Goal: Task Accomplishment & Management: Use online tool/utility

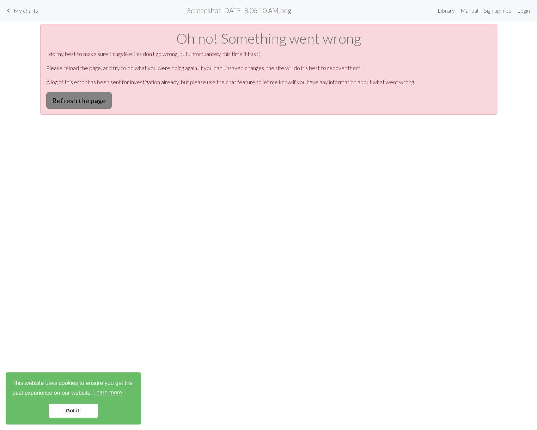
click at [91, 100] on button "Refresh the page" at bounding box center [79, 100] width 66 height 17
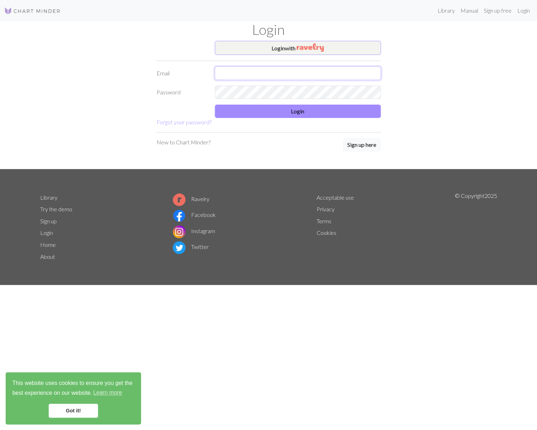
click at [244, 78] on input "text" at bounding box center [298, 73] width 166 height 13
type input "adpi1968@gmail.com"
click at [298, 110] on button "Login" at bounding box center [298, 111] width 166 height 13
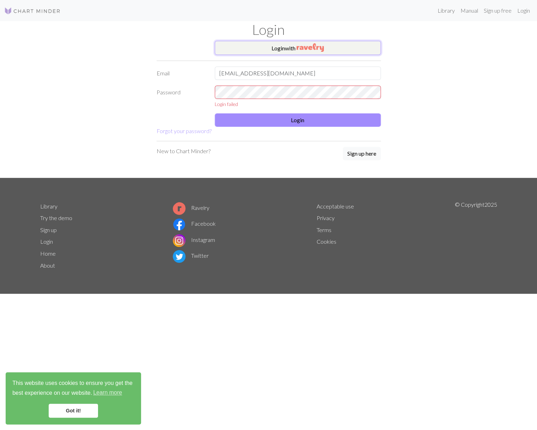
click at [304, 48] on img "button" at bounding box center [309, 47] width 27 height 8
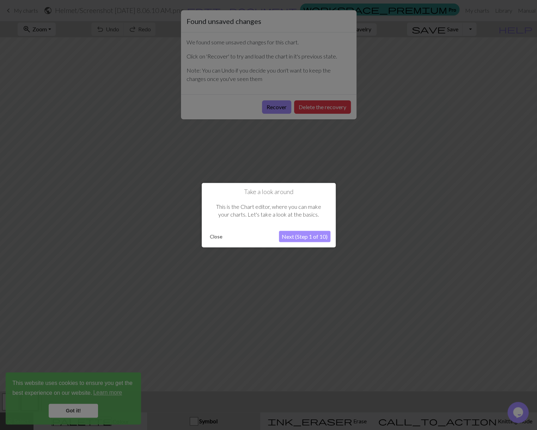
click at [211, 236] on button "Close" at bounding box center [216, 236] width 18 height 11
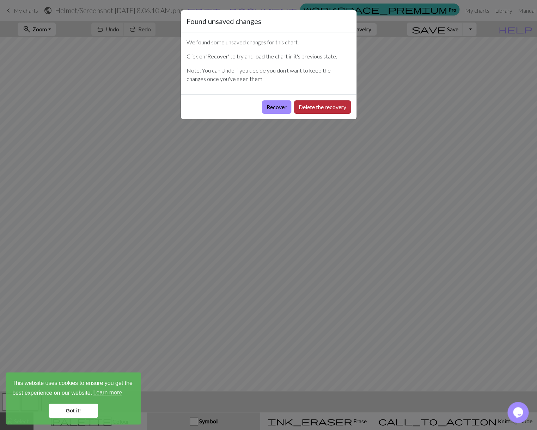
click at [318, 106] on button "Delete the recovery" at bounding box center [322, 106] width 57 height 13
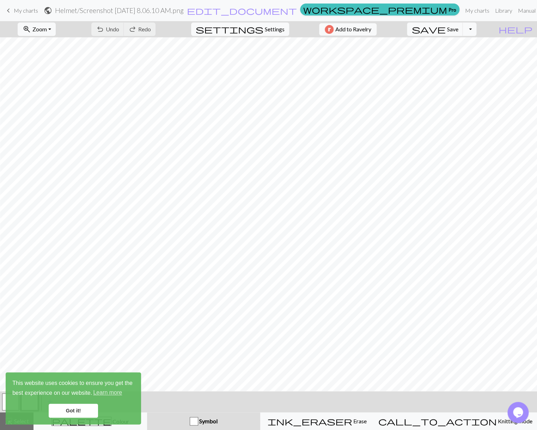
click at [21, 8] on span "My charts" at bounding box center [26, 10] width 24 height 7
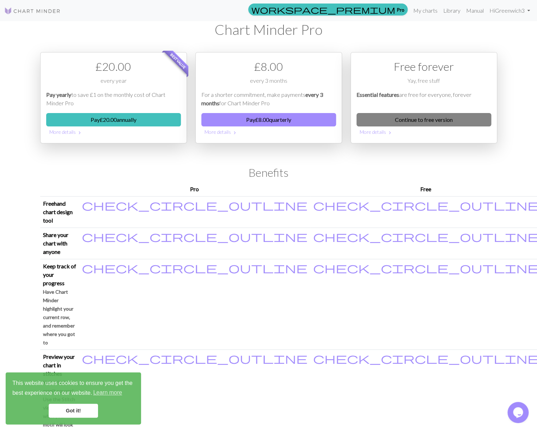
click at [406, 118] on link "Continue to free version" at bounding box center [423, 119] width 135 height 13
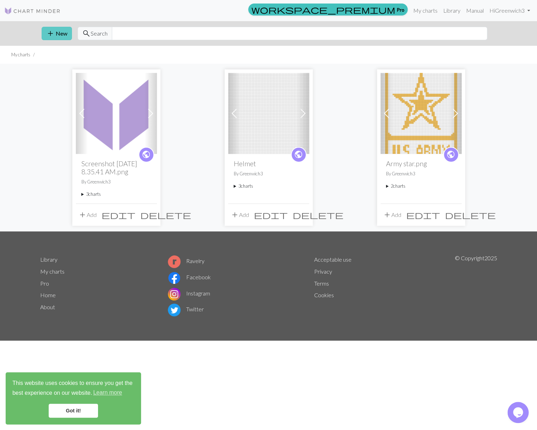
click at [59, 32] on button "add New" at bounding box center [57, 33] width 30 height 13
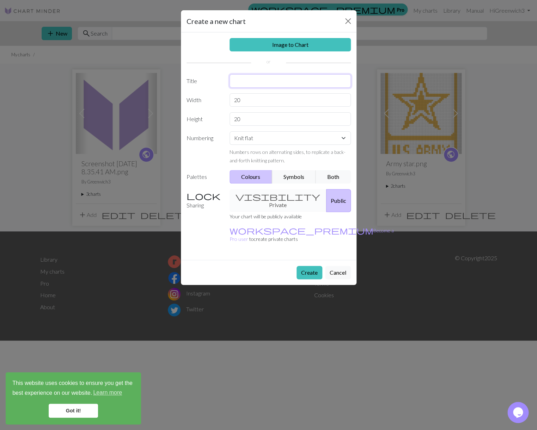
click at [238, 81] on input "text" at bounding box center [289, 80] width 121 height 13
type input "Hurricane"
drag, startPoint x: 254, startPoint y: 102, endPoint x: 218, endPoint y: 98, distance: 36.1
click at [229, 98] on input "20" at bounding box center [289, 99] width 121 height 13
type input "54"
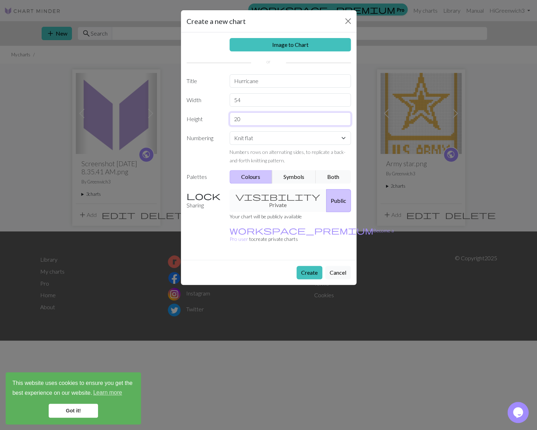
drag, startPoint x: 247, startPoint y: 120, endPoint x: 219, endPoint y: 119, distance: 28.2
click at [229, 119] on input "20" at bounding box center [289, 118] width 121 height 13
type input "72"
click at [253, 120] on input "72" at bounding box center [289, 118] width 121 height 13
click option "Knit flat" at bounding box center [0, 0] width 0 height 0
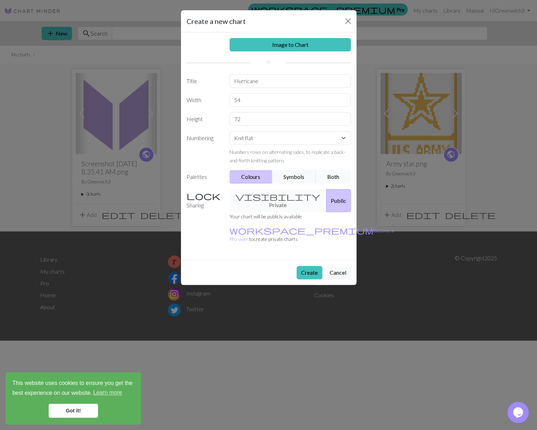
click at [329, 177] on button "Both" at bounding box center [332, 176] width 35 height 13
click at [304, 266] on button "Create" at bounding box center [309, 272] width 26 height 13
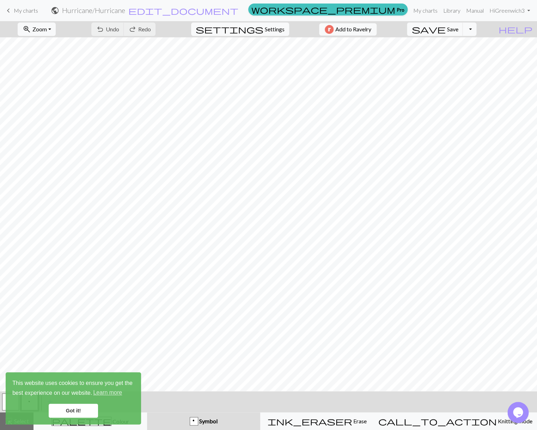
click at [64, 408] on link "Got it!" at bounding box center [73, 411] width 49 height 14
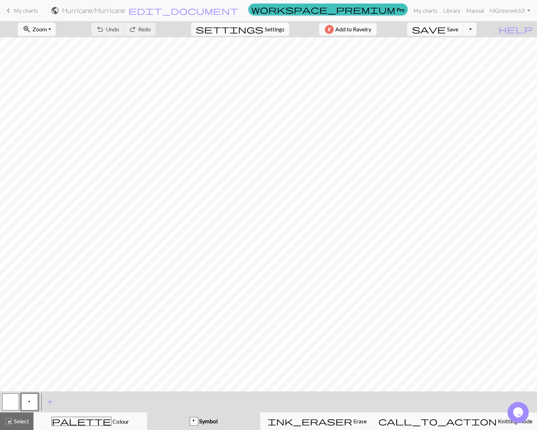
scroll to position [0, 4]
click at [472, 8] on link "Manual" at bounding box center [474, 10] width 23 height 14
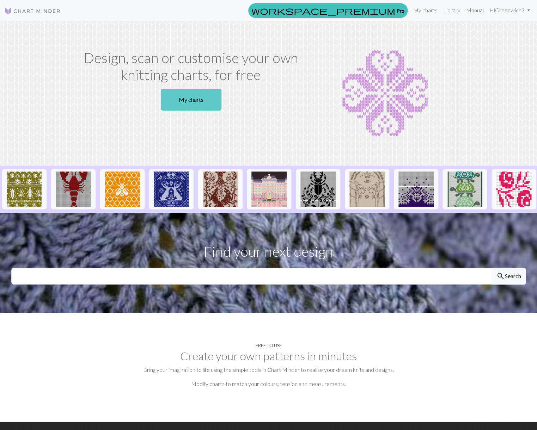
click at [185, 96] on link "My charts" at bounding box center [191, 100] width 61 height 22
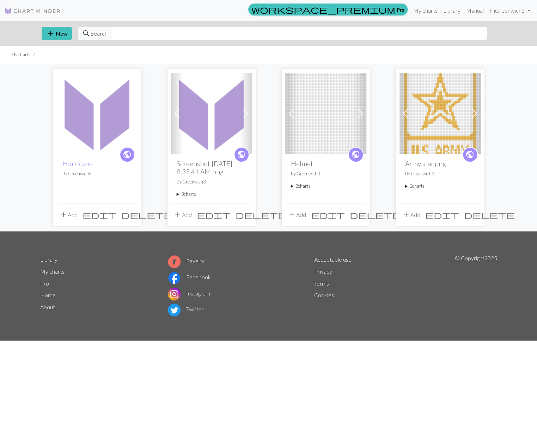
click at [72, 222] on button "add Add" at bounding box center [68, 214] width 23 height 13
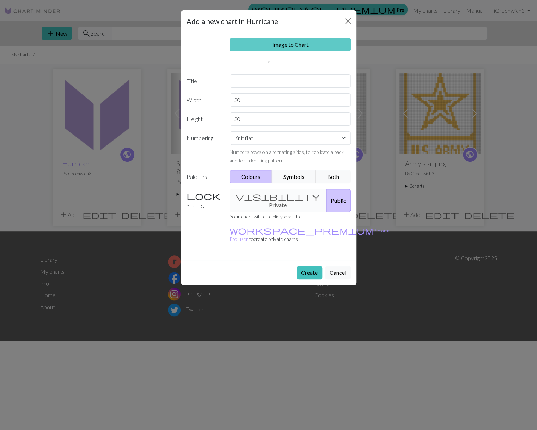
click at [309, 44] on link "Image to Chart" at bounding box center [289, 44] width 121 height 13
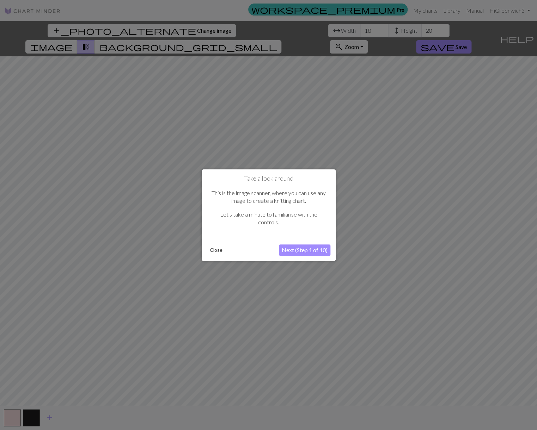
click at [289, 249] on button "Next (Step 1 of 10)" at bounding box center [304, 250] width 51 height 11
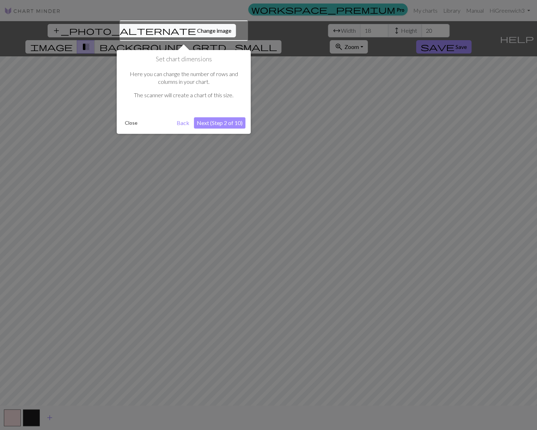
click at [216, 122] on button "Next (Step 2 of 10)" at bounding box center [219, 122] width 51 height 11
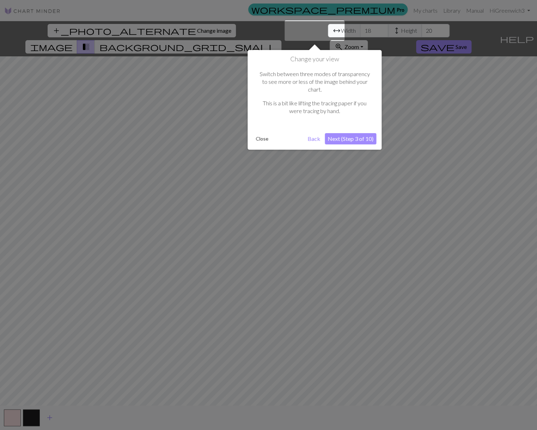
click at [333, 137] on button "Next (Step 3 of 10)" at bounding box center [350, 138] width 51 height 11
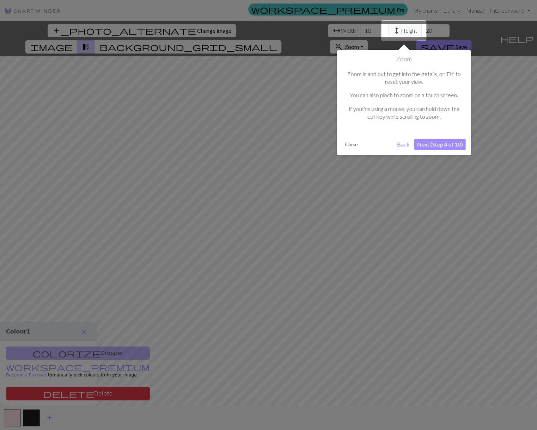
click at [432, 150] on button "Next (Step 4 of 10)" at bounding box center [439, 144] width 51 height 11
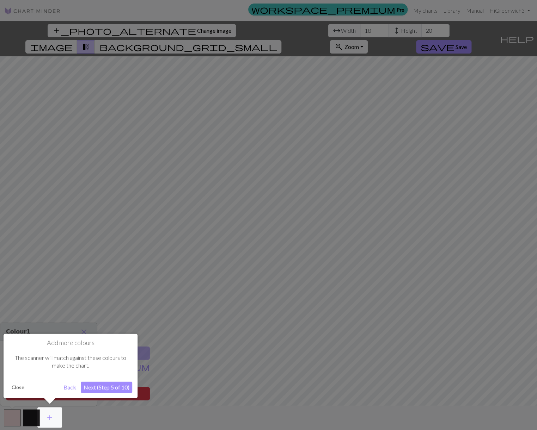
click at [106, 386] on button "Next (Step 5 of 10)" at bounding box center [106, 387] width 51 height 11
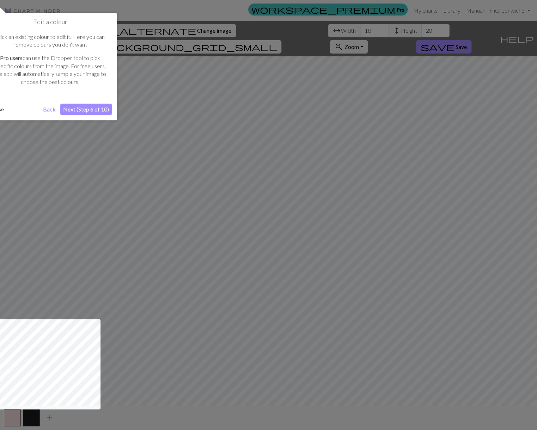
click at [81, 108] on button "Next (Step 6 of 10)" at bounding box center [85, 109] width 51 height 11
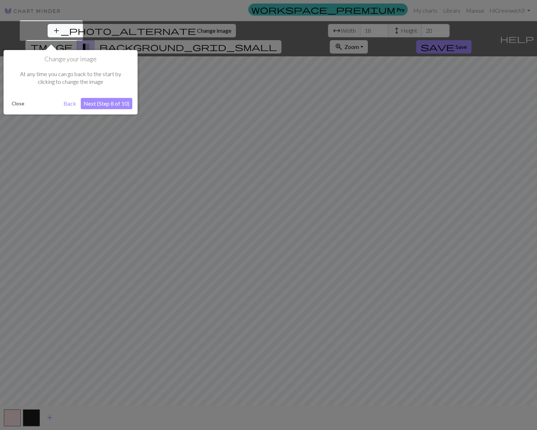
click at [99, 102] on button "Next (Step 8 of 10)" at bounding box center [106, 103] width 51 height 11
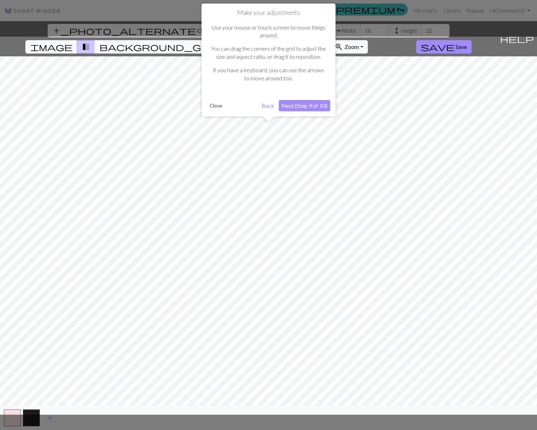
click at [306, 111] on button "Next (Step 9 of 10)" at bounding box center [303, 105] width 51 height 11
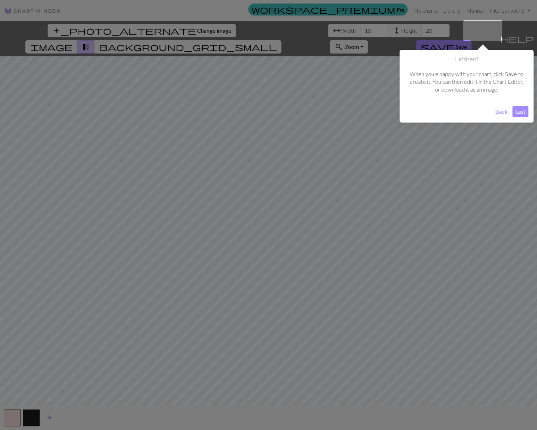
click at [520, 112] on button "Last" at bounding box center [520, 111] width 16 height 11
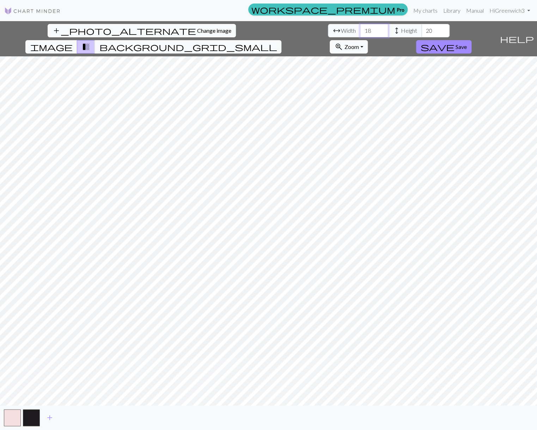
drag, startPoint x: 158, startPoint y: 32, endPoint x: 170, endPoint y: 32, distance: 12.3
click at [360, 32] on input "18" at bounding box center [374, 30] width 28 height 13
type input "54"
drag, startPoint x: 220, startPoint y: 30, endPoint x: 227, endPoint y: 31, distance: 7.4
click at [421, 31] on input "20" at bounding box center [435, 30] width 28 height 13
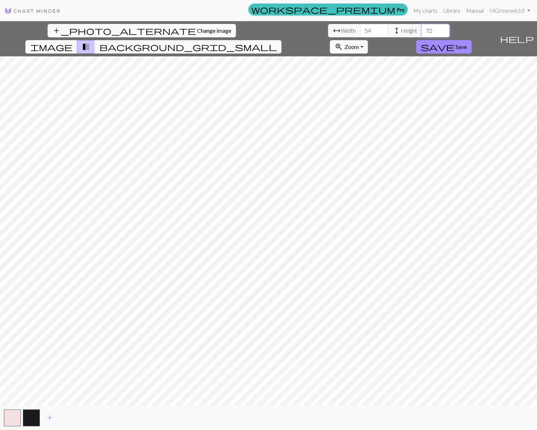
type input "72"
click at [72, 42] on span "image" at bounding box center [51, 47] width 42 height 10
click at [277, 42] on span "background_grid_small" at bounding box center [188, 47] width 178 height 10
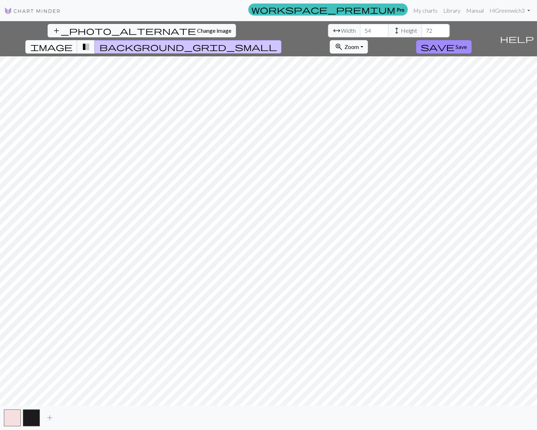
click at [77, 40] on button "image" at bounding box center [51, 46] width 52 height 13
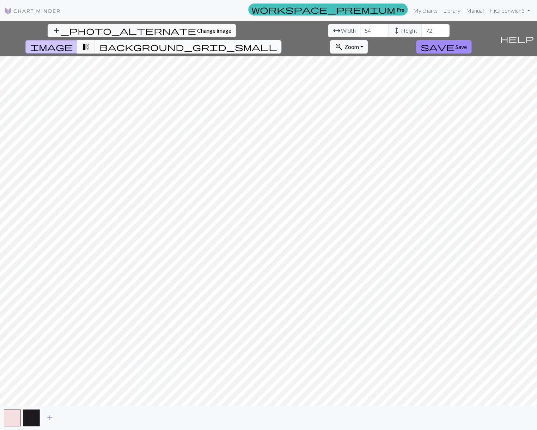
click at [277, 42] on span "background_grid_small" at bounding box center [188, 47] width 178 height 10
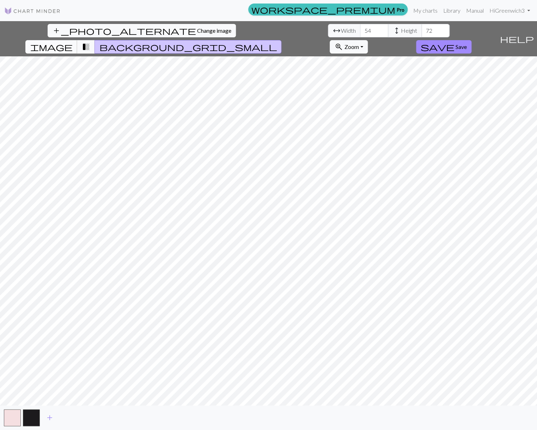
click at [72, 42] on span "image" at bounding box center [51, 47] width 42 height 10
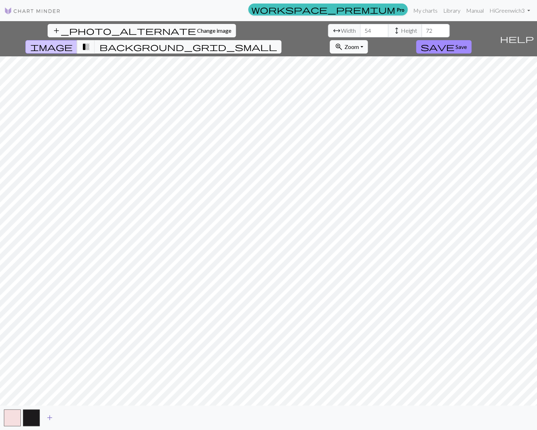
click at [50, 416] on span "add" at bounding box center [49, 418] width 8 height 10
click at [68, 416] on span "add" at bounding box center [68, 418] width 8 height 10
click at [11, 414] on button "button" at bounding box center [12, 417] width 17 height 17
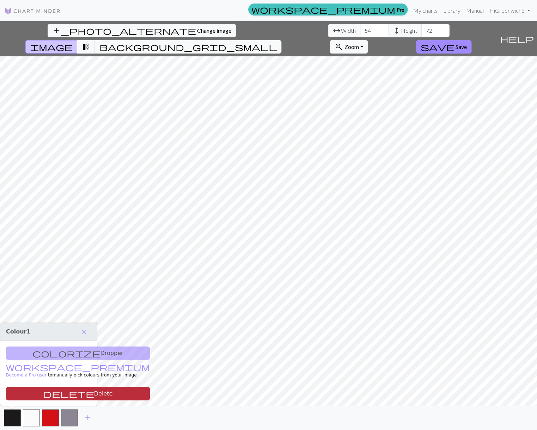
click at [55, 391] on button "delete Delete" at bounding box center [78, 393] width 144 height 13
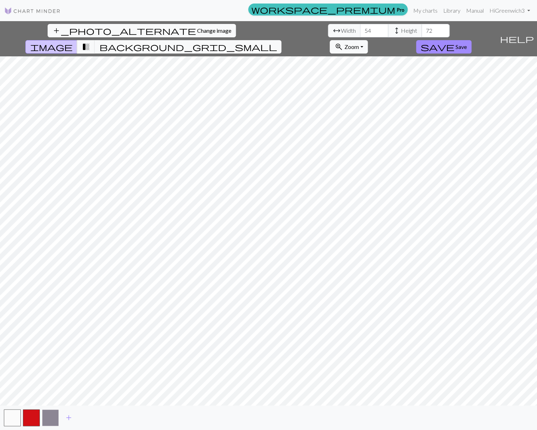
click at [51, 413] on button "button" at bounding box center [50, 417] width 17 height 17
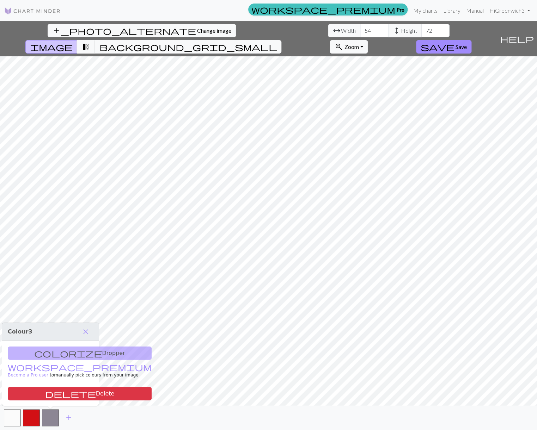
click at [91, 414] on div "add" at bounding box center [268, 418] width 537 height 25
click at [86, 329] on span "close" at bounding box center [85, 332] width 8 height 10
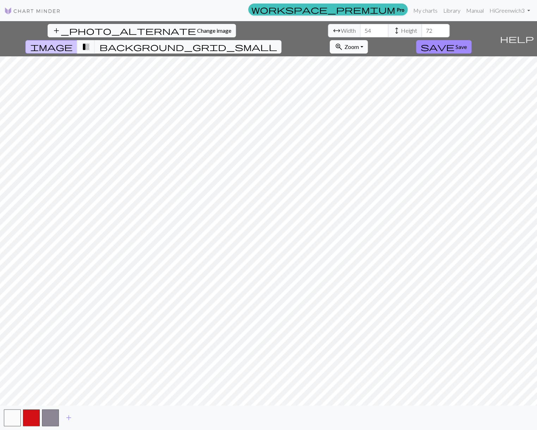
click at [367, 40] on button "zoom_in Zoom Zoom" at bounding box center [348, 46] width 38 height 13
click at [386, 130] on button "200%" at bounding box center [358, 135] width 56 height 11
click at [90, 42] on span "transition_fade" at bounding box center [85, 47] width 8 height 10
click at [12, 417] on button "button" at bounding box center [12, 417] width 17 height 17
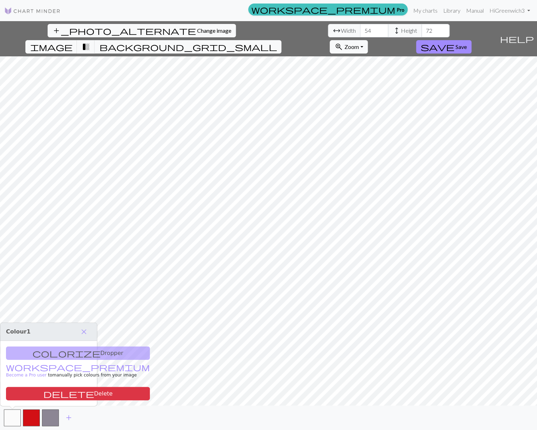
click at [47, 353] on div "colorize Dropper workspace_premium Become a Pro user to manually pick colours f…" at bounding box center [48, 373] width 97 height 65
click at [82, 329] on span "close" at bounding box center [84, 332] width 8 height 10
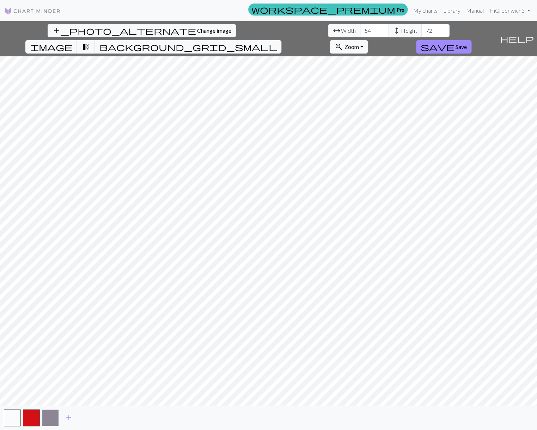
click at [54, 415] on button "button" at bounding box center [50, 417] width 17 height 17
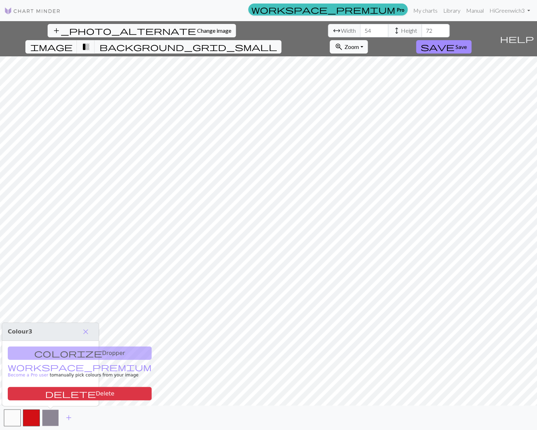
click at [51, 417] on button "button" at bounding box center [50, 417] width 17 height 17
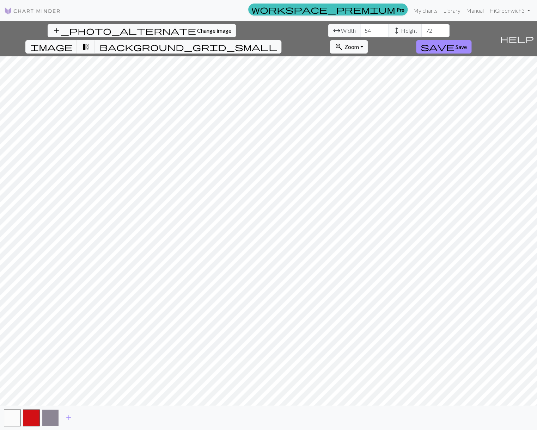
click at [49, 415] on button "button" at bounding box center [50, 417] width 17 height 17
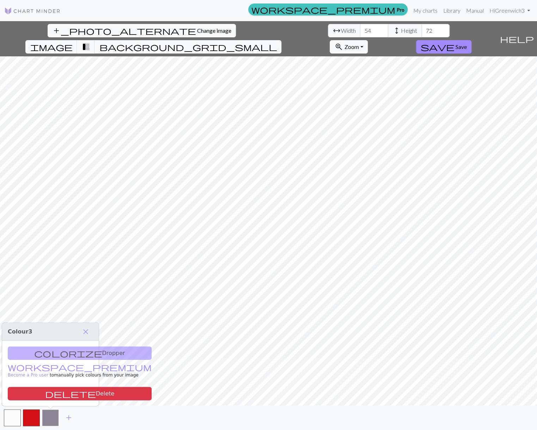
click at [49, 415] on button "button" at bounding box center [50, 417] width 17 height 17
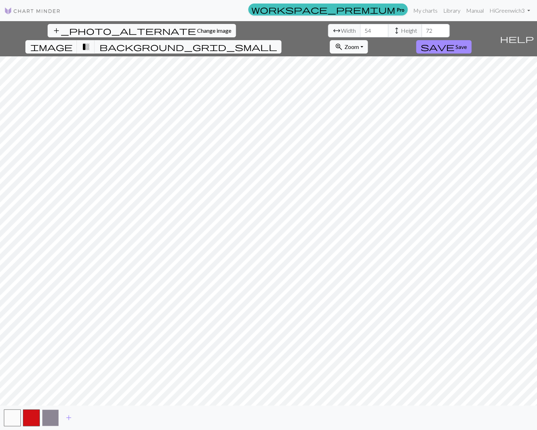
click at [49, 415] on button "button" at bounding box center [50, 417] width 17 height 17
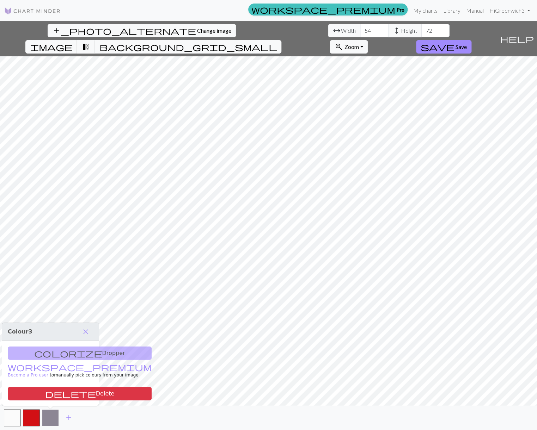
click at [48, 414] on button "button" at bounding box center [50, 417] width 17 height 17
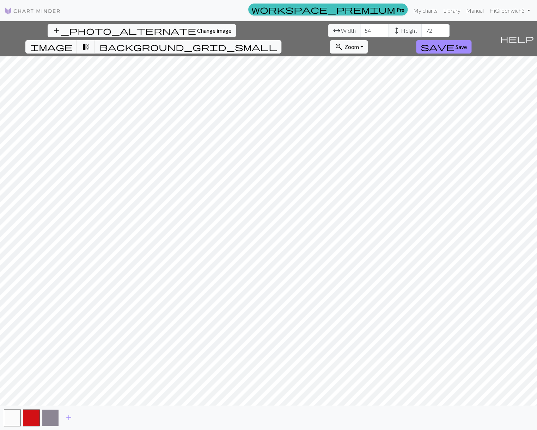
click at [51, 414] on button "button" at bounding box center [50, 417] width 17 height 17
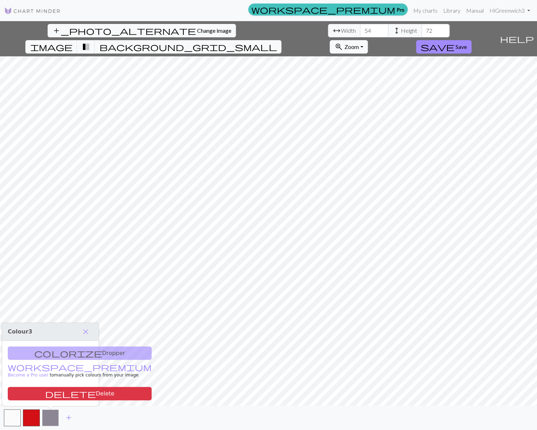
click at [51, 414] on button "button" at bounding box center [50, 417] width 17 height 17
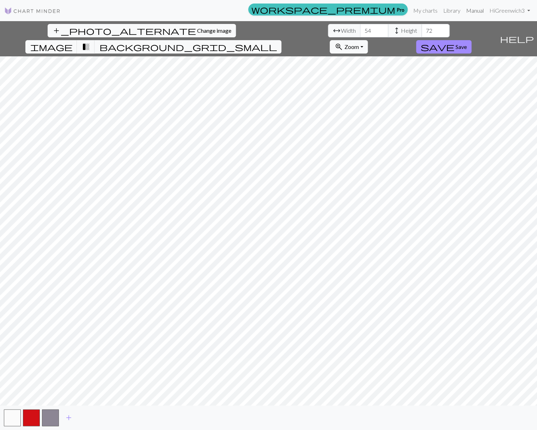
click at [471, 10] on link "Manual" at bounding box center [474, 11] width 23 height 14
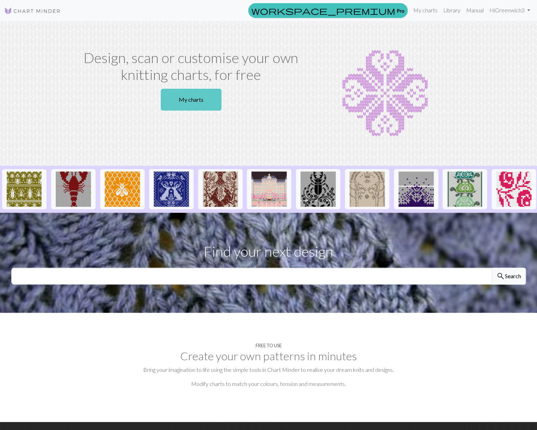
click at [199, 96] on link "My charts" at bounding box center [191, 100] width 61 height 22
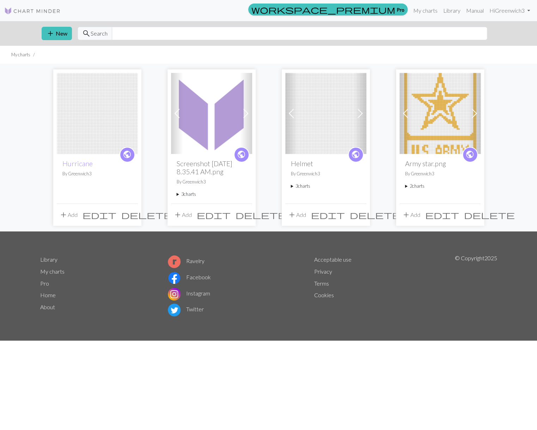
click at [93, 192] on div "public Hurricane By Greenwich3" at bounding box center [97, 178] width 81 height 49
click at [79, 164] on link "Hurricane" at bounding box center [77, 164] width 30 height 8
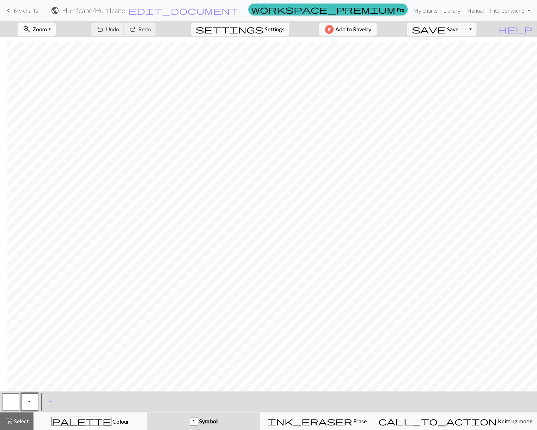
scroll to position [47, 0]
click at [10, 9] on span "keyboard_arrow_left" at bounding box center [8, 11] width 8 height 10
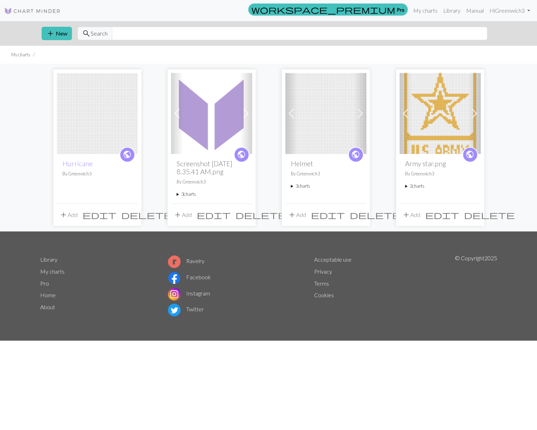
click at [93, 112] on img at bounding box center [97, 113] width 81 height 81
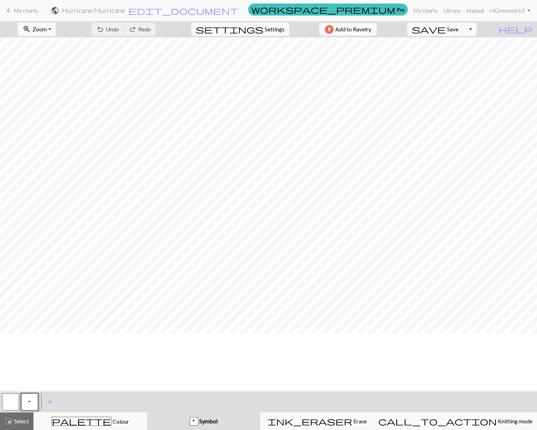
scroll to position [59, 0]
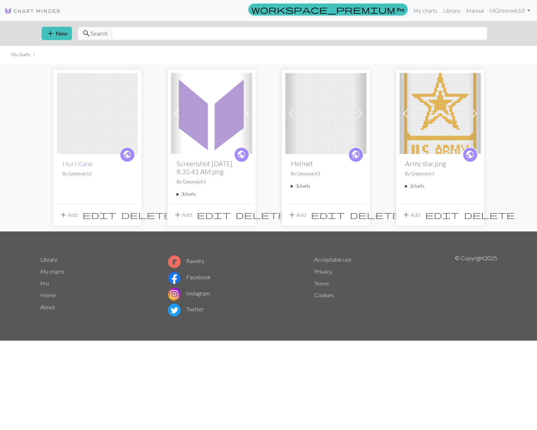
click at [71, 221] on button "add Add" at bounding box center [68, 214] width 23 height 13
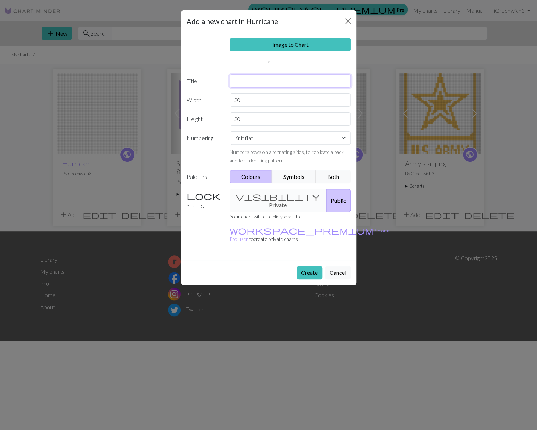
click at [241, 80] on input "text" at bounding box center [289, 80] width 121 height 13
type input "Hurricanes"
drag, startPoint x: 246, startPoint y: 99, endPoint x: 218, endPoint y: 100, distance: 27.2
click at [229, 100] on input "20" at bounding box center [289, 99] width 121 height 13
type input "54"
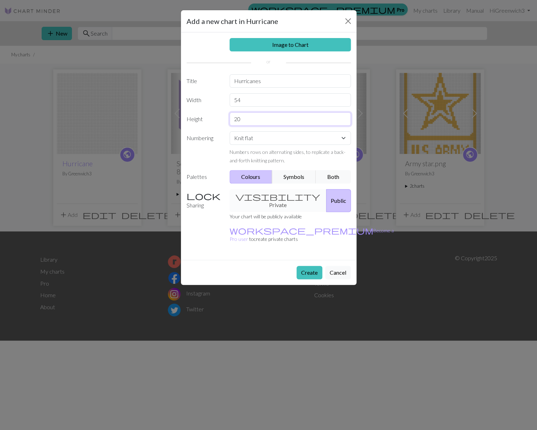
drag, startPoint x: 248, startPoint y: 121, endPoint x: 217, endPoint y: 116, distance: 32.0
click at [229, 116] on input "20" at bounding box center [289, 118] width 121 height 13
type input "72"
click at [333, 177] on button "Both" at bounding box center [332, 176] width 35 height 13
click at [291, 46] on link "Image to Chart" at bounding box center [289, 44] width 121 height 13
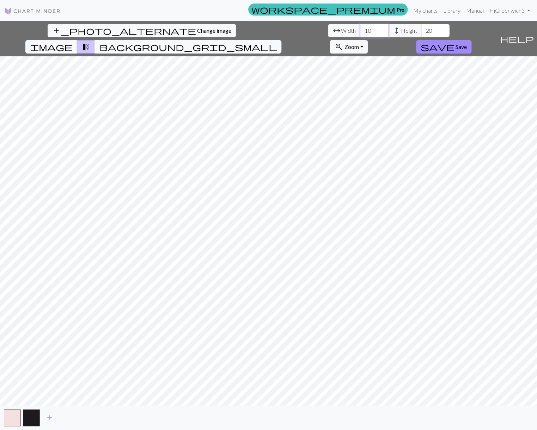
drag, startPoint x: 167, startPoint y: 31, endPoint x: 147, endPoint y: 32, distance: 20.1
click at [360, 32] on input "18" at bounding box center [374, 30] width 28 height 13
type input "54"
drag, startPoint x: 219, startPoint y: 29, endPoint x: 230, endPoint y: 31, distance: 11.0
click at [421, 31] on input "20" at bounding box center [435, 30] width 28 height 13
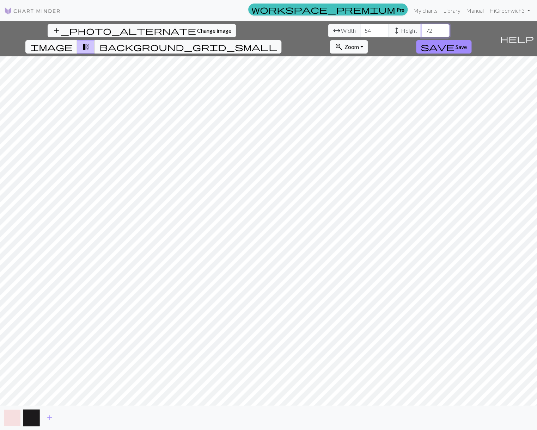
type input "72"
click at [12, 413] on button "button" at bounding box center [12, 417] width 17 height 17
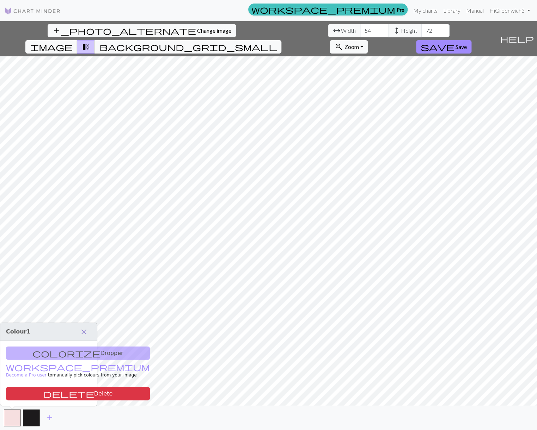
click at [86, 326] on button "close" at bounding box center [83, 332] width 15 height 12
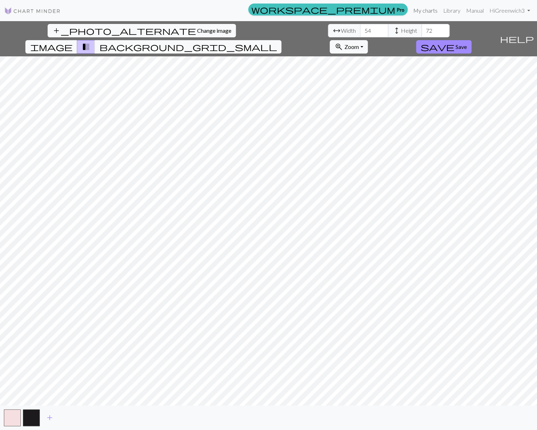
click at [421, 9] on link "My charts" at bounding box center [425, 11] width 30 height 14
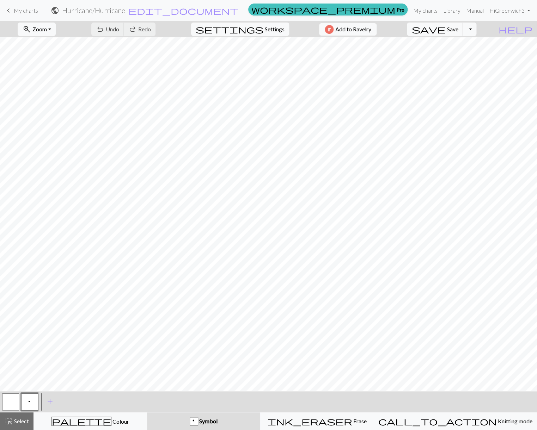
click at [9, 8] on span "keyboard_arrow_left" at bounding box center [8, 11] width 8 height 10
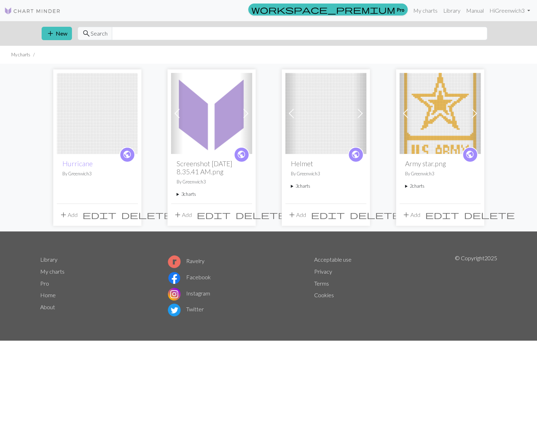
click at [128, 154] on span "public" at bounding box center [127, 154] width 9 height 11
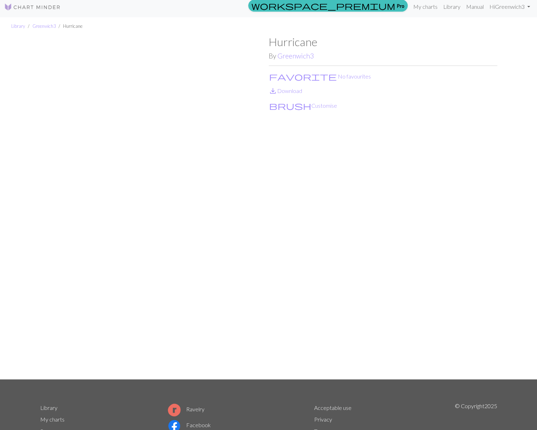
scroll to position [3, 0]
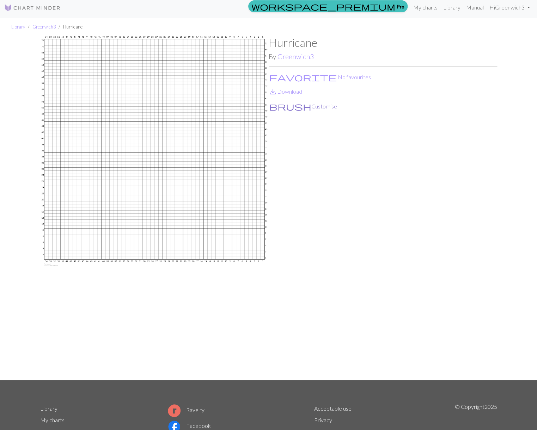
click at [288, 103] on button "brush Customise" at bounding box center [303, 106] width 69 height 9
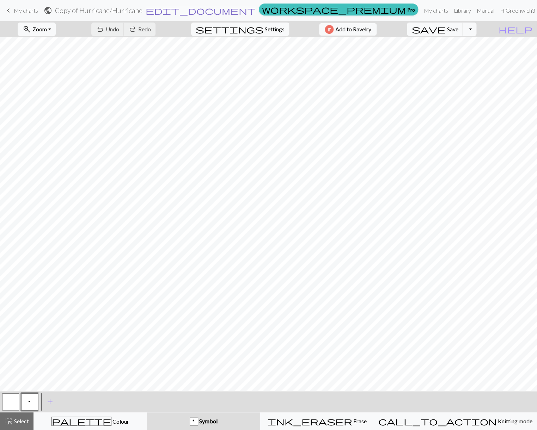
click at [255, 10] on span "edit_document" at bounding box center [201, 11] width 110 height 10
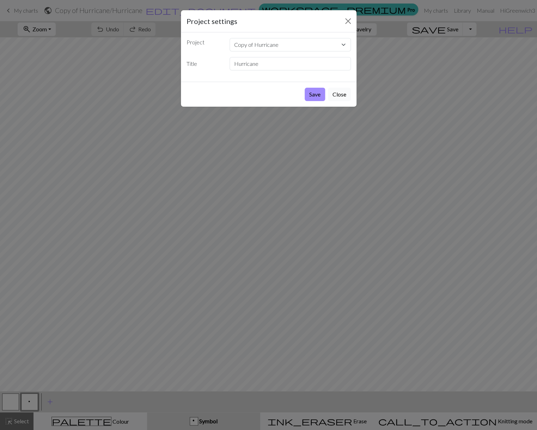
click at [340, 94] on button "Close" at bounding box center [339, 94] width 23 height 13
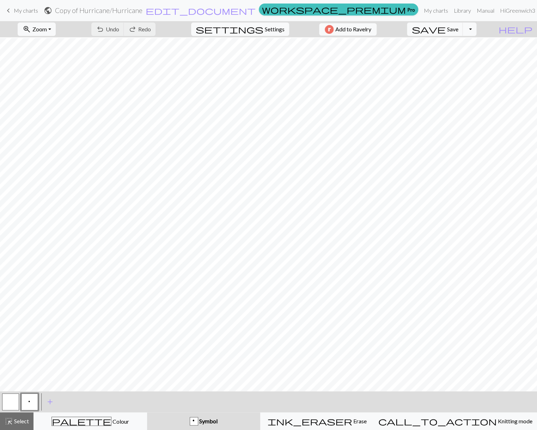
scroll to position [1, 0]
click at [24, 8] on span "My charts" at bounding box center [26, 10] width 24 height 7
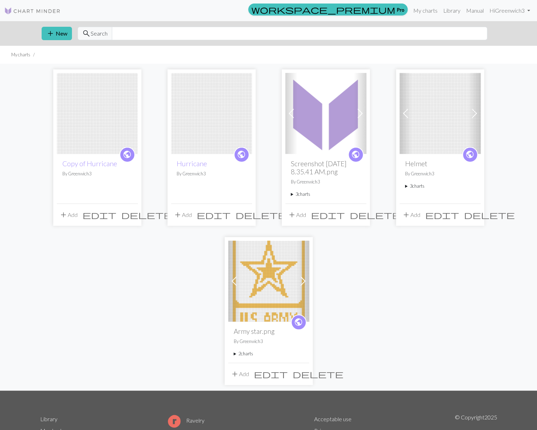
click at [74, 222] on button "add Add" at bounding box center [68, 214] width 23 height 13
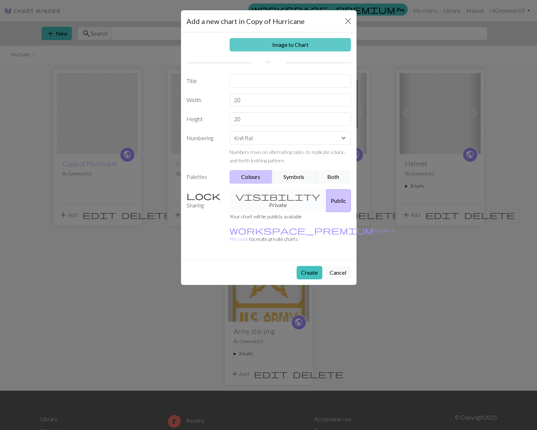
click at [301, 42] on link "Image to Chart" at bounding box center [289, 44] width 121 height 13
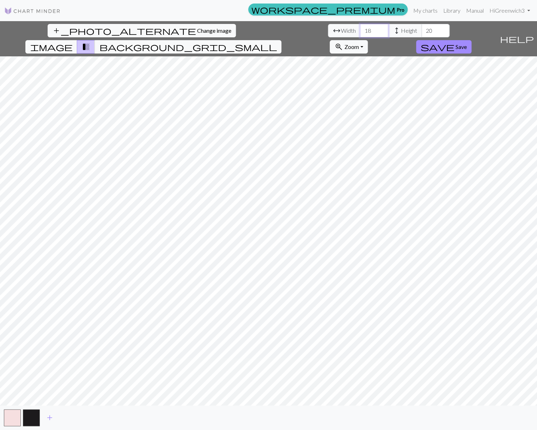
drag, startPoint x: 166, startPoint y: 31, endPoint x: 153, endPoint y: 31, distance: 13.0
click at [360, 31] on input "18" at bounding box center [374, 30] width 28 height 13
type input "54"
drag, startPoint x: 219, startPoint y: 29, endPoint x: 229, endPoint y: 30, distance: 9.6
click at [421, 30] on input "20" at bounding box center [435, 30] width 28 height 13
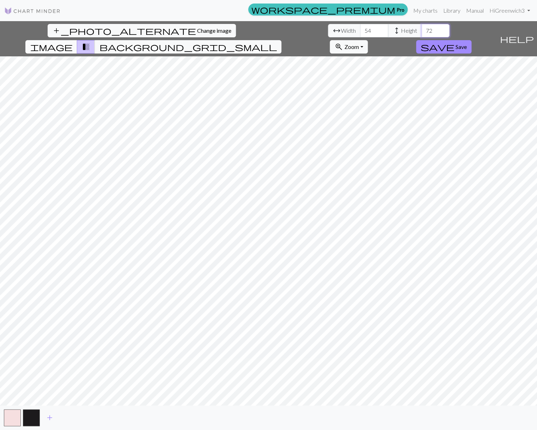
type input "72"
click at [72, 42] on span "image" at bounding box center [51, 47] width 42 height 10
click at [277, 42] on span "background_grid_small" at bounding box center [188, 47] width 178 height 10
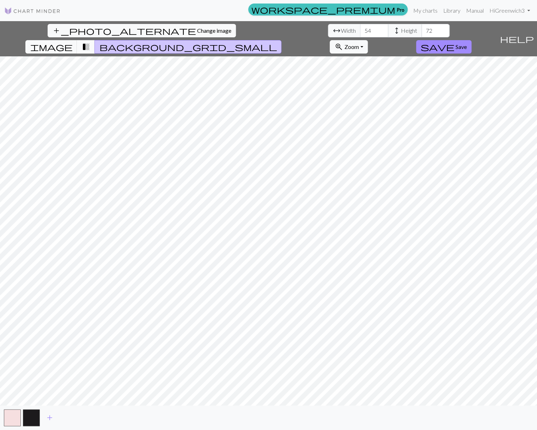
click at [90, 42] on span "transition_fade" at bounding box center [85, 47] width 8 height 10
click at [77, 40] on button "image" at bounding box center [51, 46] width 52 height 13
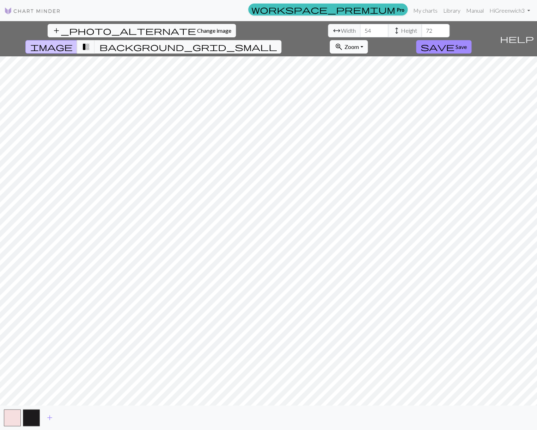
click at [367, 40] on button "zoom_in Zoom Zoom" at bounding box center [348, 46] width 38 height 13
click at [386, 130] on button "200%" at bounding box center [358, 135] width 56 height 11
click at [277, 42] on span "background_grid_small" at bounding box center [188, 47] width 178 height 10
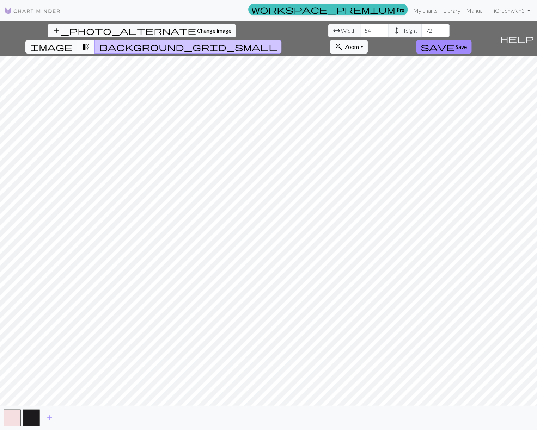
click at [95, 40] on button "transition_fade" at bounding box center [86, 46] width 18 height 13
click at [90, 42] on span "transition_fade" at bounding box center [85, 47] width 8 height 10
click at [72, 42] on span "image" at bounding box center [51, 47] width 42 height 10
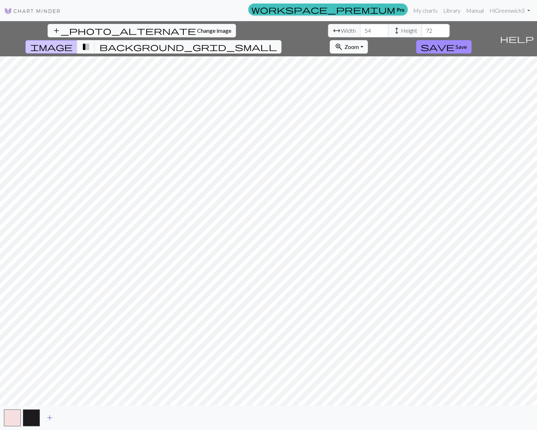
click at [50, 416] on span "add" at bounding box center [49, 418] width 8 height 10
click at [72, 416] on span "add" at bounding box center [68, 418] width 8 height 10
click at [72, 416] on button "button" at bounding box center [69, 417] width 17 height 17
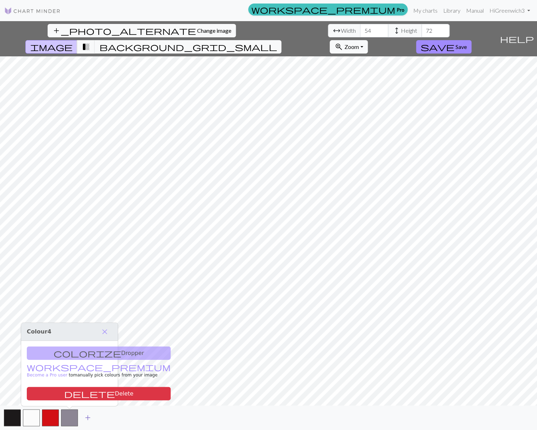
click at [72, 416] on button "button" at bounding box center [69, 417] width 17 height 17
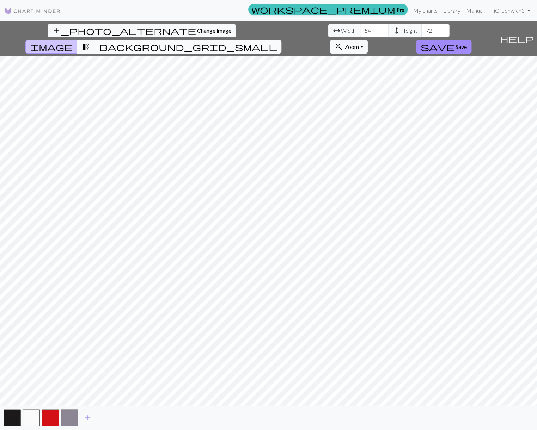
click at [277, 42] on span "background_grid_small" at bounding box center [188, 47] width 178 height 10
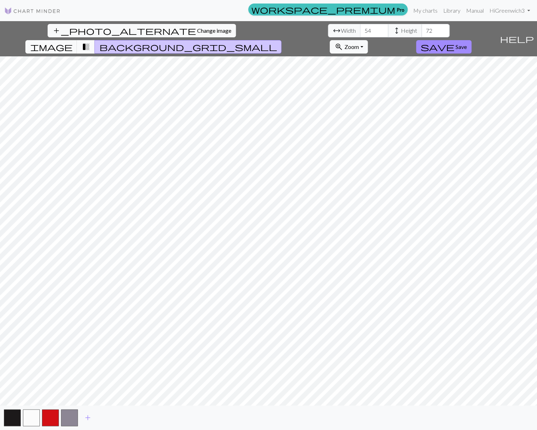
click at [90, 42] on span "transition_fade" at bounding box center [85, 47] width 8 height 10
click at [72, 42] on span "image" at bounding box center [51, 47] width 42 height 10
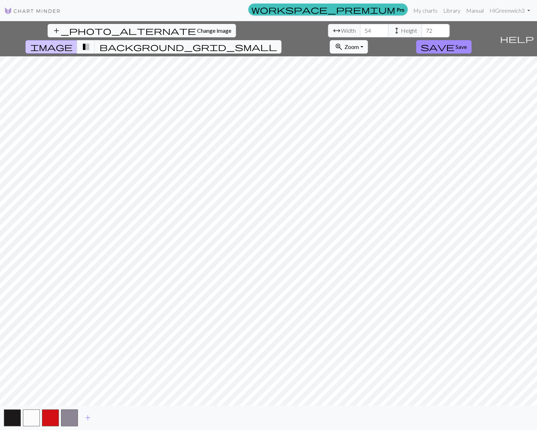
click at [333, 22] on div "add_photo_alternate Change image arrow_range Width 54 height Height 72 image tr…" at bounding box center [248, 38] width 497 height 35
click at [277, 42] on span "background_grid_small" at bounding box center [188, 47] width 178 height 10
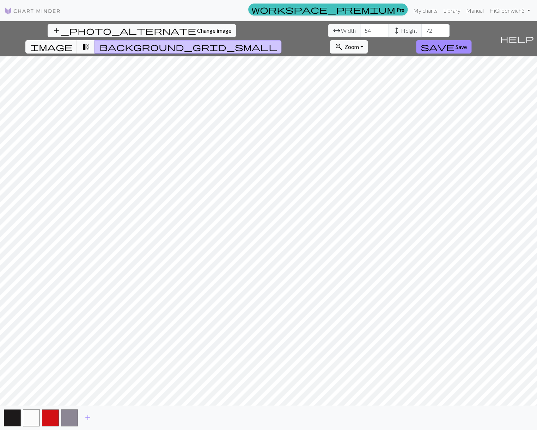
click at [277, 42] on span "background_grid_small" at bounding box center [188, 47] width 178 height 10
click at [72, 42] on span "image" at bounding box center [51, 47] width 42 height 10
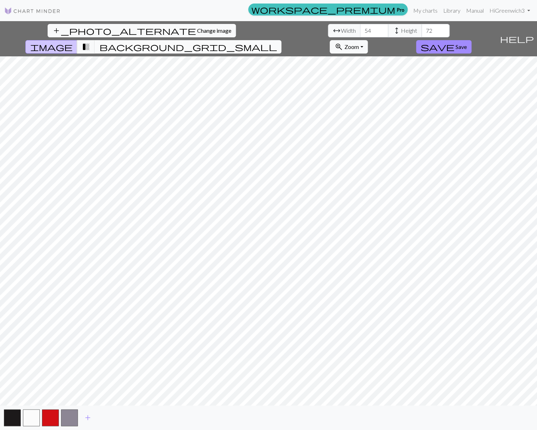
click at [277, 42] on span "background_grid_small" at bounding box center [188, 47] width 178 height 10
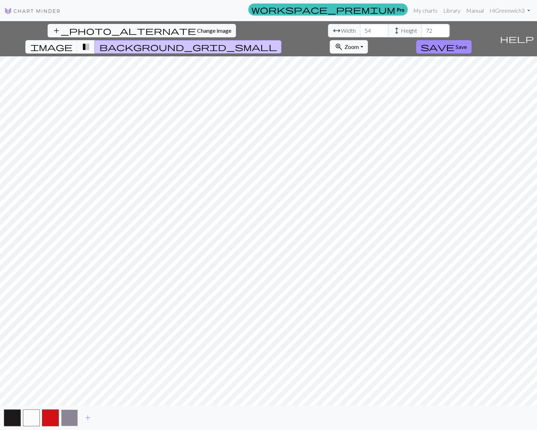
click at [70, 415] on button "button" at bounding box center [69, 417] width 17 height 17
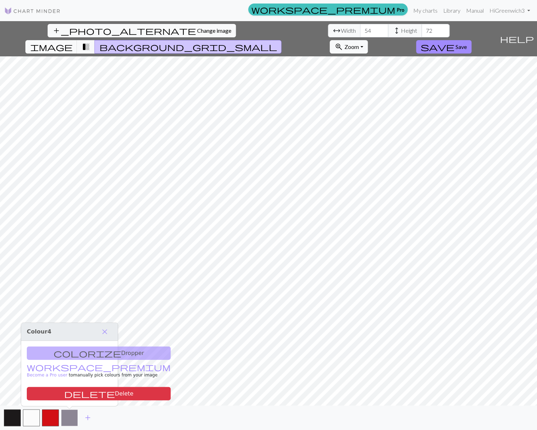
click at [70, 415] on button "button" at bounding box center [69, 417] width 17 height 17
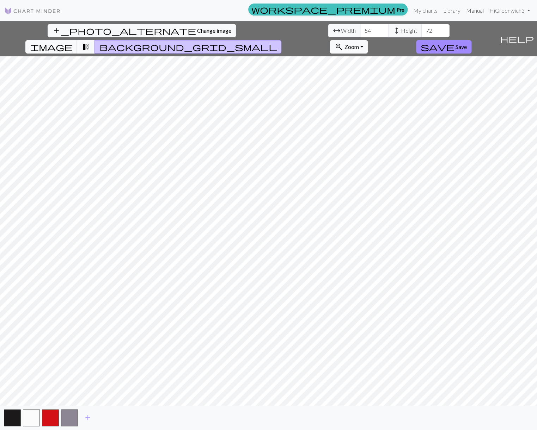
click at [473, 8] on link "Manual" at bounding box center [474, 11] width 23 height 14
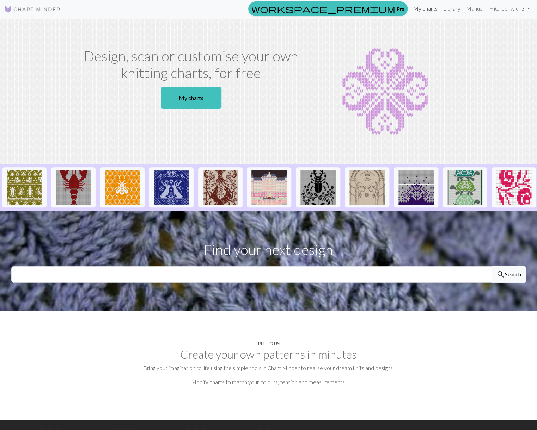
scroll to position [1, 0]
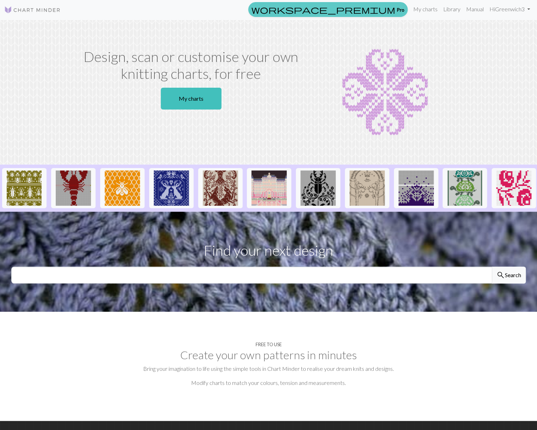
click at [392, 8] on link "workspace_premium Pro" at bounding box center [327, 9] width 159 height 15
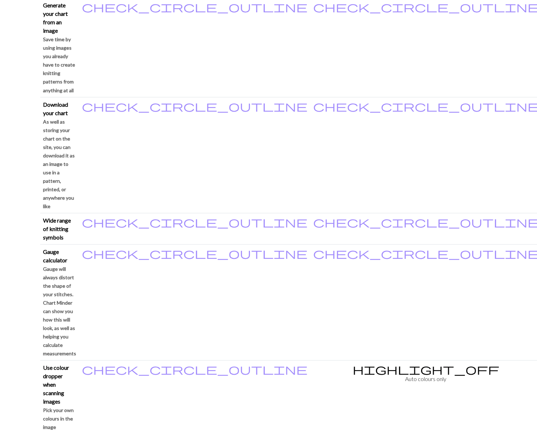
scroll to position [467, 0]
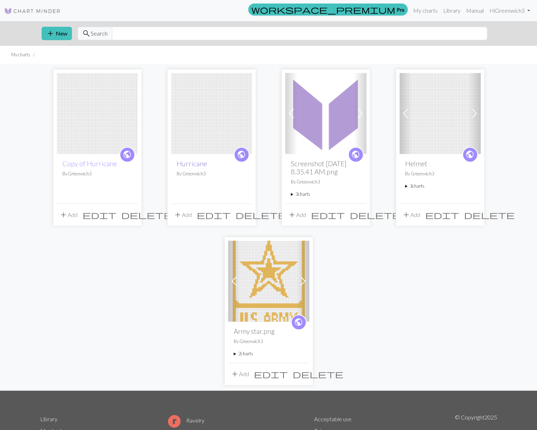
click at [185, 163] on link "Hurricane" at bounding box center [192, 164] width 30 height 8
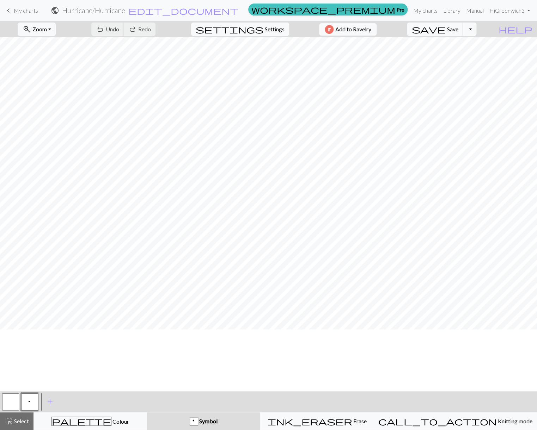
scroll to position [18, 0]
click at [8, 10] on span "keyboard_arrow_left" at bounding box center [8, 11] width 8 height 10
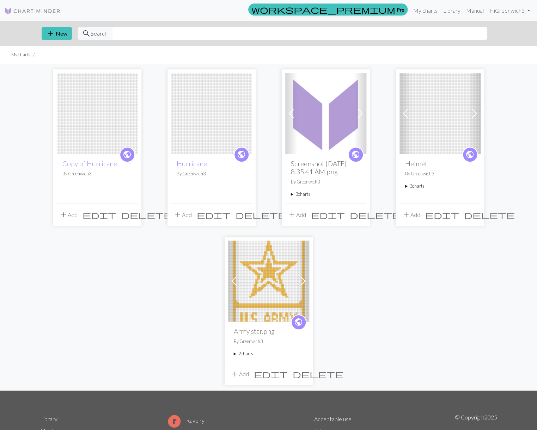
click at [190, 222] on button "add Add" at bounding box center [182, 214] width 23 height 13
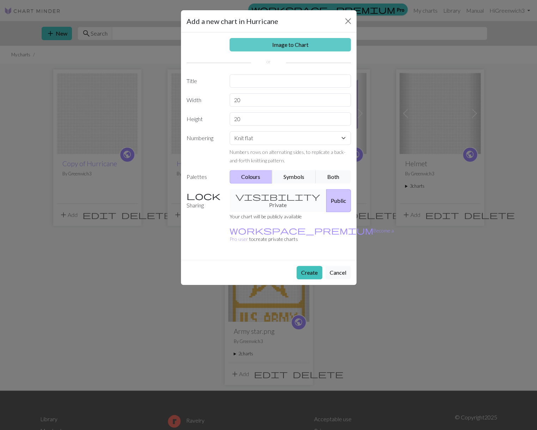
click at [264, 42] on link "Image to Chart" at bounding box center [289, 44] width 121 height 13
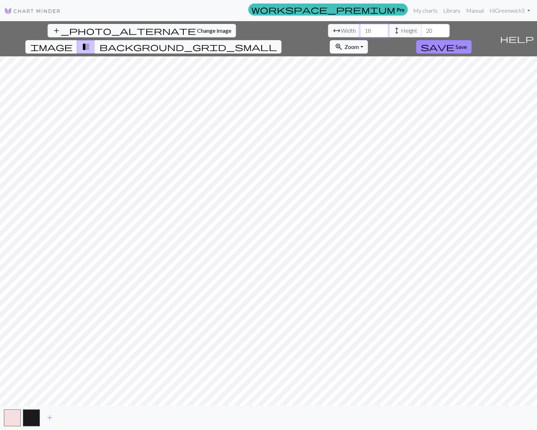
drag, startPoint x: 157, startPoint y: 31, endPoint x: 169, endPoint y: 31, distance: 12.0
click at [360, 31] on input "18" at bounding box center [374, 30] width 28 height 13
type input "54"
drag, startPoint x: 218, startPoint y: 30, endPoint x: 230, endPoint y: 30, distance: 11.6
click at [421, 30] on input "20" at bounding box center [435, 30] width 28 height 13
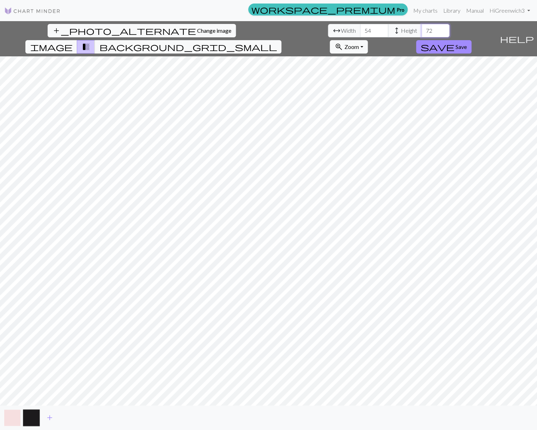
type input "72"
click at [13, 417] on button "button" at bounding box center [12, 417] width 17 height 17
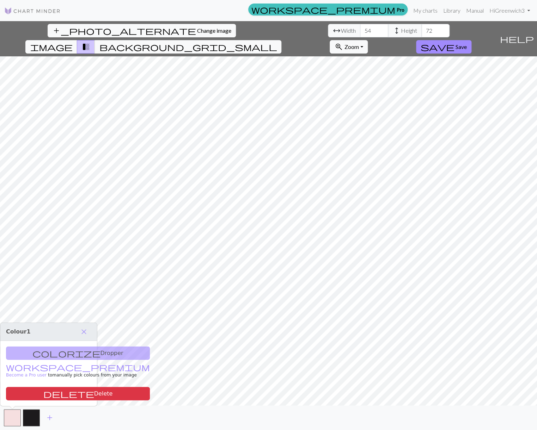
click at [54, 393] on button "delete Delete" at bounding box center [78, 393] width 144 height 13
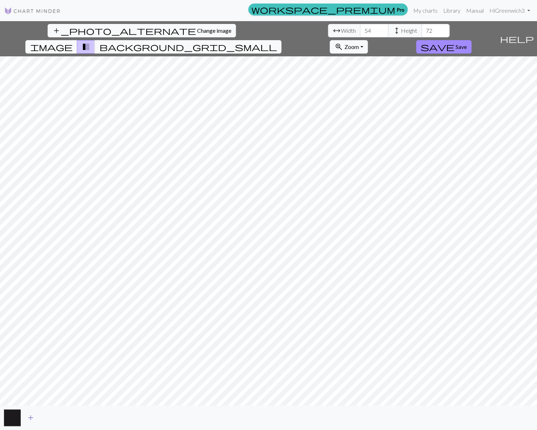
click at [30, 417] on span "add" at bounding box center [30, 418] width 8 height 10
click at [33, 413] on button "button" at bounding box center [31, 417] width 17 height 17
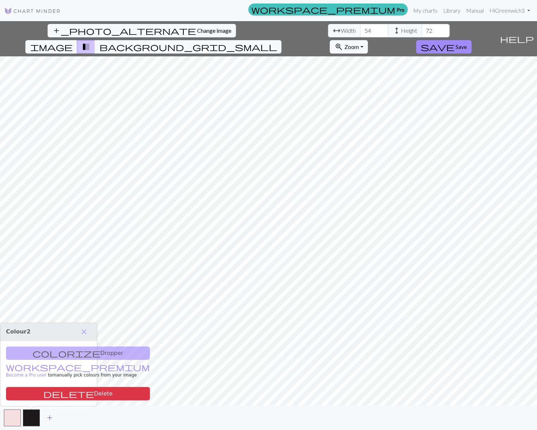
click at [49, 415] on span "add" at bounding box center [49, 418] width 8 height 10
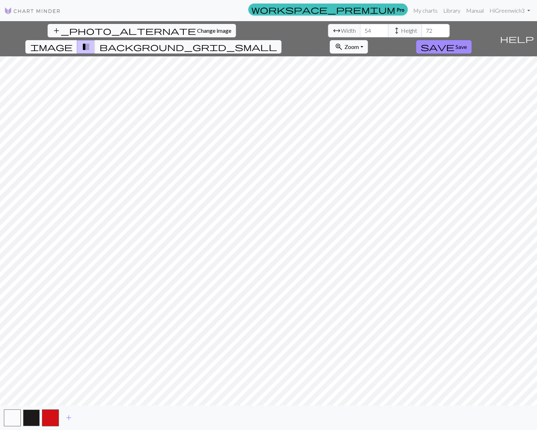
click at [32, 414] on button "button" at bounding box center [31, 417] width 17 height 17
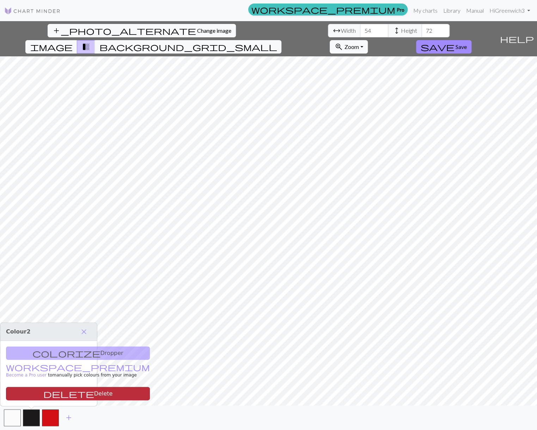
click at [57, 392] on button "delete Delete" at bounding box center [78, 393] width 144 height 13
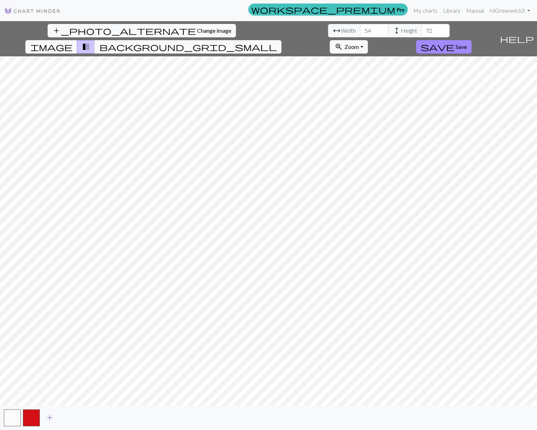
click at [50, 415] on span "add" at bounding box center [49, 418] width 8 height 10
click at [68, 415] on span "add" at bounding box center [68, 418] width 8 height 10
click at [10, 411] on button "button" at bounding box center [12, 417] width 17 height 17
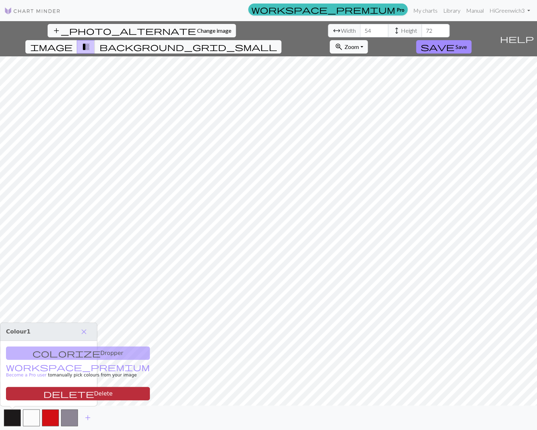
click at [47, 393] on button "delete Delete" at bounding box center [78, 393] width 144 height 13
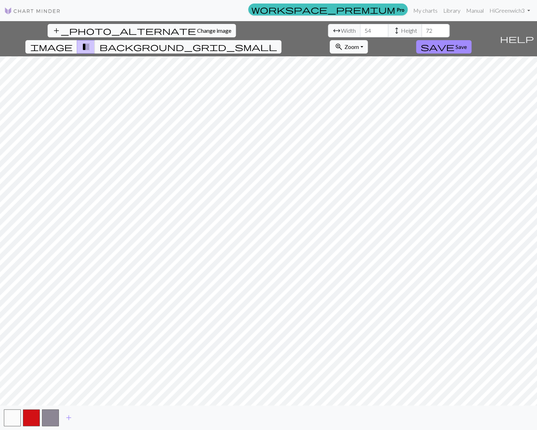
click at [200, 326] on div "add_photo_alternate Change image arrow_range Width 54 height Height 72 image tr…" at bounding box center [268, 225] width 537 height 409
click at [161, 329] on div "add_photo_alternate Change image arrow_range Width 54 height Height 72 image tr…" at bounding box center [268, 225] width 537 height 409
click at [528, 34] on span "help" at bounding box center [517, 39] width 34 height 10
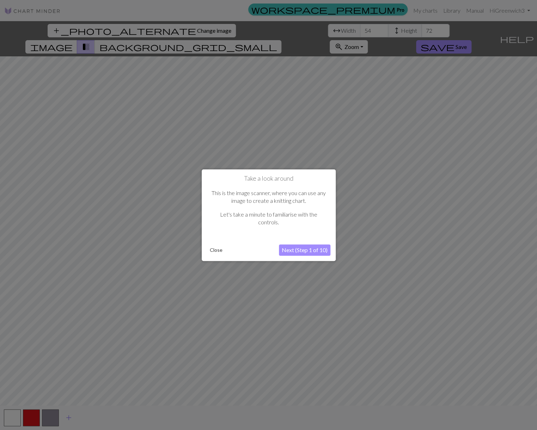
click at [308, 250] on button "Next (Step 1 of 10)" at bounding box center [304, 250] width 51 height 11
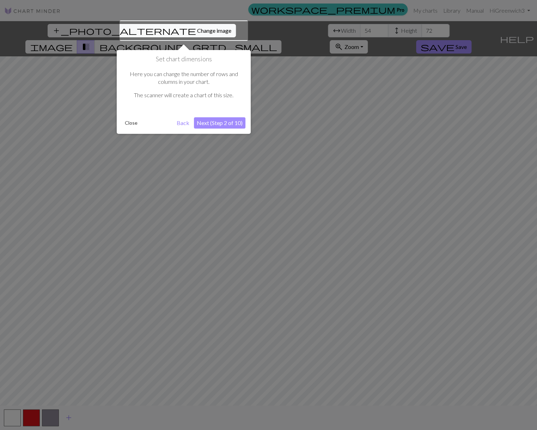
click at [224, 123] on button "Next (Step 2 of 10)" at bounding box center [219, 122] width 51 height 11
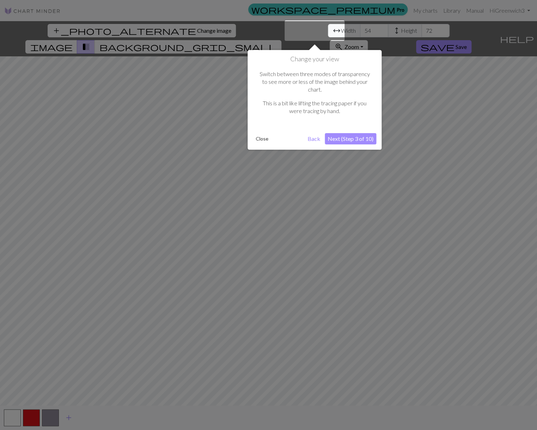
click at [358, 137] on button "Next (Step 3 of 10)" at bounding box center [350, 138] width 51 height 11
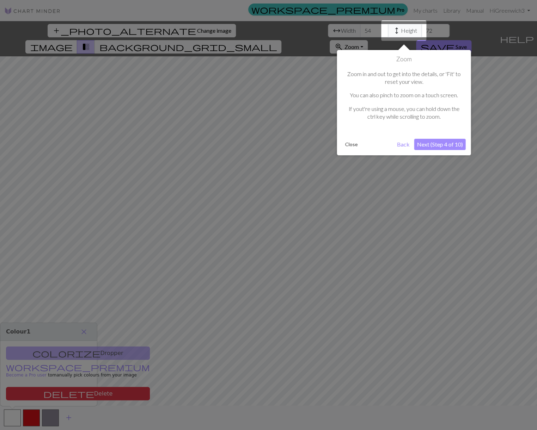
click at [445, 148] on button "Next (Step 4 of 10)" at bounding box center [439, 144] width 51 height 11
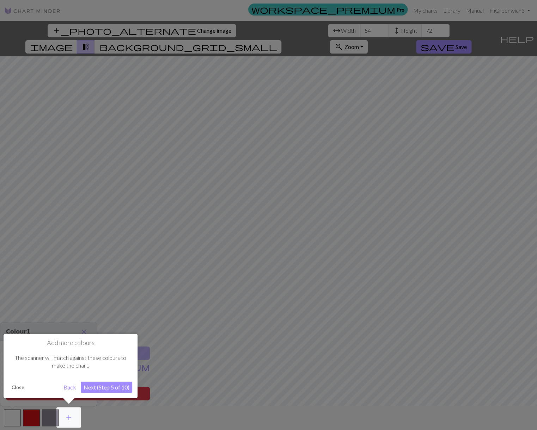
click at [120, 387] on button "Next (Step 5 of 10)" at bounding box center [106, 387] width 51 height 11
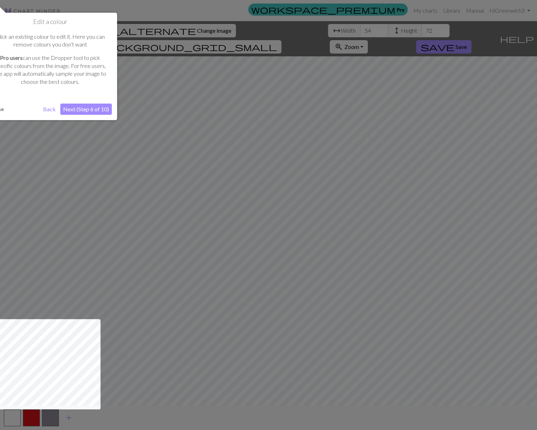
click at [72, 109] on button "Next (Step 6 of 10)" at bounding box center [85, 109] width 51 height 11
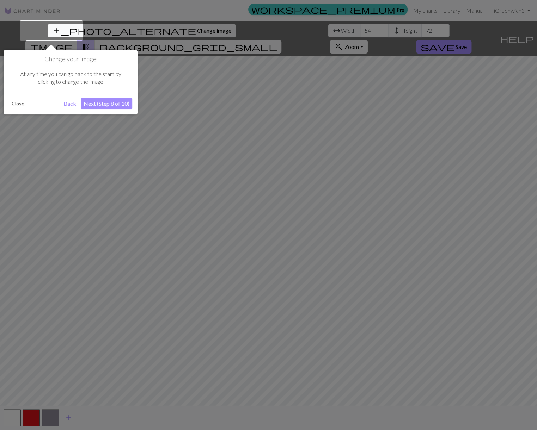
click at [90, 103] on button "Next (Step 8 of 10)" at bounding box center [106, 103] width 51 height 11
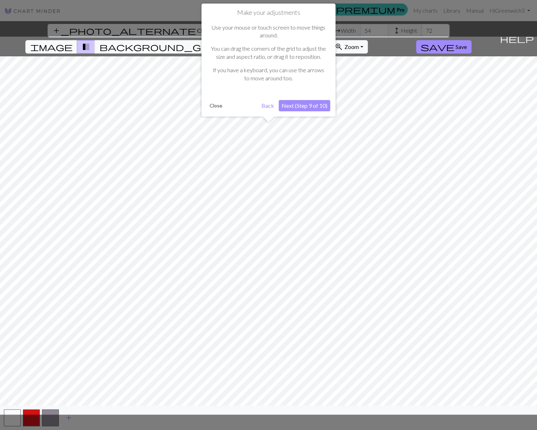
click at [292, 111] on button "Next (Step 9 of 10)" at bounding box center [303, 105] width 51 height 11
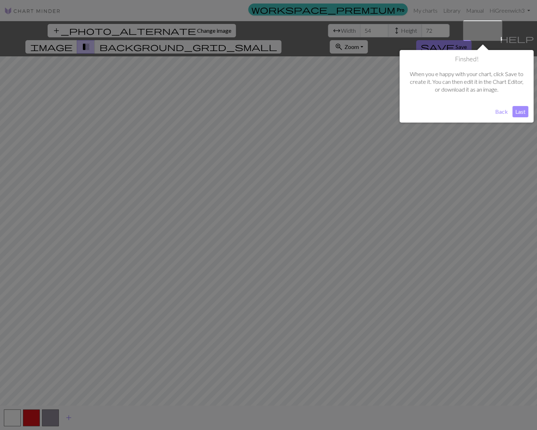
click at [518, 112] on button "Last" at bounding box center [520, 111] width 16 height 11
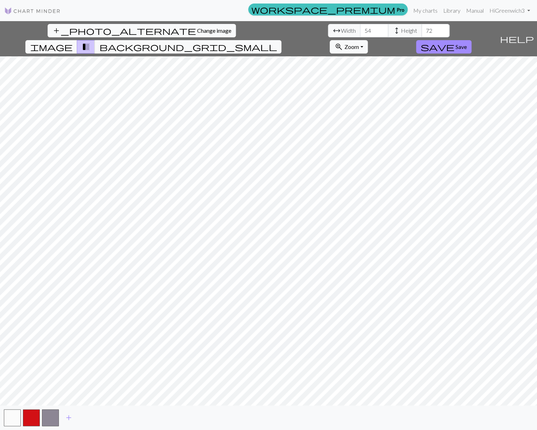
click at [180, 292] on div "add_photo_alternate Change image arrow_range Width 54 height Height 72 image tr…" at bounding box center [268, 225] width 537 height 409
click at [30, 413] on button "button" at bounding box center [31, 417] width 17 height 17
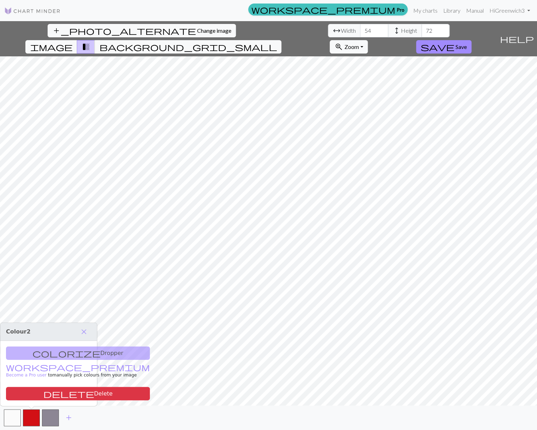
click at [64, 353] on div "colorize Dropper workspace_premium Become a Pro user to manually pick colours f…" at bounding box center [48, 373] width 97 height 65
click at [62, 350] on div "colorize Dropper workspace_premium Become a Pro user to manually pick colours f…" at bounding box center [48, 373] width 97 height 65
click at [37, 350] on div "colorize Dropper workspace_premium Become a Pro user to manually pick colours f…" at bounding box center [48, 373] width 97 height 65
click at [29, 415] on button "button" at bounding box center [31, 417] width 17 height 17
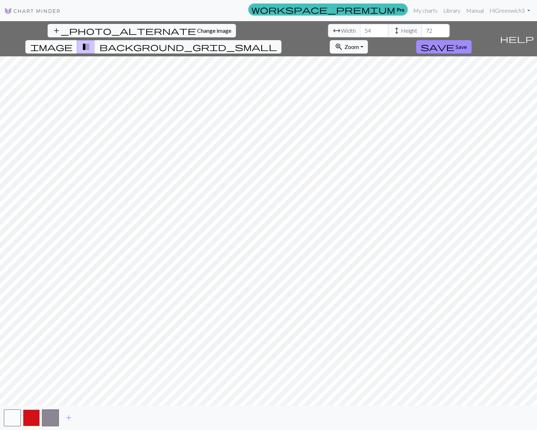
click at [29, 415] on button "button" at bounding box center [31, 417] width 17 height 17
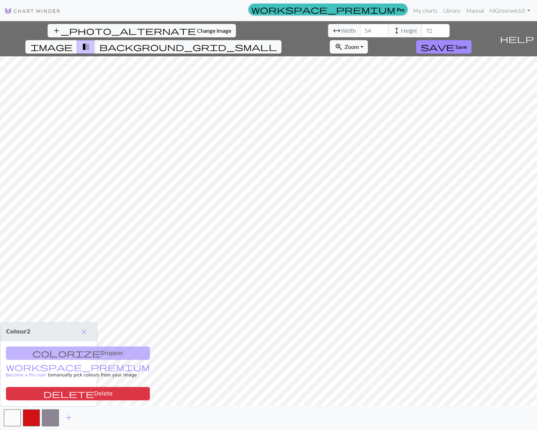
drag, startPoint x: 50, startPoint y: 416, endPoint x: 60, endPoint y: 411, distance: 11.7
click at [62, 411] on div "add" at bounding box center [268, 418] width 537 height 25
click at [12, 419] on button "button" at bounding box center [12, 417] width 17 height 17
click at [172, 322] on div "add_photo_alternate Change image arrow_range Width 54 height Height 72 image tr…" at bounding box center [268, 225] width 537 height 409
click at [69, 416] on span "add" at bounding box center [68, 418] width 8 height 10
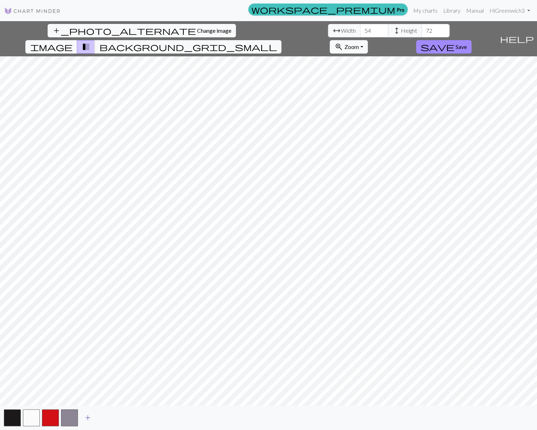
click at [90, 416] on span "add" at bounding box center [88, 418] width 8 height 10
click at [108, 416] on span "add" at bounding box center [107, 418] width 8 height 10
click at [126, 417] on span "add" at bounding box center [126, 418] width 8 height 10
click at [126, 417] on button "button" at bounding box center [126, 417] width 17 height 17
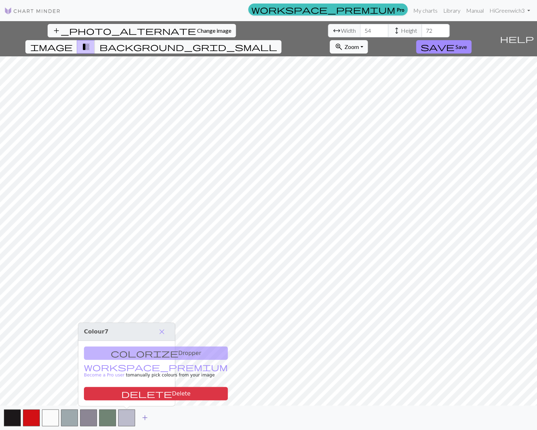
click at [142, 416] on span "add" at bounding box center [145, 418] width 8 height 10
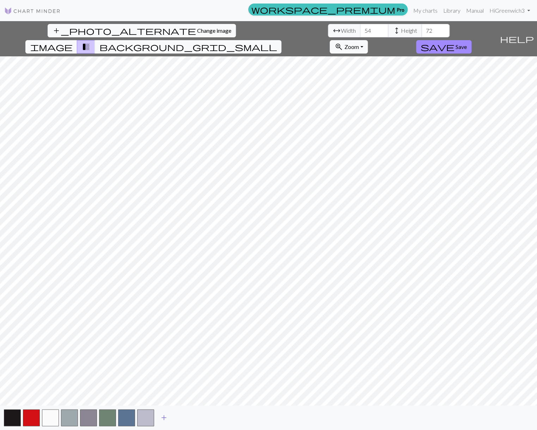
click at [163, 416] on span "add" at bounding box center [164, 418] width 8 height 10
click at [8, 414] on button "button" at bounding box center [12, 417] width 17 height 17
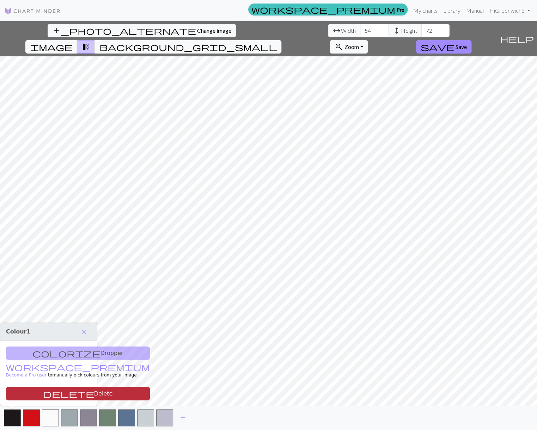
click at [35, 390] on button "delete Delete" at bounding box center [78, 393] width 144 height 13
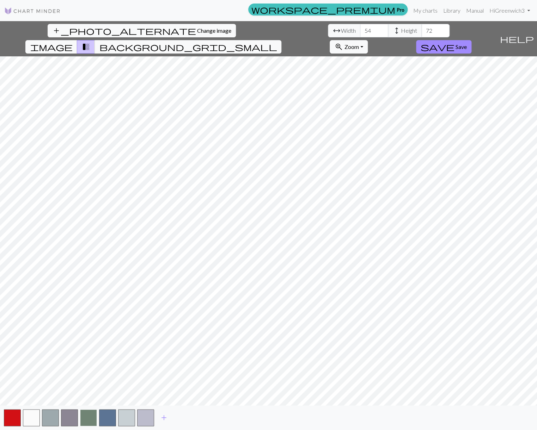
click at [91, 416] on button "button" at bounding box center [88, 417] width 17 height 17
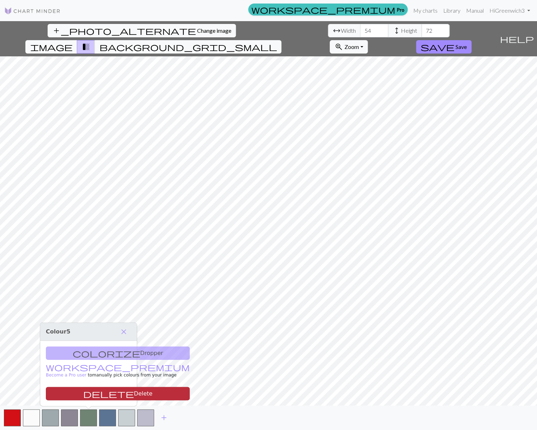
click at [93, 391] on button "delete Delete" at bounding box center [118, 393] width 144 height 13
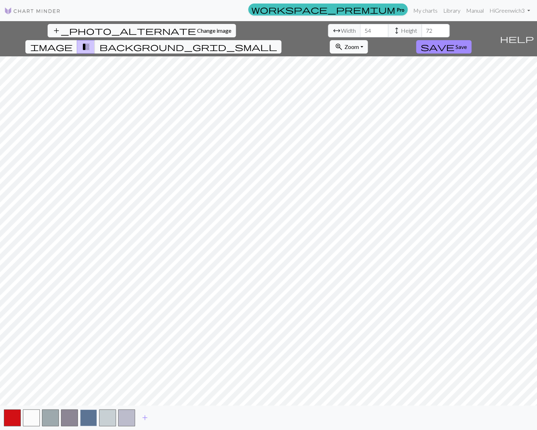
click at [87, 415] on button "button" at bounding box center [88, 417] width 17 height 17
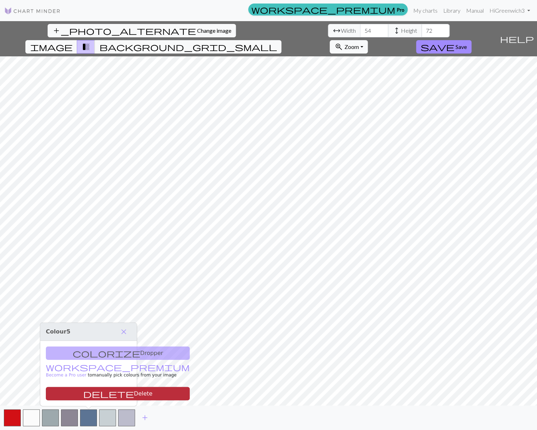
click at [86, 393] on button "delete Delete" at bounding box center [118, 393] width 144 height 13
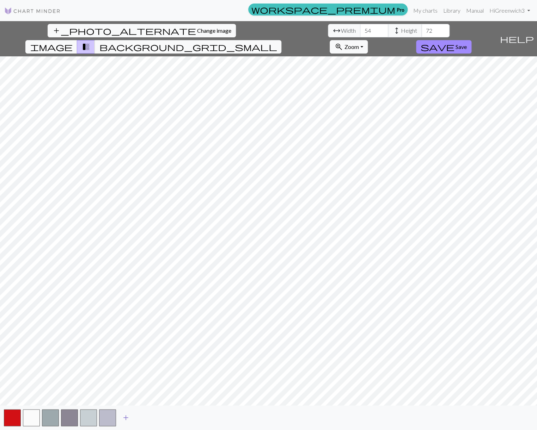
click at [125, 416] on span "add" at bounding box center [126, 418] width 8 height 10
click at [13, 414] on button "button" at bounding box center [12, 417] width 17 height 17
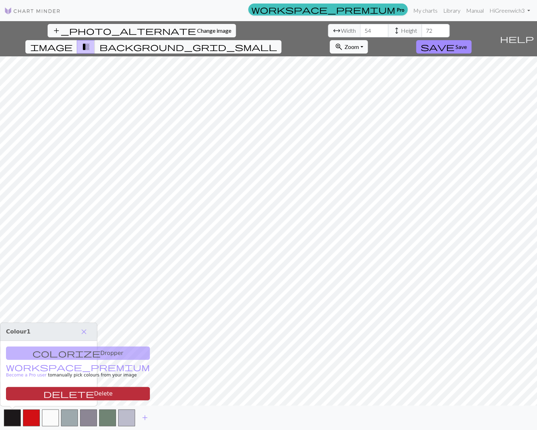
click at [58, 391] on button "delete Delete" at bounding box center [78, 393] width 144 height 13
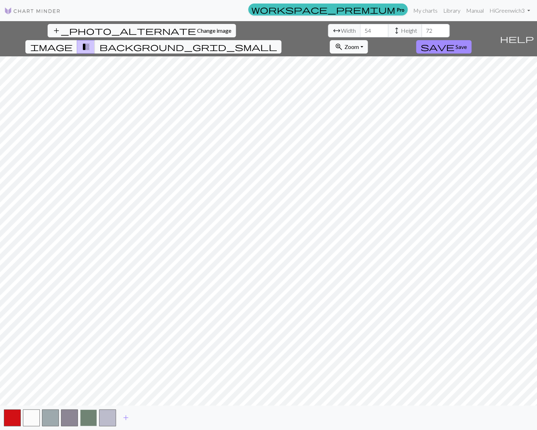
drag, startPoint x: 88, startPoint y: 415, endPoint x: 85, endPoint y: 411, distance: 5.6
click at [88, 414] on button "button" at bounding box center [88, 417] width 17 height 17
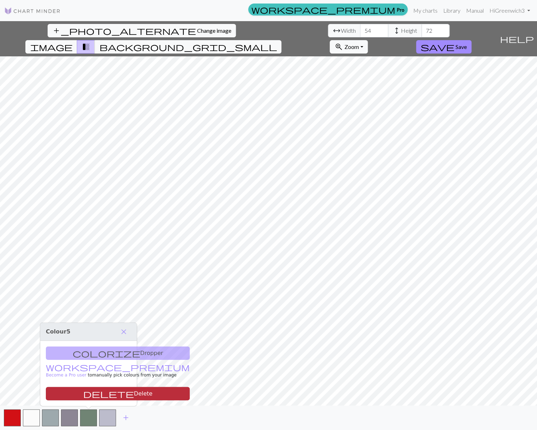
click at [71, 392] on button "delete Delete" at bounding box center [118, 393] width 144 height 13
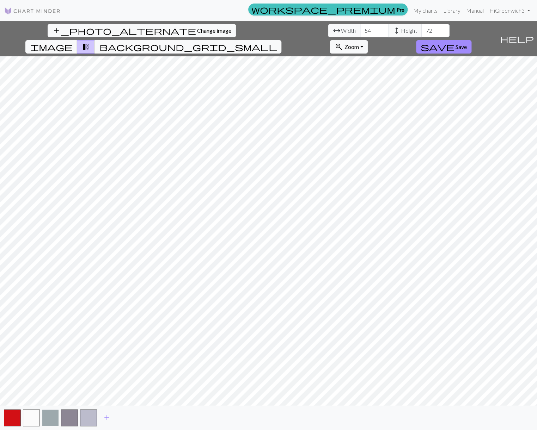
click at [49, 412] on button "button" at bounding box center [50, 417] width 17 height 17
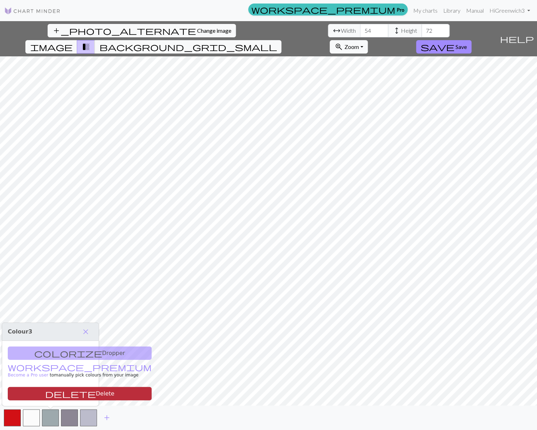
click at [50, 393] on button "delete Delete" at bounding box center [80, 393] width 144 height 13
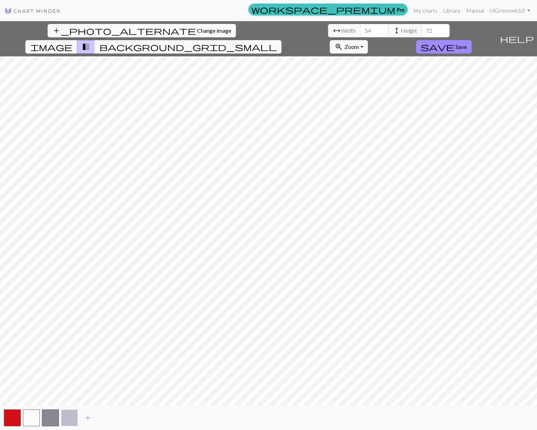
click at [66, 417] on button "button" at bounding box center [69, 417] width 17 height 17
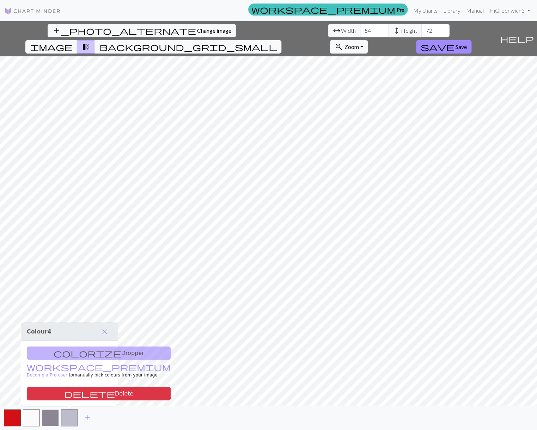
drag, startPoint x: 49, startPoint y: 417, endPoint x: 53, endPoint y: 412, distance: 6.2
click at [49, 417] on button "button" at bounding box center [50, 417] width 17 height 17
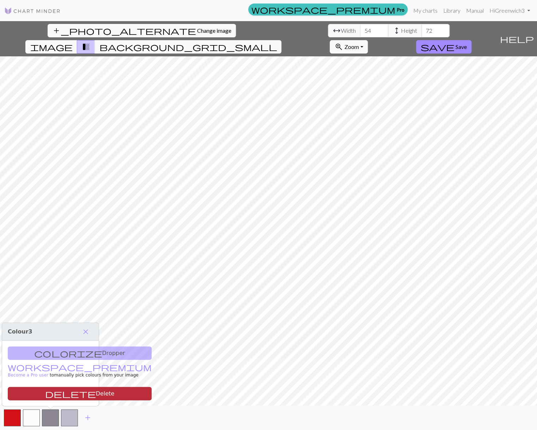
click at [68, 391] on button "delete Delete" at bounding box center [80, 393] width 144 height 13
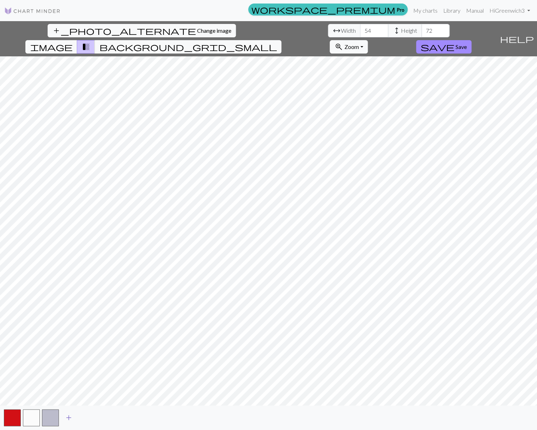
click at [68, 414] on span "add" at bounding box center [68, 418] width 8 height 10
click at [84, 417] on button "add" at bounding box center [88, 417] width 18 height 13
click at [108, 418] on span "add" at bounding box center [107, 418] width 8 height 10
click at [125, 417] on span "add" at bounding box center [126, 418] width 8 height 10
click at [146, 417] on span "add" at bounding box center [145, 418] width 8 height 10
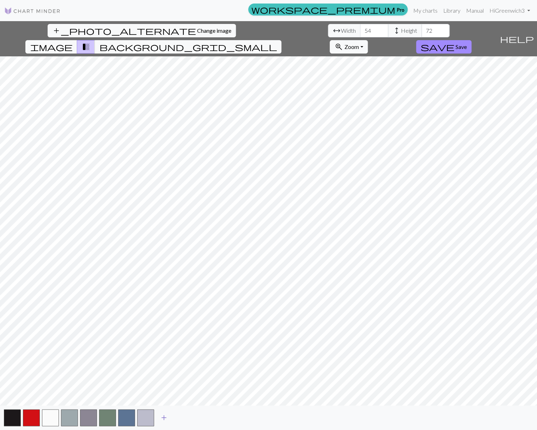
click at [165, 416] on span "add" at bounding box center [164, 418] width 8 height 10
click at [184, 415] on span "add" at bounding box center [183, 418] width 8 height 10
click at [9, 416] on button "button" at bounding box center [12, 417] width 17 height 17
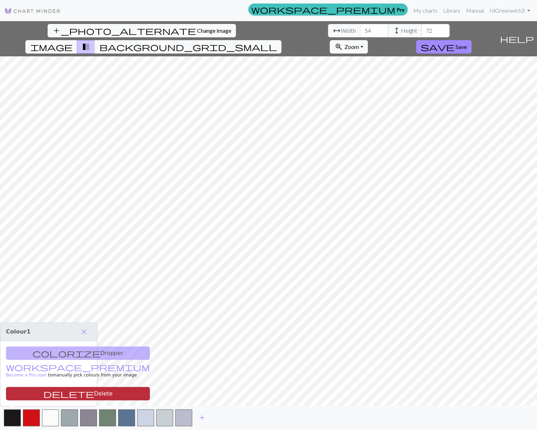
click at [43, 392] on span "delete" at bounding box center [68, 394] width 51 height 10
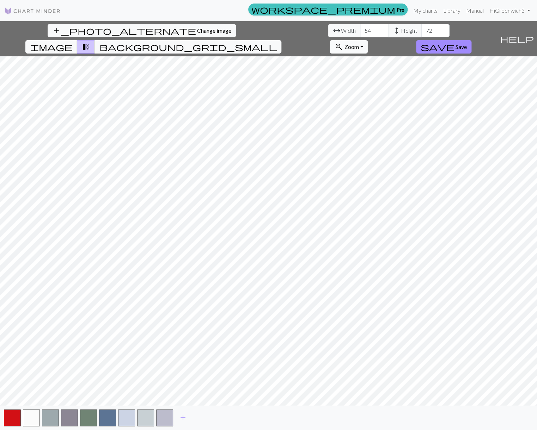
click at [367, 40] on button "zoom_in Zoom Zoom" at bounding box center [348, 46] width 38 height 13
click at [386, 130] on button "200%" at bounding box center [358, 135] width 56 height 11
click at [31, 417] on button "button" at bounding box center [31, 417] width 17 height 17
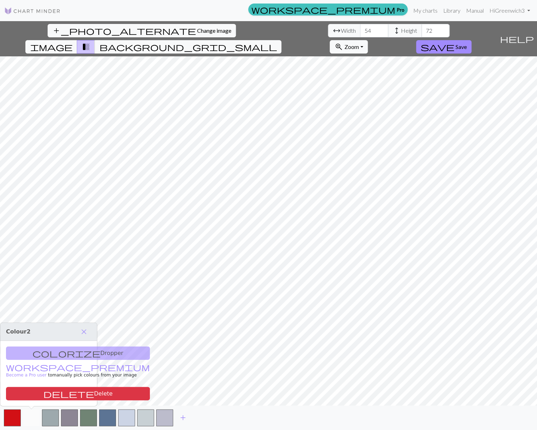
click at [31, 417] on button "button" at bounding box center [31, 417] width 17 height 17
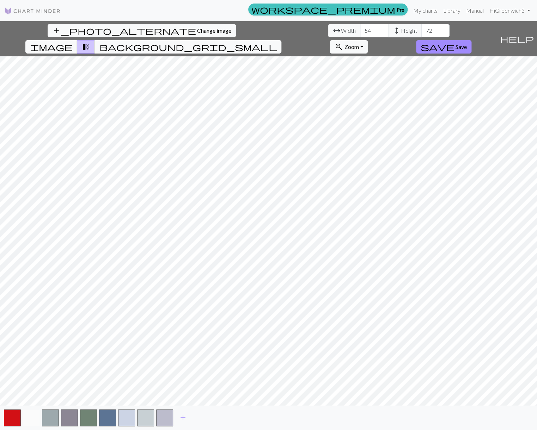
click at [30, 416] on button "button" at bounding box center [31, 417] width 17 height 17
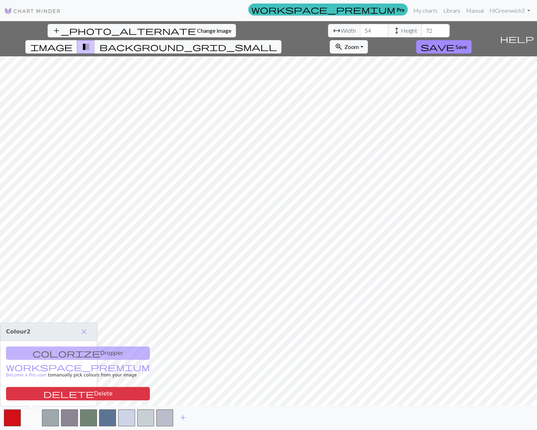
click at [31, 416] on button "button" at bounding box center [31, 417] width 17 height 17
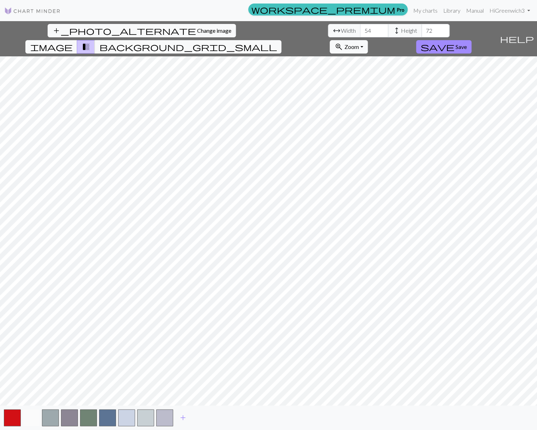
click at [31, 416] on button "button" at bounding box center [31, 417] width 17 height 17
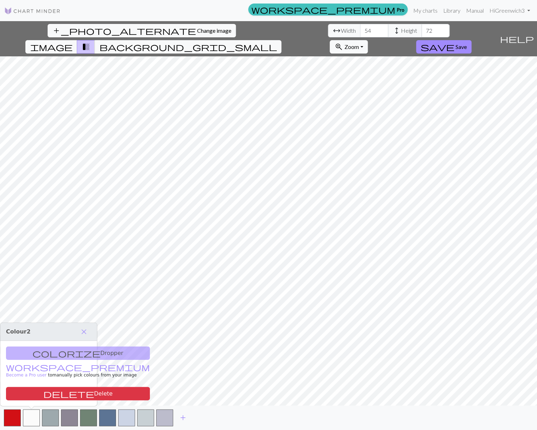
click at [193, 239] on div "add_photo_alternate Change image arrow_range Width 54 height Height 72 image tr…" at bounding box center [268, 225] width 537 height 409
click at [529, 34] on span "help" at bounding box center [517, 39] width 34 height 10
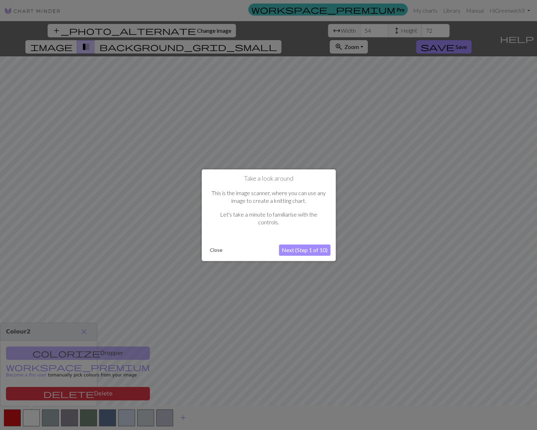
click at [310, 250] on button "Next (Step 1 of 10)" at bounding box center [304, 250] width 51 height 11
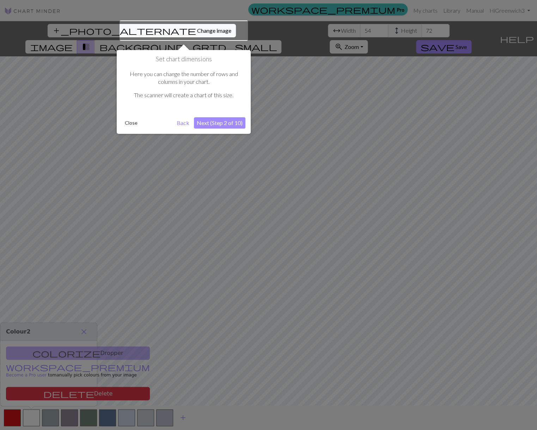
click at [232, 120] on button "Next (Step 2 of 10)" at bounding box center [219, 122] width 51 height 11
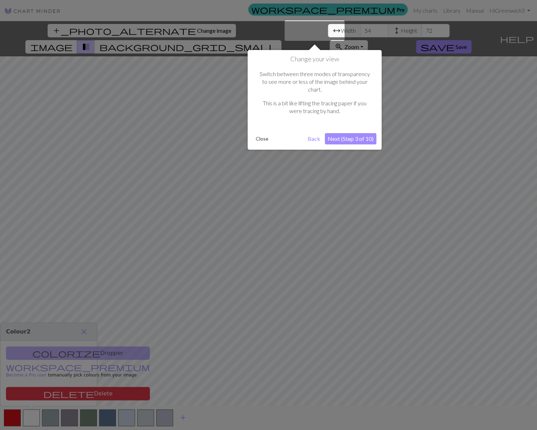
click at [351, 138] on button "Next (Step 3 of 10)" at bounding box center [350, 138] width 51 height 11
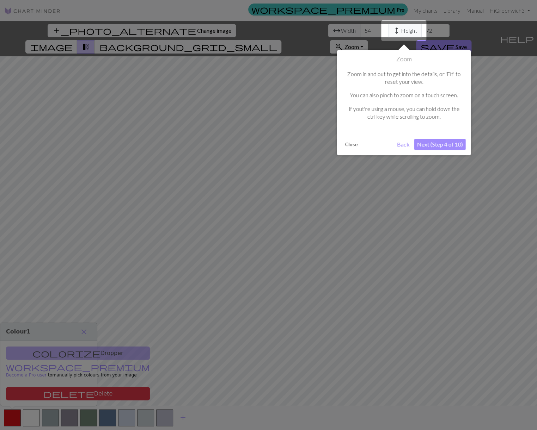
click at [429, 150] on button "Next (Step 4 of 10)" at bounding box center [439, 144] width 51 height 11
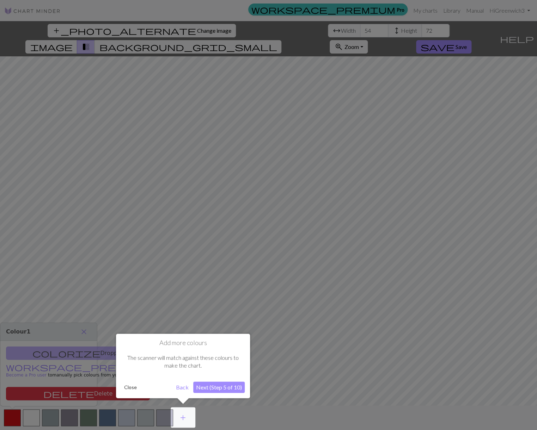
click at [223, 386] on button "Next (Step 5 of 10)" at bounding box center [218, 387] width 51 height 11
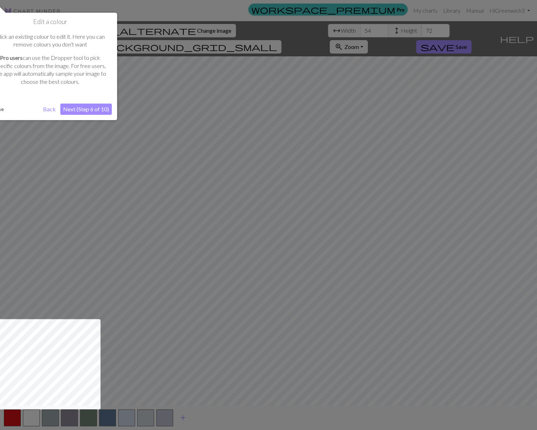
drag, startPoint x: 111, startPoint y: 2, endPoint x: 136, endPoint y: 0, distance: 25.8
click at [136, 0] on div at bounding box center [268, 215] width 537 height 430
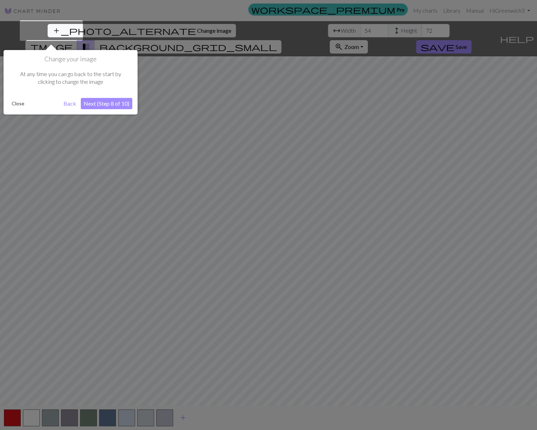
drag, startPoint x: 119, startPoint y: 6, endPoint x: 185, endPoint y: 6, distance: 65.2
click at [185, 6] on div at bounding box center [268, 215] width 537 height 430
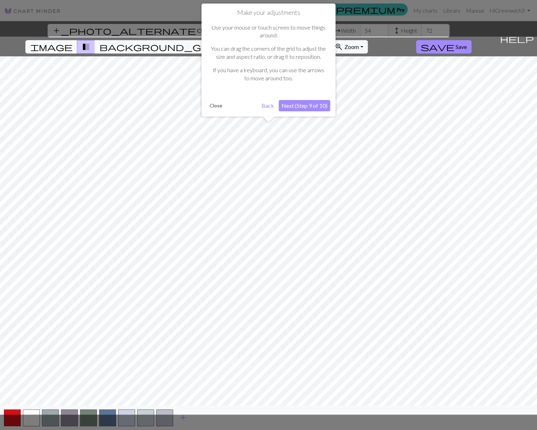
click at [267, 111] on button "Back" at bounding box center [267, 105] width 18 height 11
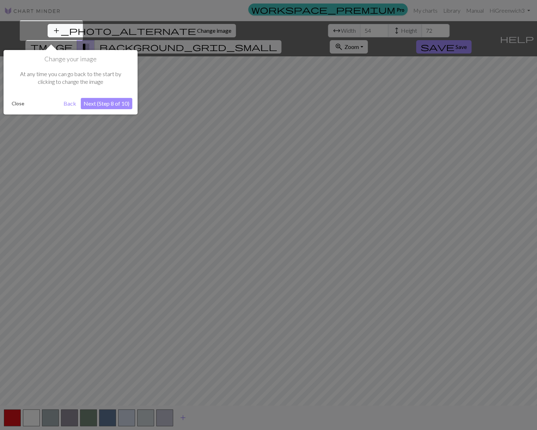
click at [68, 103] on button "Back" at bounding box center [70, 103] width 18 height 11
click at [67, 102] on button "Back" at bounding box center [70, 103] width 18 height 11
click at [67, 101] on button "Back" at bounding box center [70, 103] width 18 height 11
click at [16, 102] on button "Close" at bounding box center [18, 103] width 18 height 11
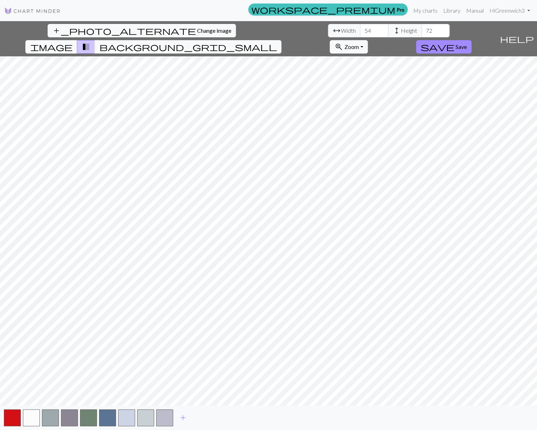
click at [529, 34] on span "help" at bounding box center [517, 39] width 34 height 10
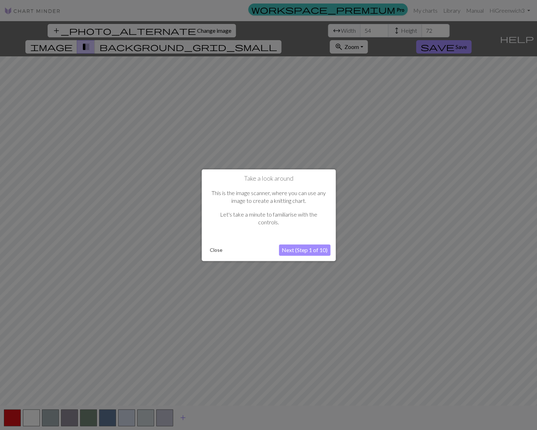
click at [303, 249] on button "Next (Step 1 of 10)" at bounding box center [304, 250] width 51 height 11
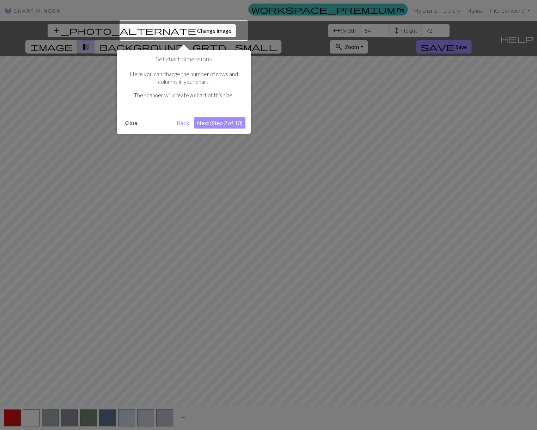
click at [224, 118] on button "Next (Step 2 of 10)" at bounding box center [219, 122] width 51 height 11
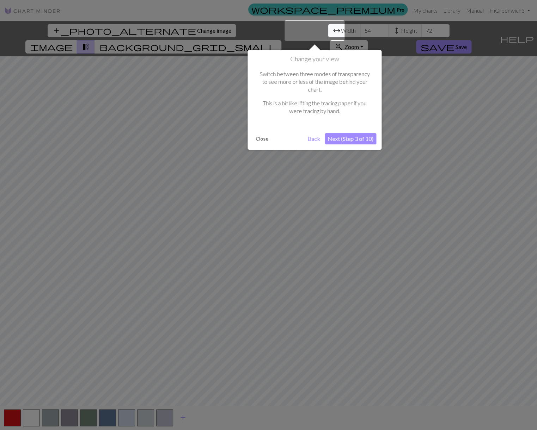
click at [362, 137] on button "Next (Step 3 of 10)" at bounding box center [350, 138] width 51 height 11
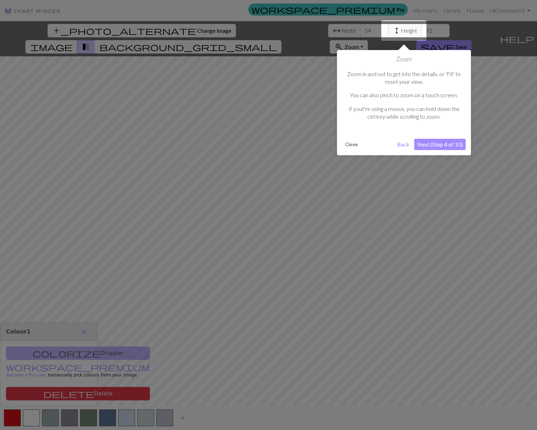
click at [435, 150] on button "Next (Step 4 of 10)" at bounding box center [439, 144] width 51 height 11
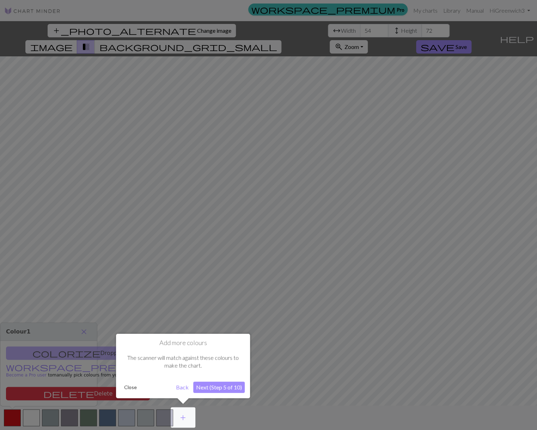
click at [222, 387] on button "Next (Step 5 of 10)" at bounding box center [218, 387] width 51 height 11
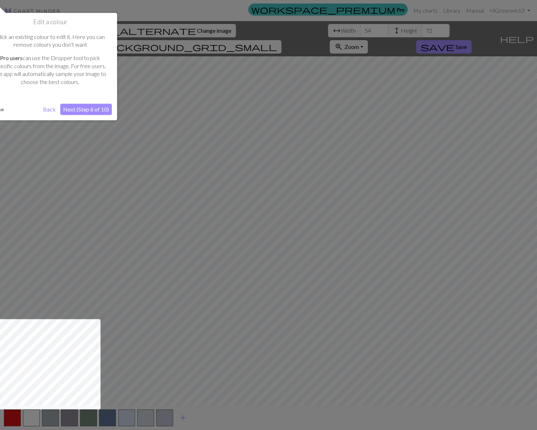
click at [417, 29] on div at bounding box center [268, 215] width 537 height 430
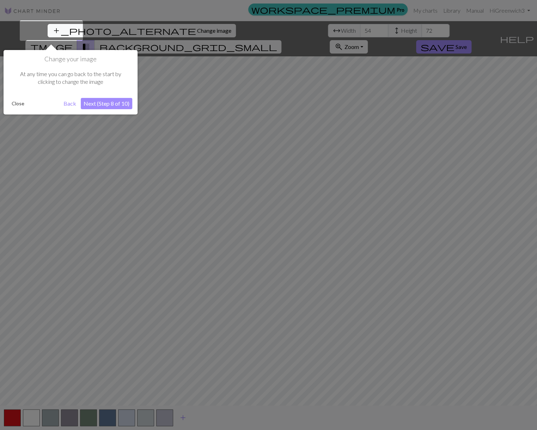
click at [417, 29] on div at bounding box center [268, 215] width 537 height 430
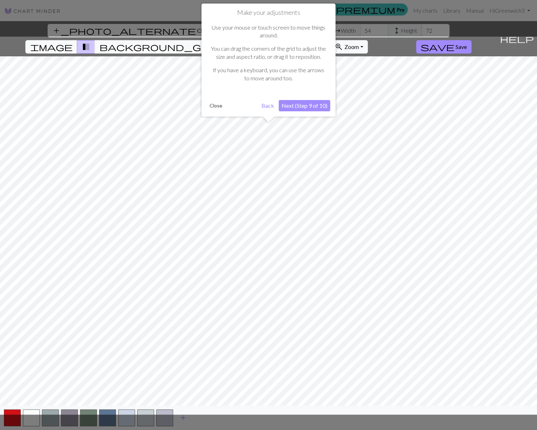
click at [212, 111] on button "Close" at bounding box center [216, 105] width 18 height 11
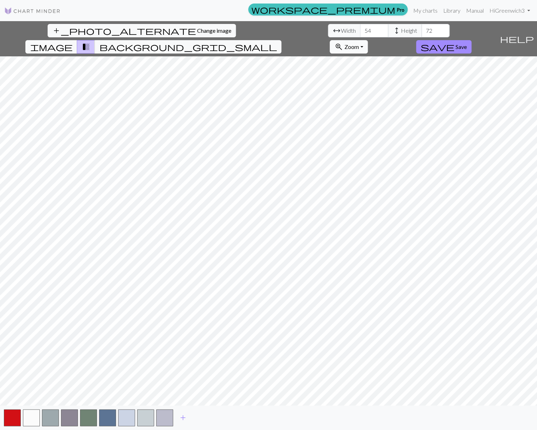
click at [367, 40] on button "zoom_in Zoom Zoom" at bounding box center [348, 46] width 38 height 13
click at [386, 57] on button "Fit all" at bounding box center [358, 62] width 56 height 11
click at [3, 26] on div "add_photo_alternate Change image arrow_range Width 54 height Height 72 image tr…" at bounding box center [248, 38] width 497 height 35
click at [6, 29] on div "add_photo_alternate Change image arrow_range Width 54 height Height 72 image tr…" at bounding box center [248, 38] width 497 height 35
drag, startPoint x: 2, startPoint y: 31, endPoint x: 23, endPoint y: 38, distance: 21.5
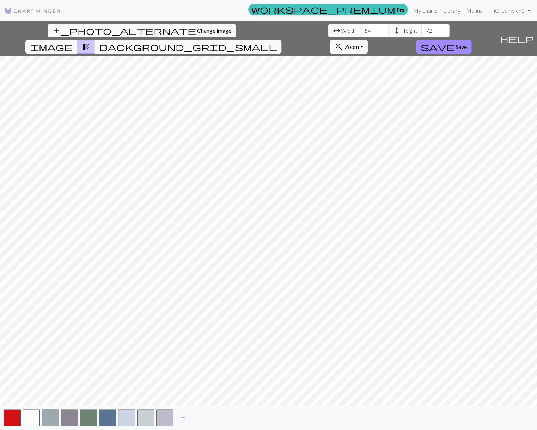
click at [13, 31] on div "add_photo_alternate Change image arrow_range Width 54 height Height 72 image tr…" at bounding box center [248, 38] width 497 height 35
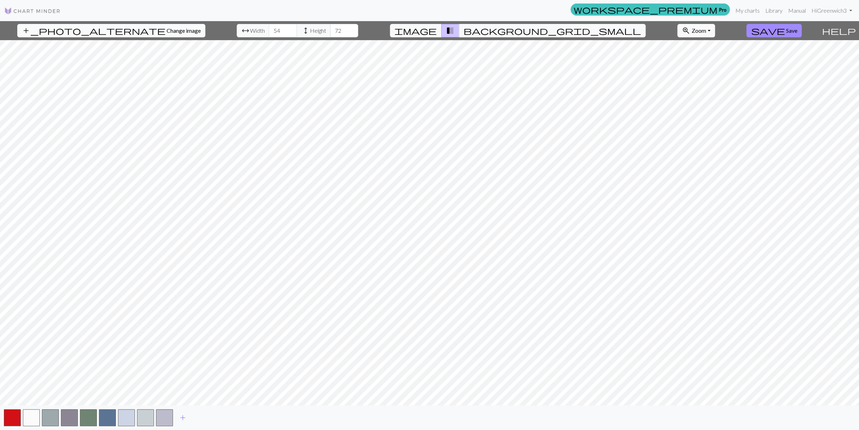
click at [167, 32] on span "Change image" at bounding box center [184, 30] width 34 height 7
click at [5, 29] on div "add_photo_alternate Change image arrow_range Width 54 height Height 72 image tr…" at bounding box center [409, 30] width 819 height 19
click at [19, 10] on img at bounding box center [32, 11] width 56 height 8
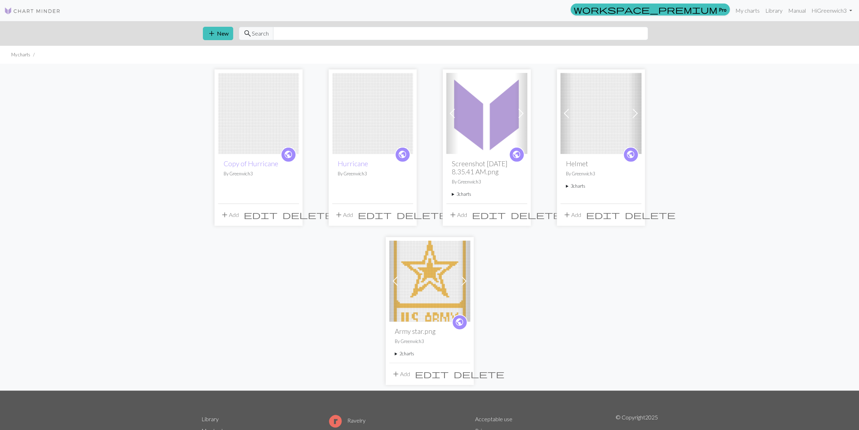
drag, startPoint x: 9, startPoint y: 27, endPoint x: 13, endPoint y: 18, distance: 10.4
click at [9, 29] on div "add New search Search" at bounding box center [429, 33] width 859 height 25
click at [404, 153] on span "public" at bounding box center [402, 154] width 9 height 11
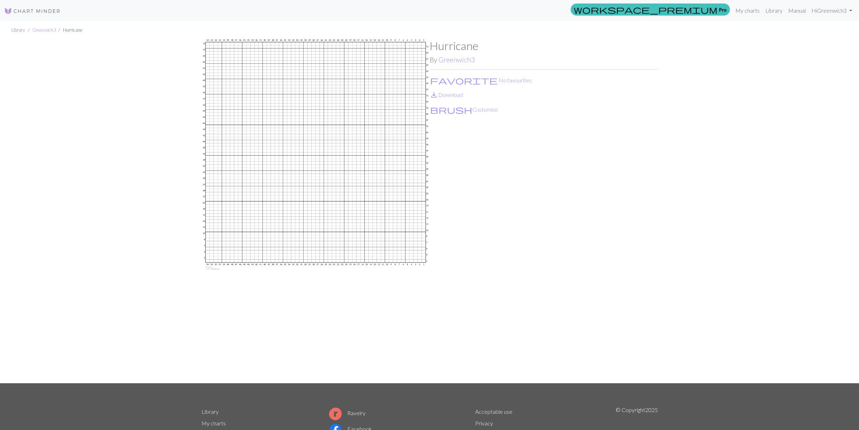
click at [19, 30] on link "Library" at bounding box center [18, 30] width 14 height 6
click at [19, 28] on link "Library" at bounding box center [18, 30] width 14 height 6
click at [279, 146] on img at bounding box center [316, 211] width 228 height 344
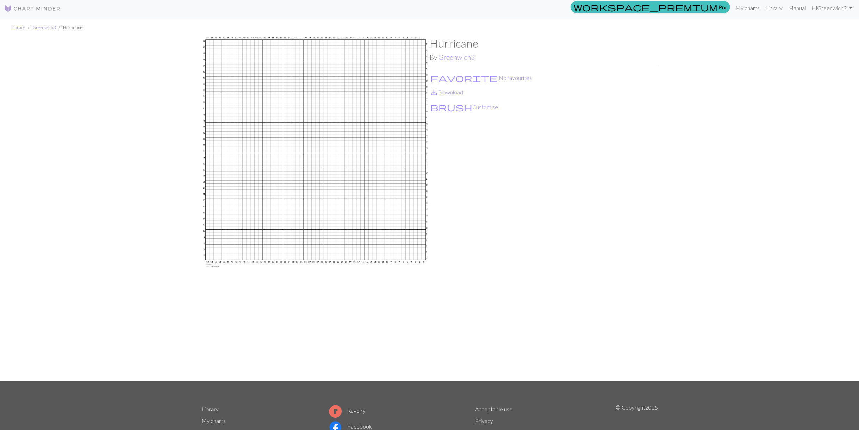
scroll to position [3, 0]
click at [450, 106] on button "brush Customise" at bounding box center [464, 106] width 69 height 9
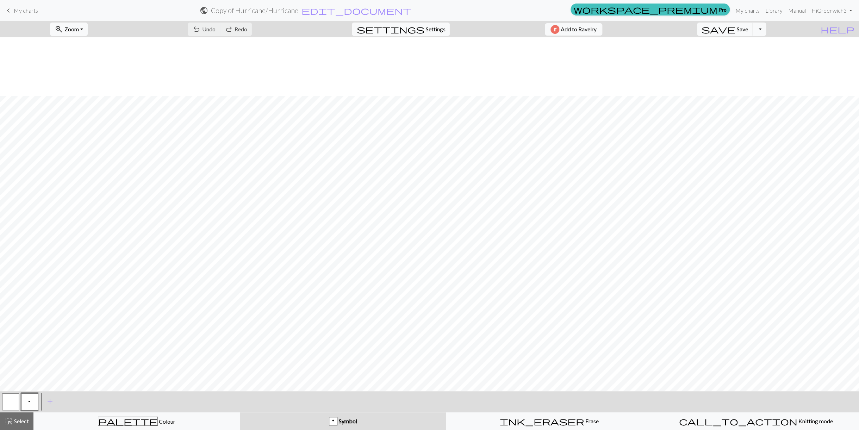
scroll to position [80, 0]
click at [319, 307] on div "zoom_in Zoom Zoom Fit all Fit width Fit height 50% 100% 150% 200% undo Undo Und…" at bounding box center [429, 225] width 859 height 409
click at [27, 10] on span "My charts" at bounding box center [26, 10] width 24 height 7
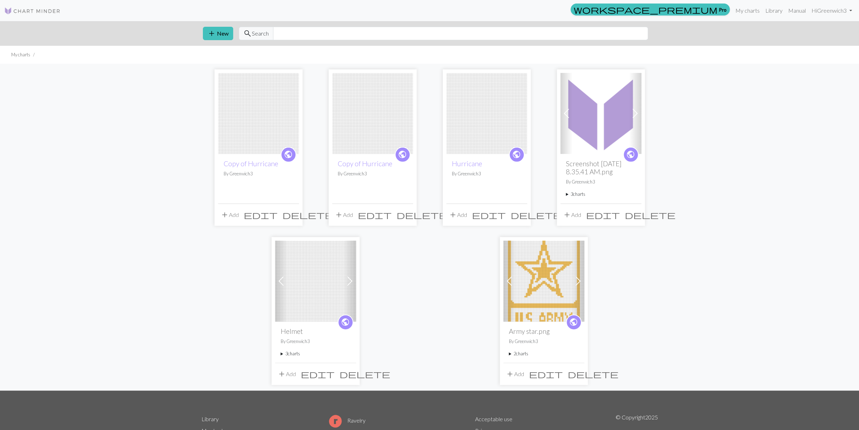
click at [464, 221] on button "add Add" at bounding box center [457, 214] width 23 height 13
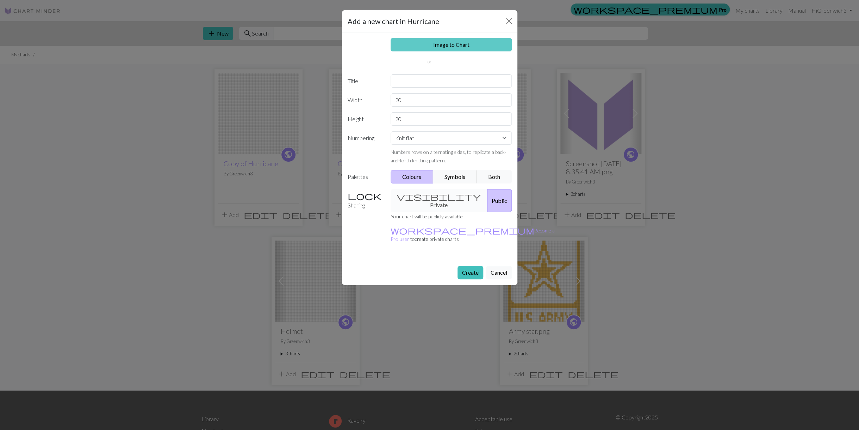
click at [429, 44] on link "Image to Chart" at bounding box center [451, 44] width 121 height 13
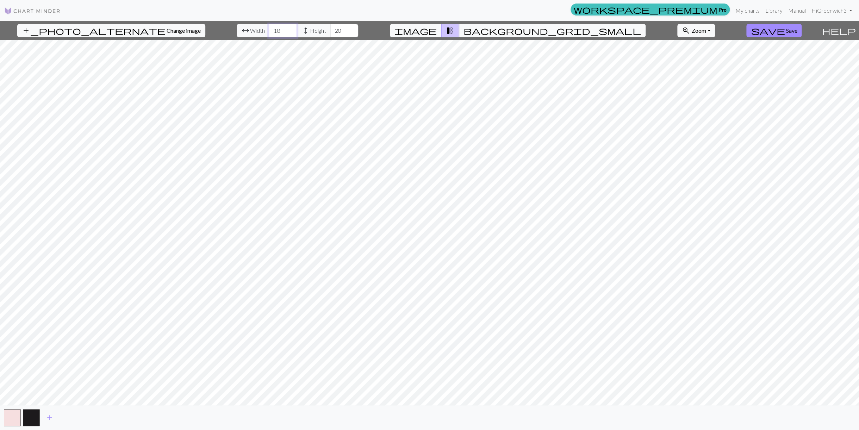
drag, startPoint x: 253, startPoint y: 31, endPoint x: 263, endPoint y: 31, distance: 10.2
click at [269, 31] on input "18" at bounding box center [283, 30] width 28 height 13
type input "54"
drag, startPoint x: 316, startPoint y: 31, endPoint x: 325, endPoint y: 32, distance: 8.9
click at [330, 32] on input "20" at bounding box center [344, 30] width 28 height 13
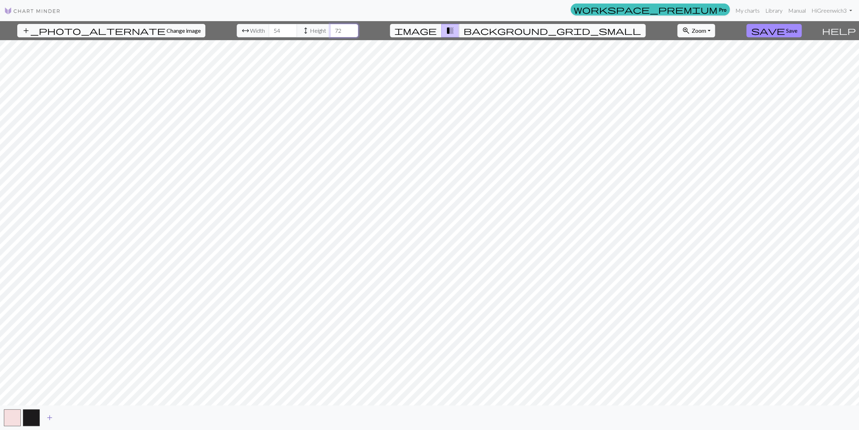
type input "72"
click at [50, 414] on span "add" at bounding box center [49, 418] width 8 height 10
click at [536, 30] on button "zoom_in Zoom Zoom" at bounding box center [697, 30] width 38 height 13
click at [536, 118] on button "200%" at bounding box center [706, 119] width 56 height 11
click at [9, 414] on button "button" at bounding box center [12, 417] width 17 height 17
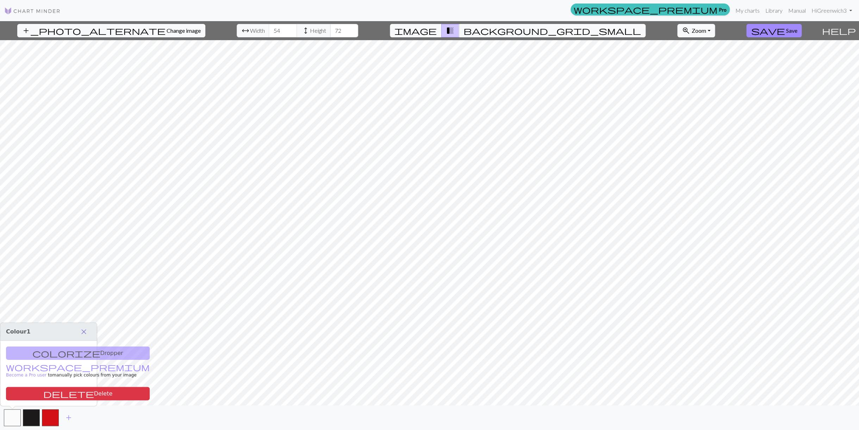
click at [81, 330] on span "close" at bounding box center [84, 332] width 8 height 10
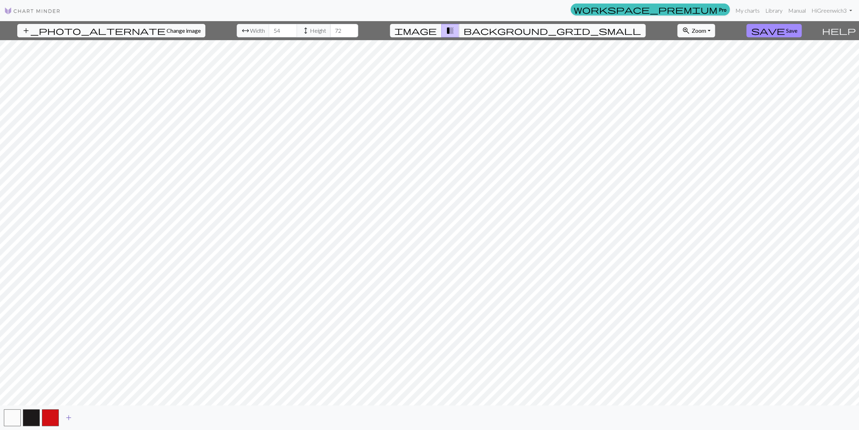
click at [67, 418] on span "add" at bounding box center [68, 418] width 8 height 10
click at [88, 417] on span "add" at bounding box center [88, 418] width 8 height 10
click at [106, 417] on span "add" at bounding box center [107, 418] width 8 height 10
click at [127, 416] on span "add" at bounding box center [126, 418] width 8 height 10
click at [10, 416] on button "button" at bounding box center [12, 417] width 17 height 17
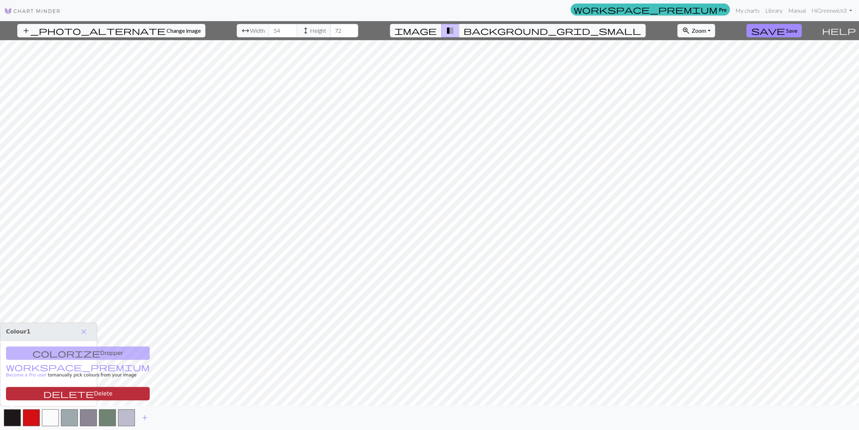
click at [28, 392] on button "delete Delete" at bounding box center [78, 393] width 144 height 13
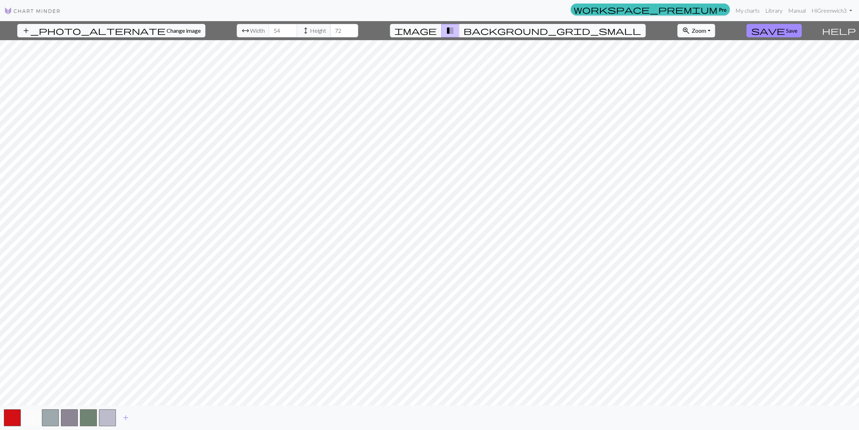
click at [28, 414] on button "button" at bounding box center [31, 417] width 17 height 17
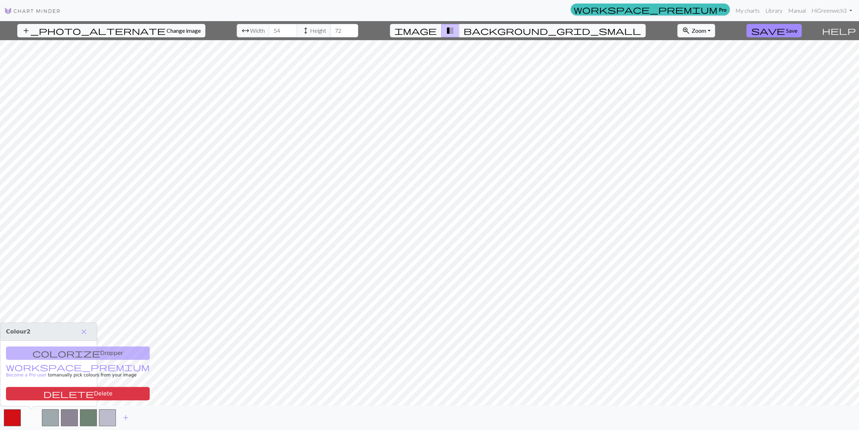
click at [28, 414] on button "button" at bounding box center [31, 417] width 17 height 17
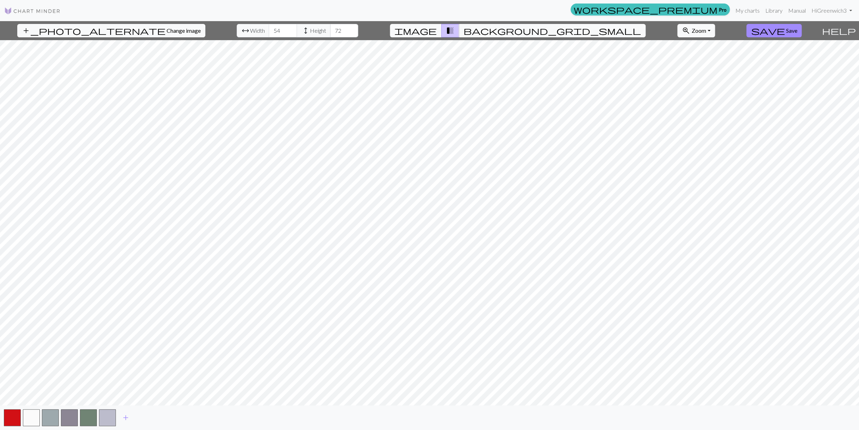
click at [373, 244] on div "add_photo_alternate Change image arrow_range Width 54 height Height 72 image tr…" at bounding box center [429, 225] width 859 height 409
click at [437, 31] on span "image" at bounding box center [416, 31] width 42 height 10
click at [28, 414] on button "button" at bounding box center [31, 417] width 17 height 17
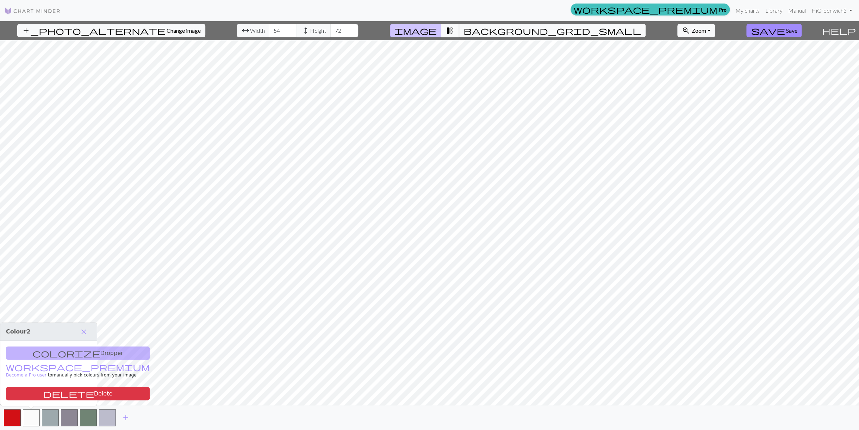
click at [455, 30] on span "transition_fade" at bounding box center [450, 31] width 8 height 10
click at [31, 417] on button "button" at bounding box center [31, 417] width 17 height 17
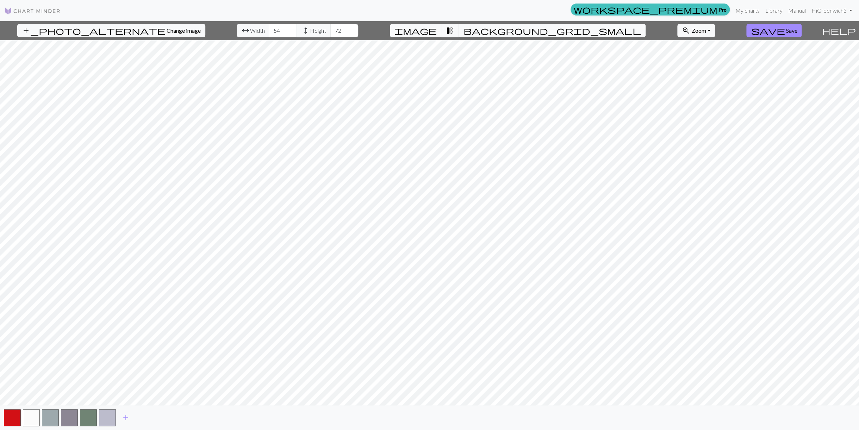
click at [309, 284] on div "add_photo_alternate Change image arrow_range Width 54 height Height 72 image tr…" at bounding box center [429, 225] width 859 height 409
click at [495, 31] on span "background_grid_small" at bounding box center [553, 31] width 178 height 10
click at [343, 290] on div "add_photo_alternate Change image arrow_range Width 54 height Height 72 image tr…" at bounding box center [429, 225] width 859 height 409
click at [33, 413] on button "button" at bounding box center [31, 417] width 17 height 17
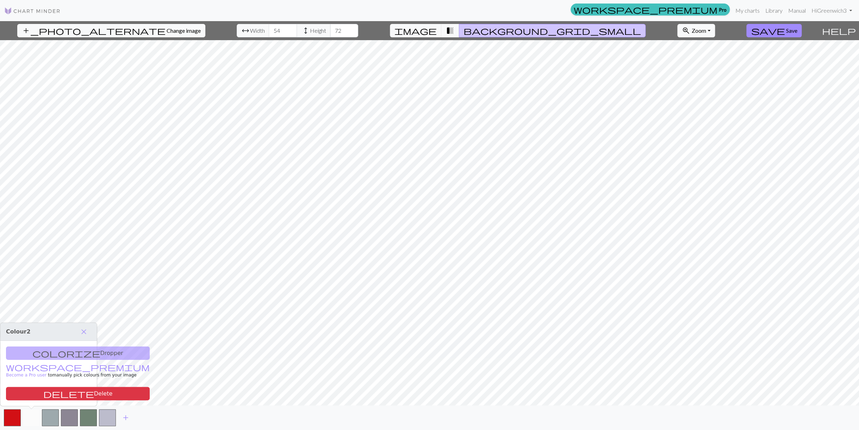
click at [33, 413] on button "button" at bounding box center [31, 417] width 17 height 17
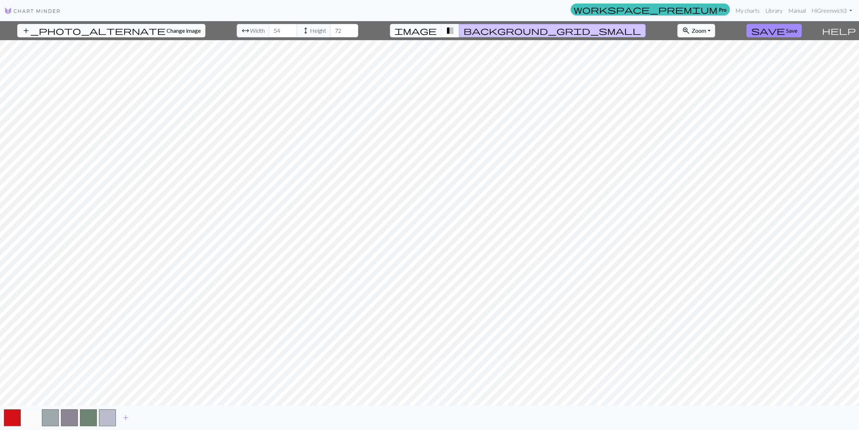
click at [33, 413] on button "button" at bounding box center [31, 417] width 17 height 17
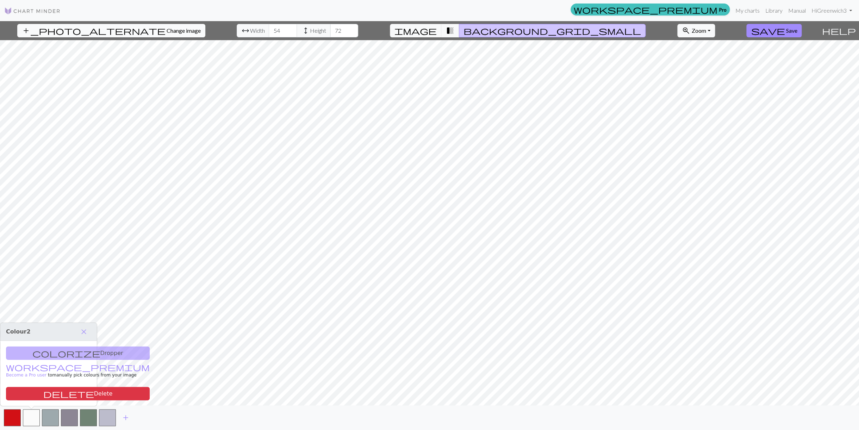
click at [167, 29] on span "Change image" at bounding box center [184, 30] width 34 height 7
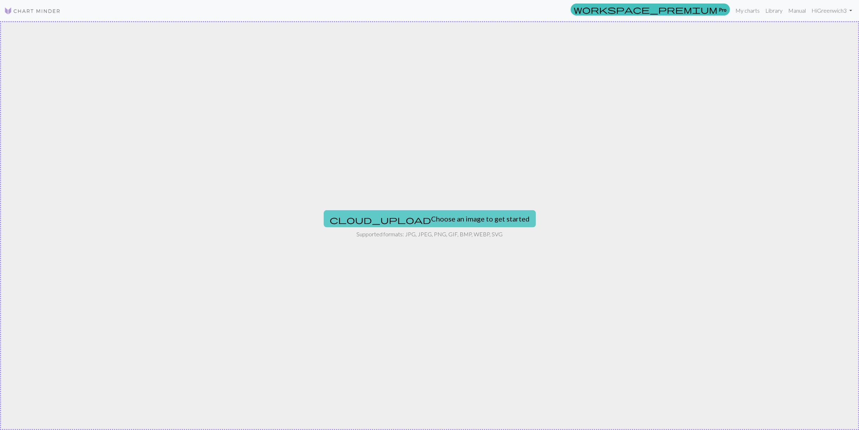
click at [458, 218] on button "cloud_upload Choose an image to get started" at bounding box center [430, 218] width 212 height 17
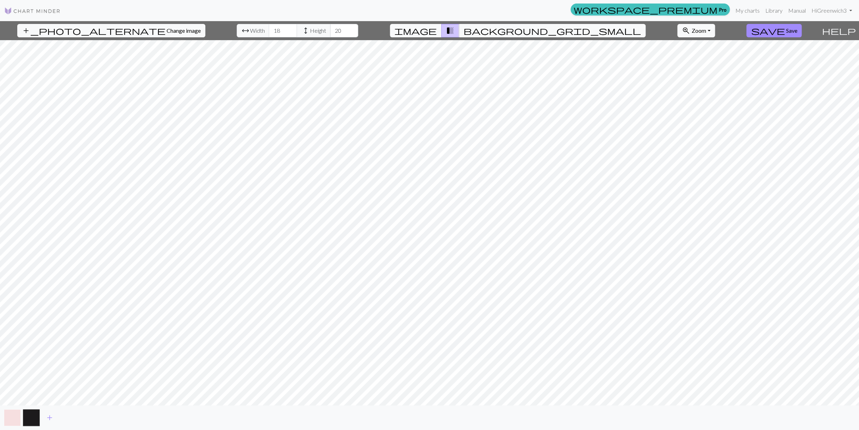
click at [11, 414] on button "button" at bounding box center [12, 417] width 17 height 17
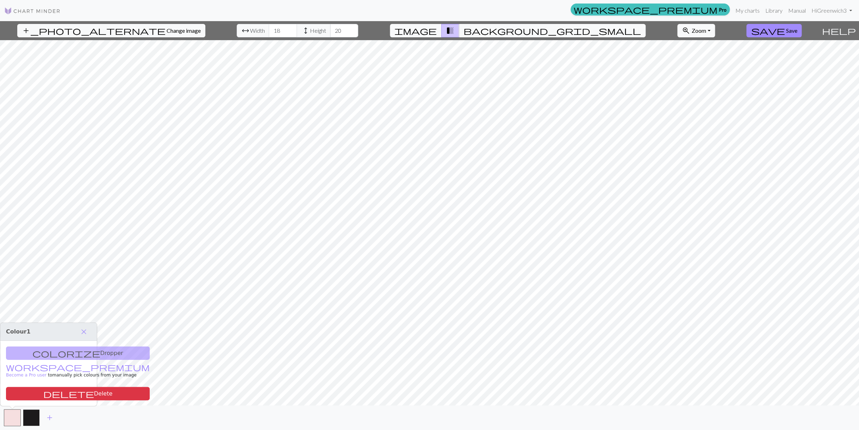
click at [29, 416] on button "button" at bounding box center [31, 417] width 17 height 17
click at [492, 29] on span "background_grid_small" at bounding box center [553, 31] width 178 height 10
click at [33, 412] on button "button" at bounding box center [31, 417] width 17 height 17
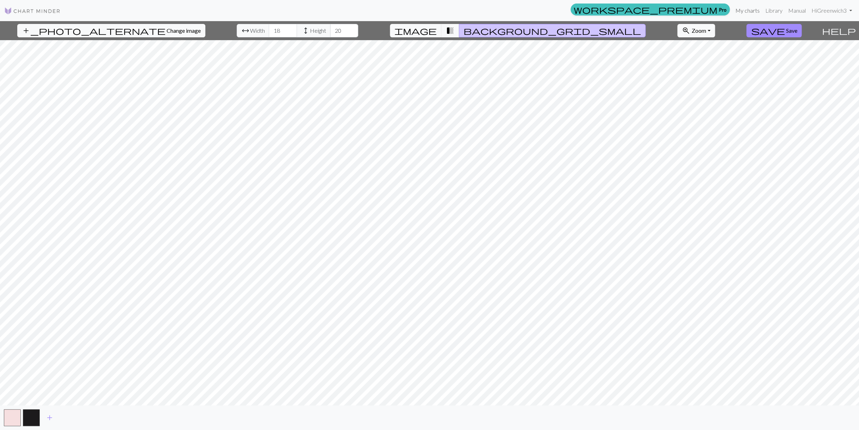
click at [536, 9] on link "My charts" at bounding box center [748, 11] width 30 height 14
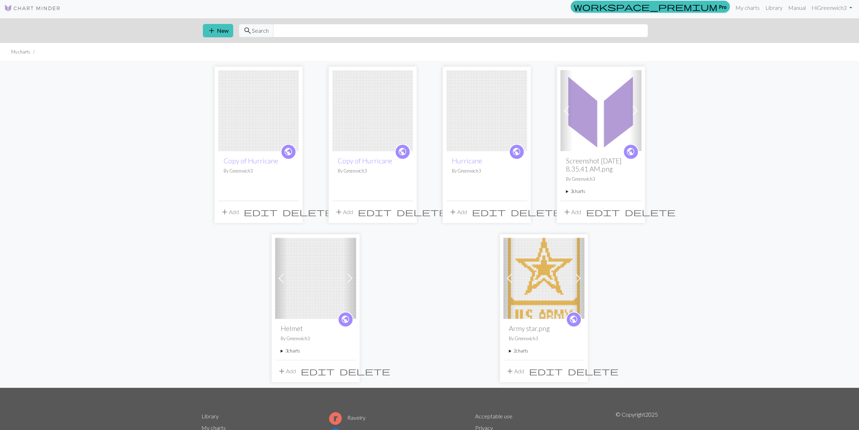
click at [256, 112] on img at bounding box center [258, 110] width 81 height 81
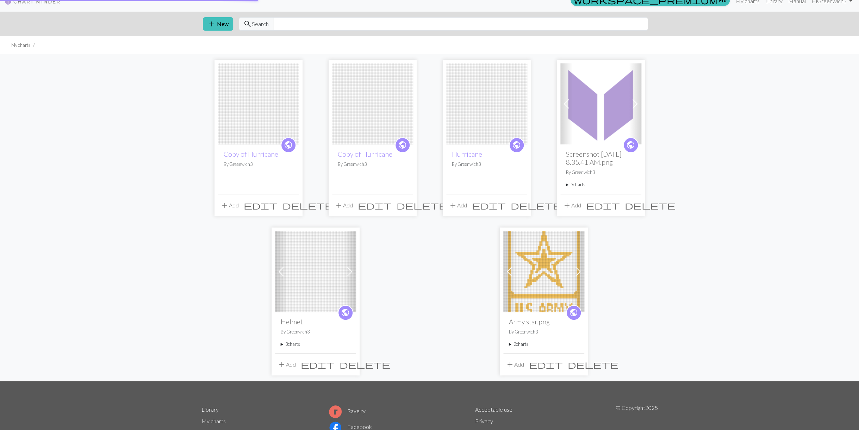
scroll to position [11, 0]
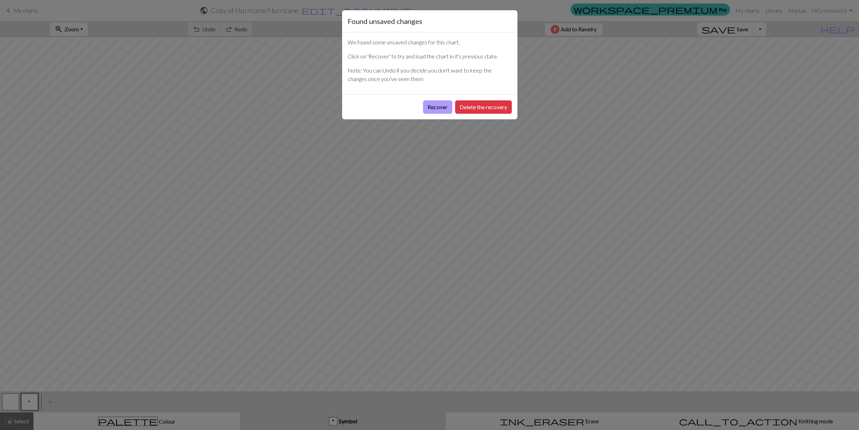
click at [436, 106] on button "Recover" at bounding box center [437, 106] width 29 height 13
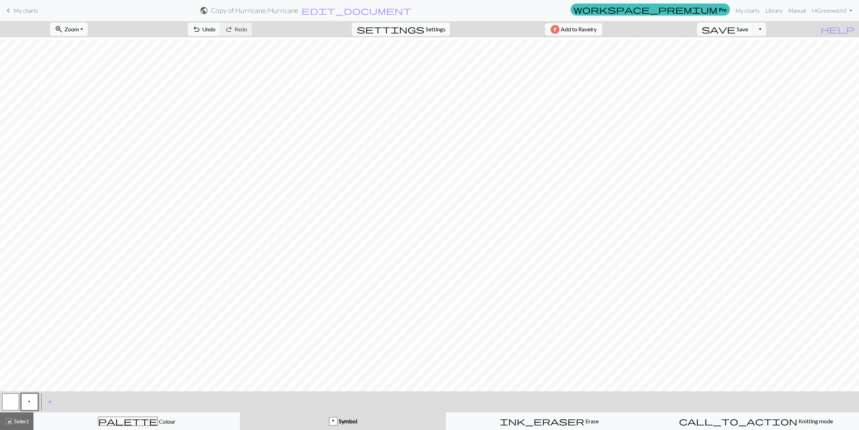
scroll to position [2, 0]
click at [435, 27] on span "Settings" at bounding box center [436, 29] width 20 height 8
select select "aran"
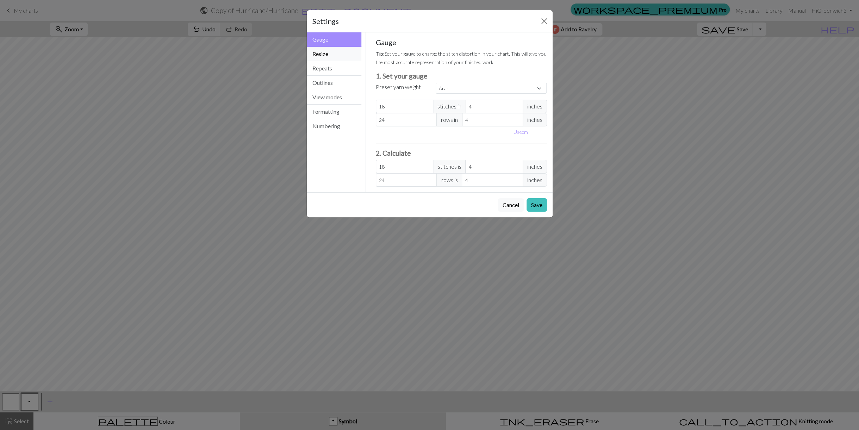
click at [327, 54] on button "Resize" at bounding box center [334, 54] width 55 height 14
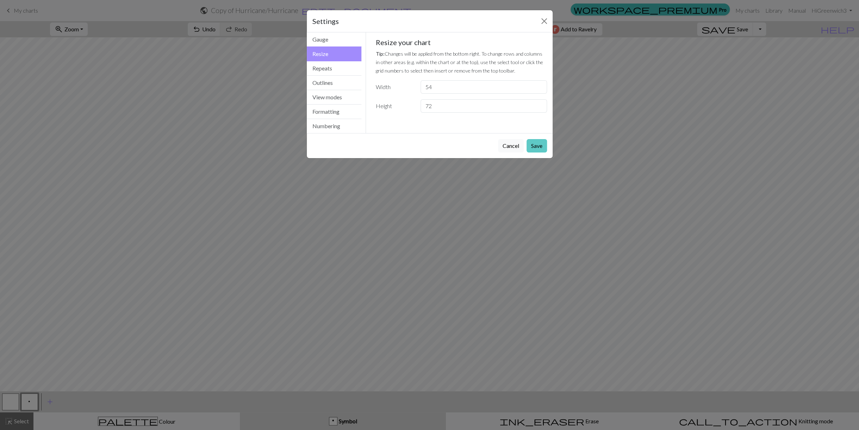
click at [536, 143] on button "Save" at bounding box center [537, 145] width 20 height 13
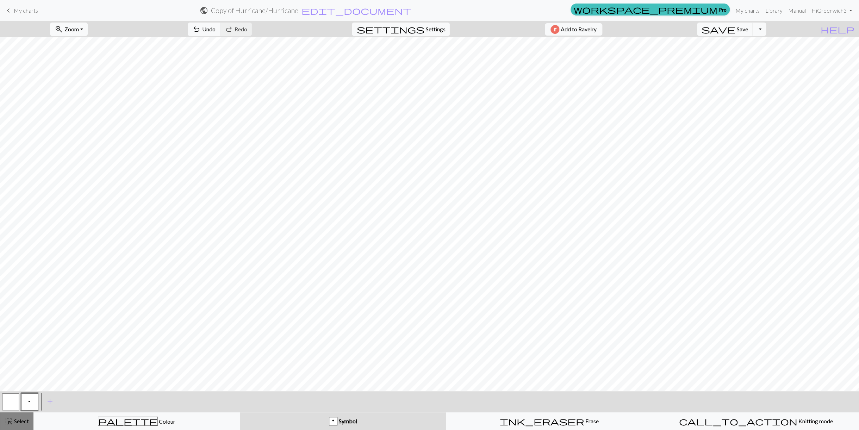
click at [12, 420] on span "highlight_alt" at bounding box center [9, 422] width 8 height 10
click at [158, 423] on span "Colour" at bounding box center [167, 421] width 18 height 7
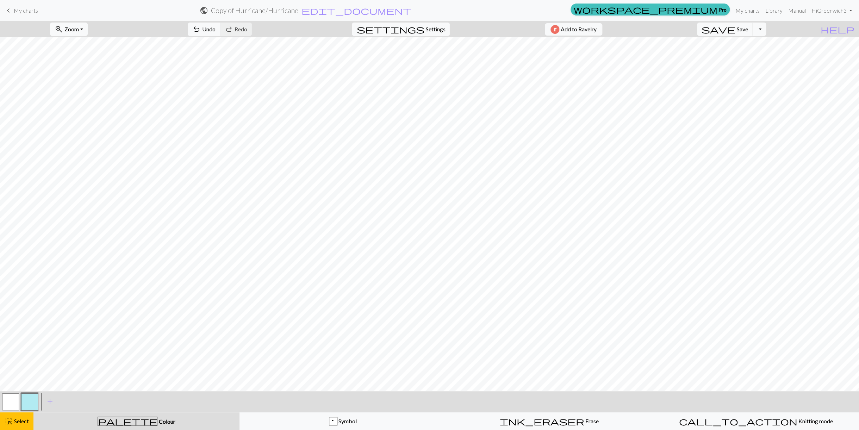
click at [32, 400] on button "button" at bounding box center [29, 402] width 17 height 17
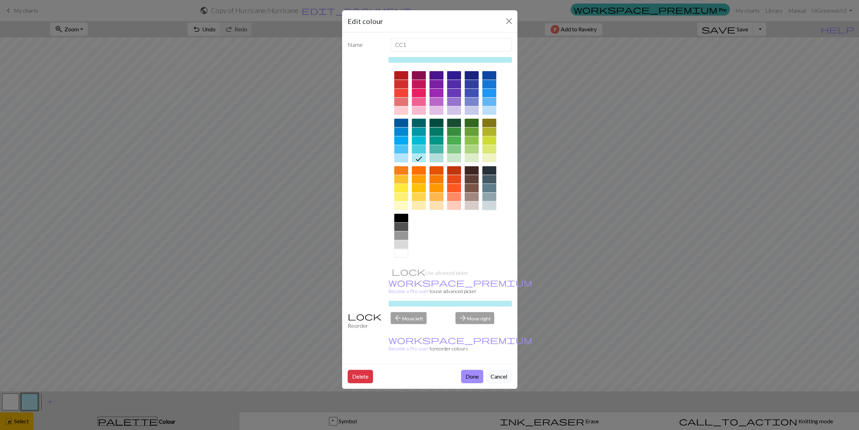
click at [491, 205] on div at bounding box center [489, 206] width 14 height 8
click at [474, 370] on button "Done" at bounding box center [472, 376] width 22 height 13
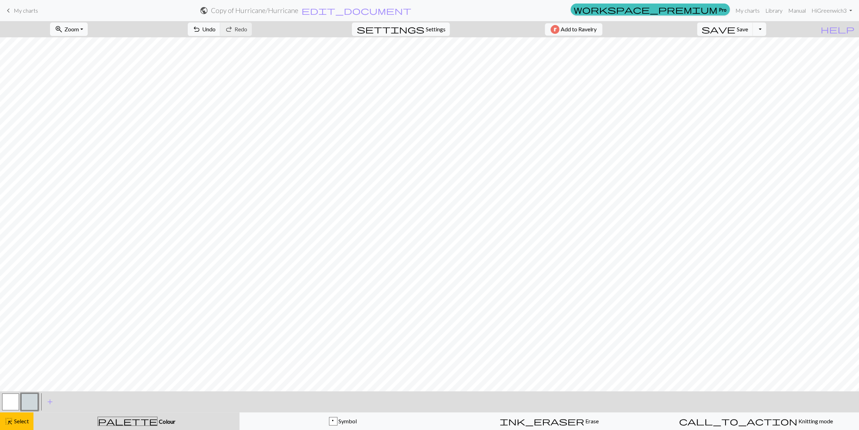
click at [29, 402] on button "button" at bounding box center [29, 402] width 17 height 17
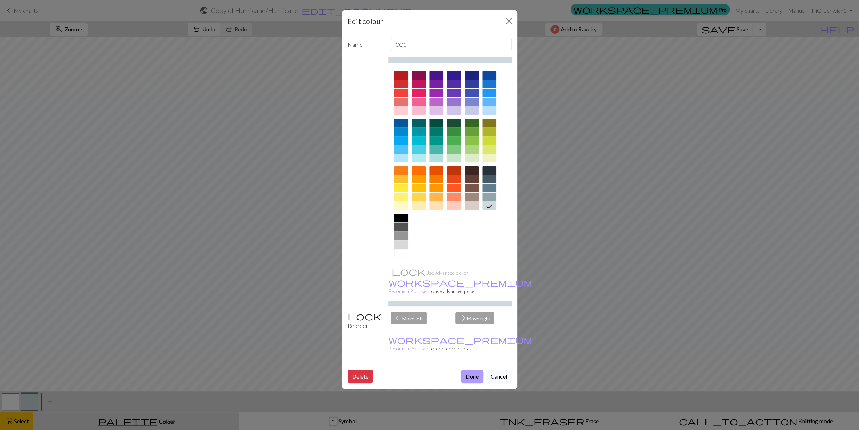
click at [471, 370] on button "Done" at bounding box center [472, 376] width 22 height 13
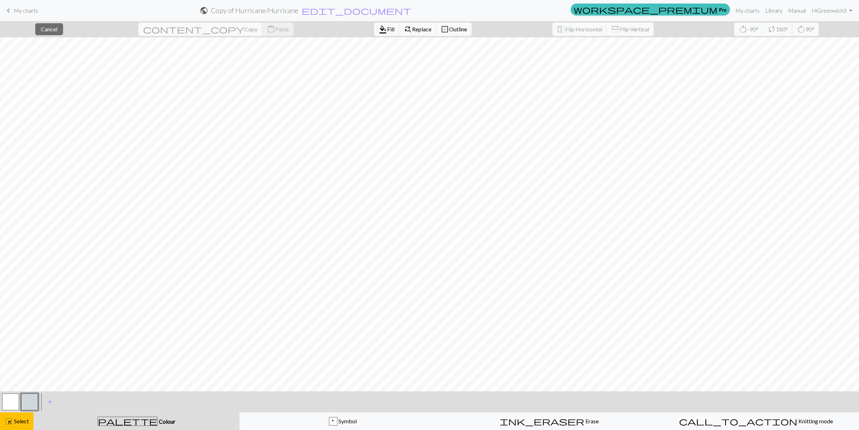
click at [33, 402] on button "button" at bounding box center [29, 402] width 17 height 17
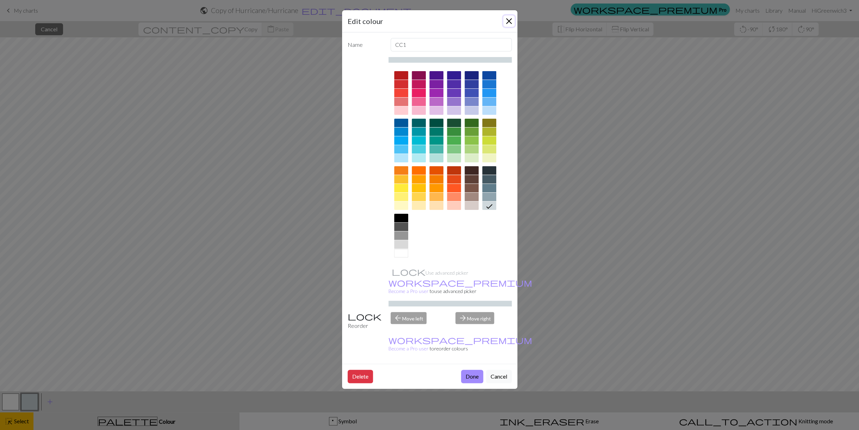
click at [510, 19] on button "Close" at bounding box center [509, 21] width 11 height 11
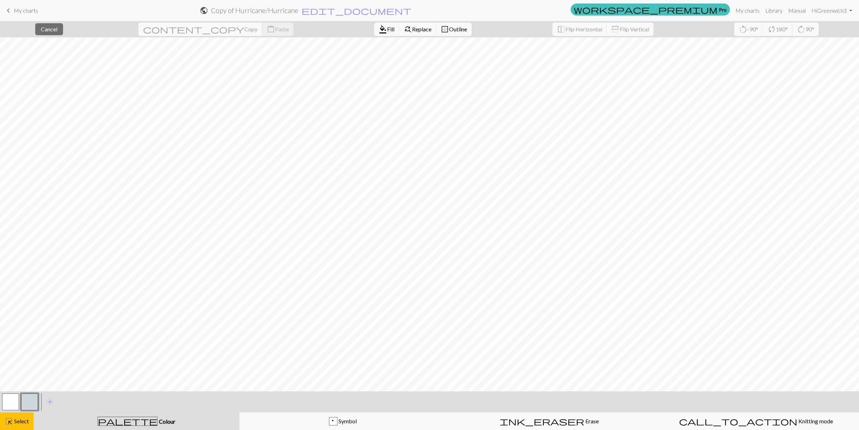
click at [29, 401] on button "button" at bounding box center [29, 402] width 17 height 17
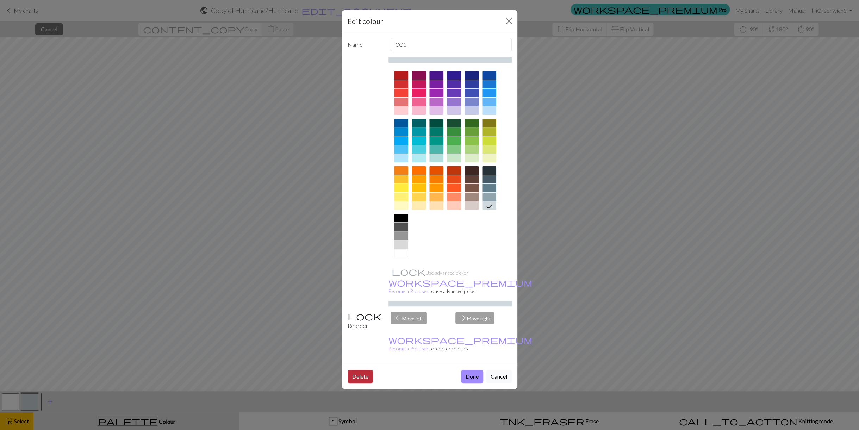
click at [358, 370] on button "Delete" at bounding box center [360, 376] width 25 height 13
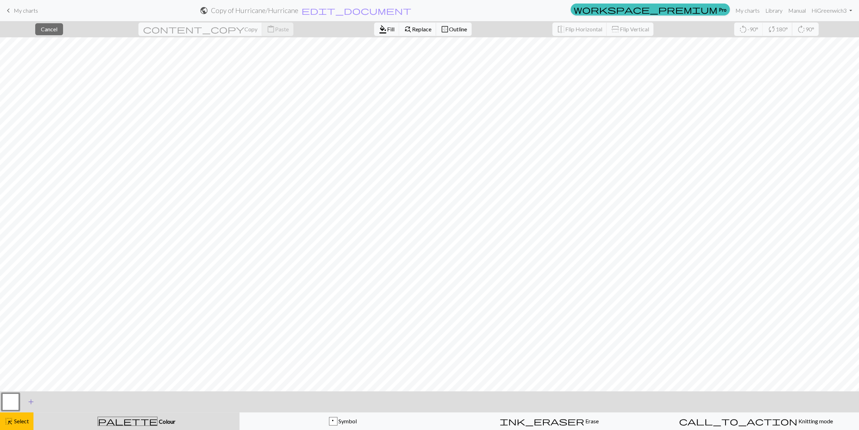
click at [28, 400] on span "add" at bounding box center [31, 402] width 8 height 10
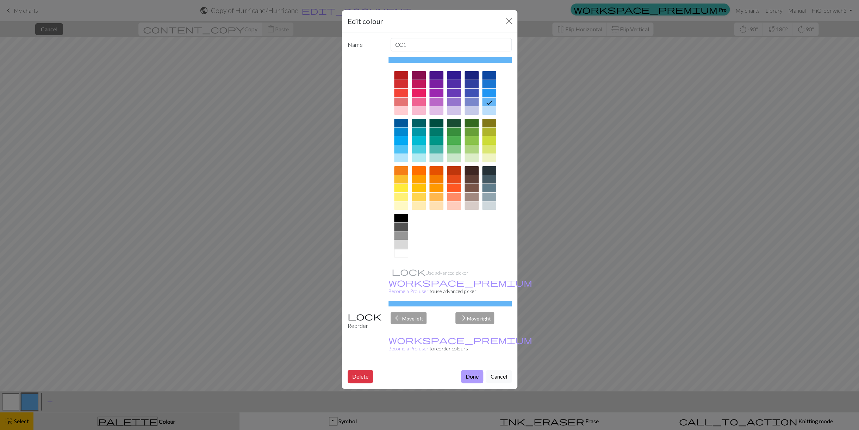
click at [472, 370] on button "Done" at bounding box center [472, 376] width 22 height 13
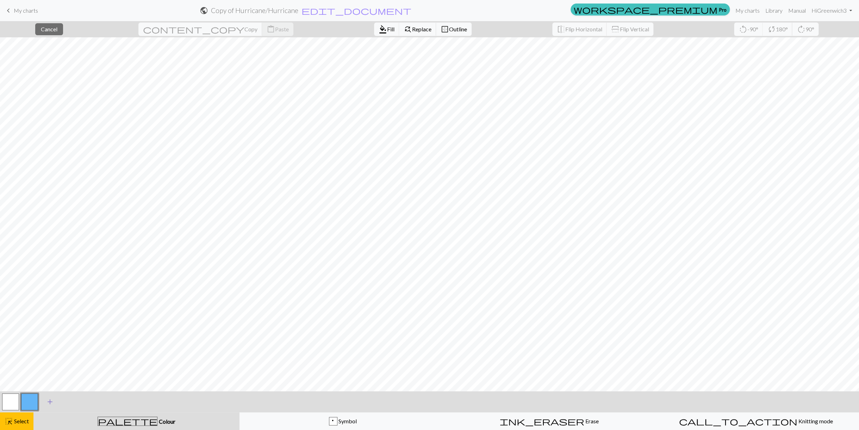
click at [404, 266] on div "close Cancel content_copy Copy content_paste Paste format_color_fill Fill find_…" at bounding box center [429, 225] width 859 height 409
click at [158, 419] on span "Colour" at bounding box center [167, 421] width 18 height 7
click at [128, 419] on span "palette" at bounding box center [127, 422] width 59 height 10
click at [338, 419] on span "Symbol" at bounding box center [347, 421] width 19 height 7
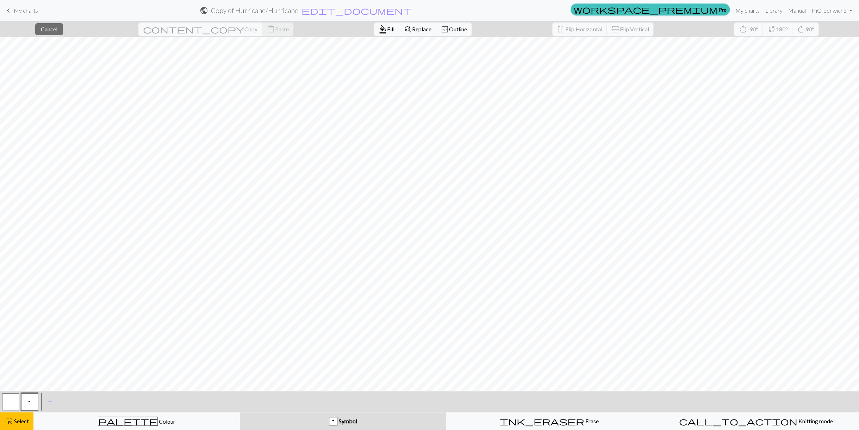
click at [344, 417] on button "p Symbol" at bounding box center [343, 422] width 206 height 18
click at [343, 419] on span "Symbol" at bounding box center [347, 421] width 19 height 7
click at [343, 418] on span "Symbol" at bounding box center [347, 421] width 19 height 7
click at [536, 420] on span "call_to_action" at bounding box center [738, 422] width 118 height 10
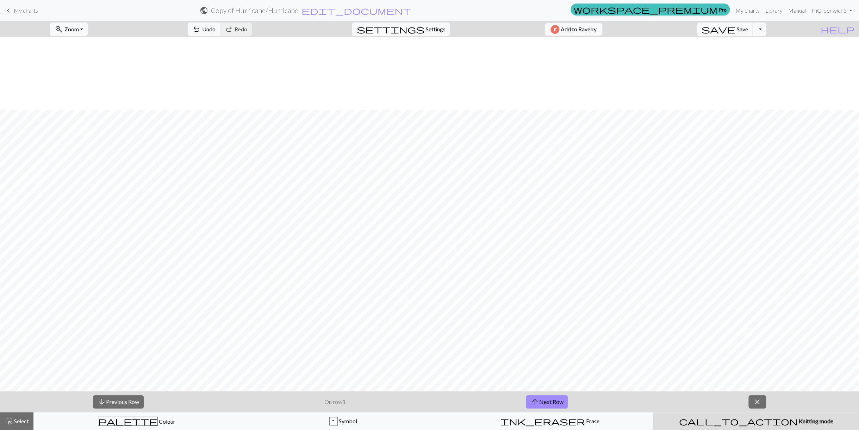
scroll to position [109, 0]
click at [349, 421] on span "Symbol" at bounding box center [347, 421] width 19 height 7
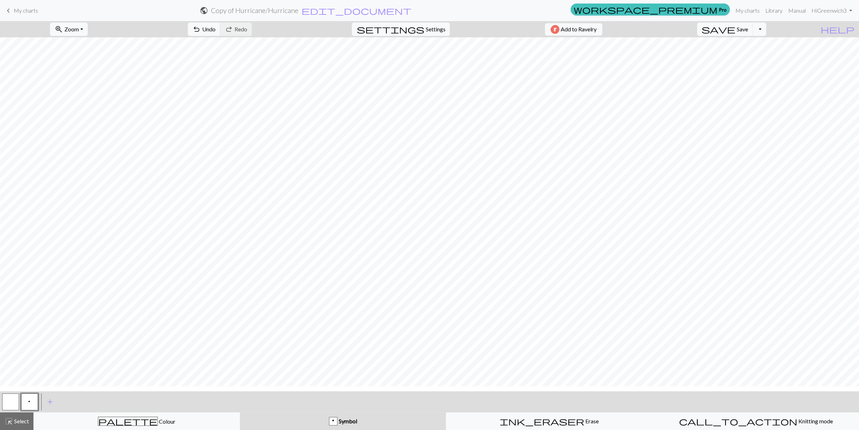
scroll to position [63, 0]
click at [24, 8] on span "My charts" at bounding box center [26, 10] width 24 height 7
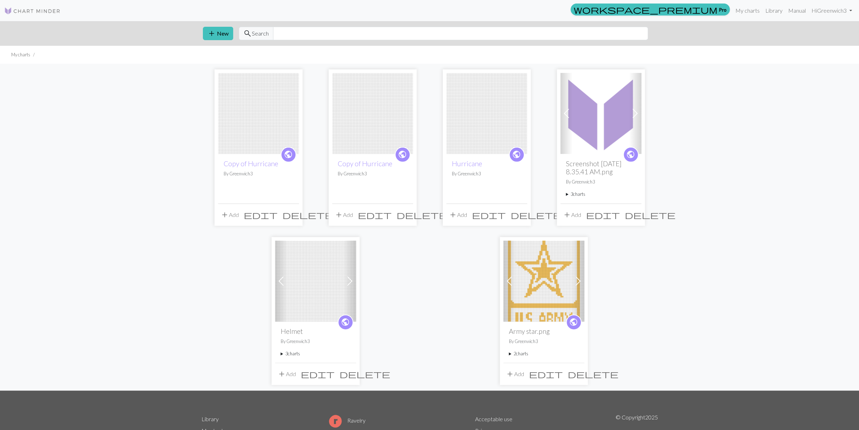
click at [460, 221] on button "add Add" at bounding box center [457, 214] width 23 height 13
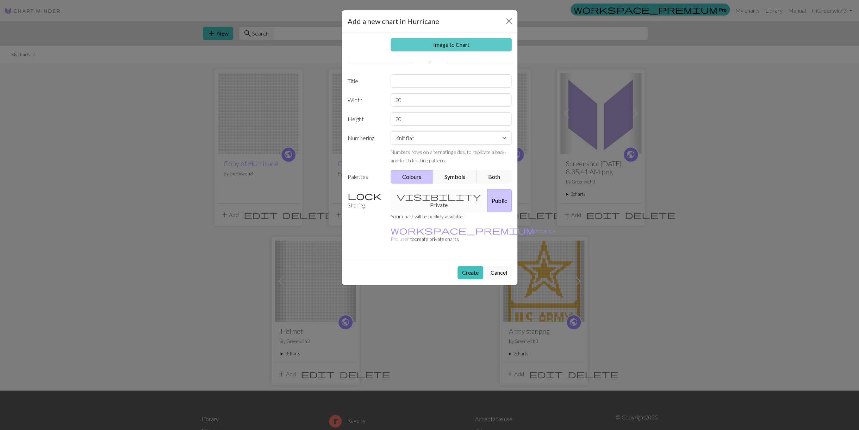
click at [447, 43] on link "Image to Chart" at bounding box center [451, 44] width 121 height 13
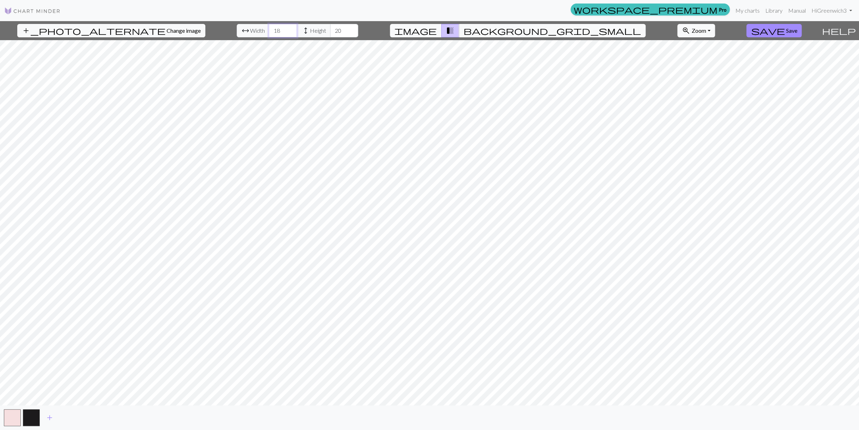
drag, startPoint x: 255, startPoint y: 33, endPoint x: 271, endPoint y: 33, distance: 15.2
click at [271, 33] on input "18" at bounding box center [283, 30] width 28 height 13
type input "54"
drag, startPoint x: 317, startPoint y: 30, endPoint x: 325, endPoint y: 31, distance: 8.1
click at [330, 31] on input "20" at bounding box center [344, 30] width 28 height 13
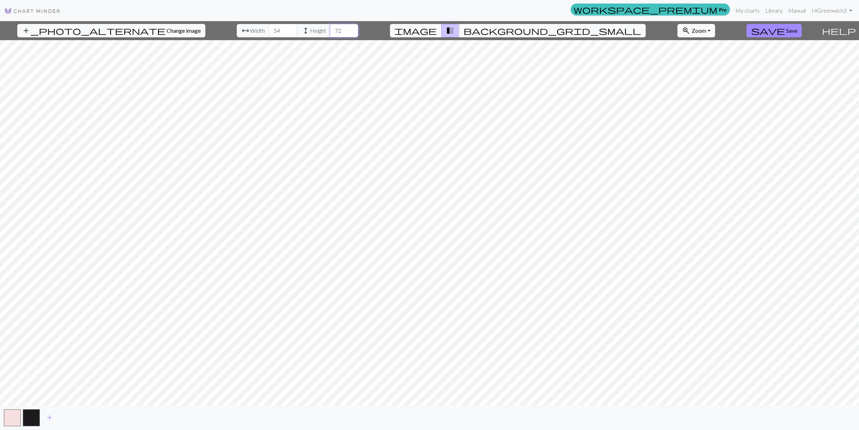
type input "72"
click at [156, 419] on div "add" at bounding box center [429, 418] width 859 height 25
click at [30, 413] on button "button" at bounding box center [31, 417] width 17 height 17
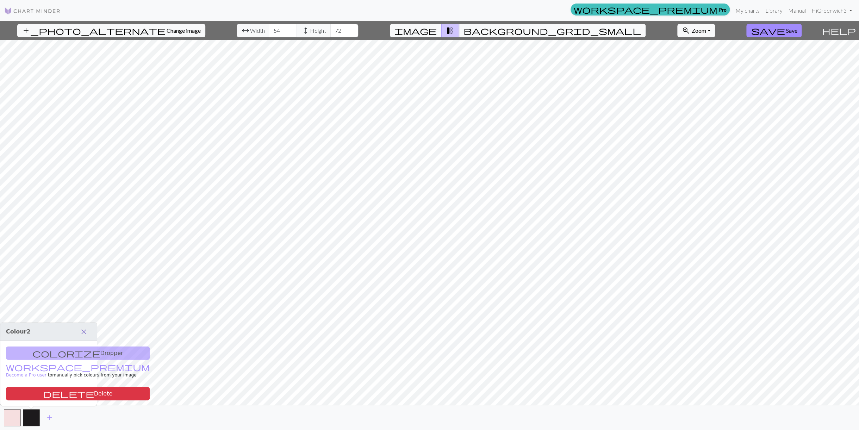
click at [84, 331] on span "close" at bounding box center [84, 332] width 8 height 10
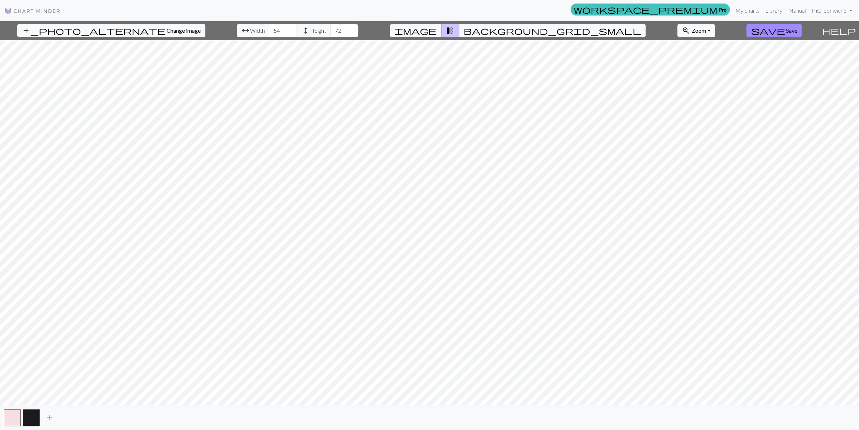
drag, startPoint x: 364, startPoint y: 420, endPoint x: 366, endPoint y: 415, distance: 4.8
click at [366, 415] on div "add" at bounding box center [429, 418] width 859 height 25
click at [268, 412] on div "add_photo_alternate Change image arrow_range Width 54 height Height 72 image tr…" at bounding box center [429, 225] width 859 height 409
click at [495, 30] on span "background_grid_small" at bounding box center [553, 31] width 178 height 10
click at [437, 33] on span "image" at bounding box center [416, 31] width 42 height 10
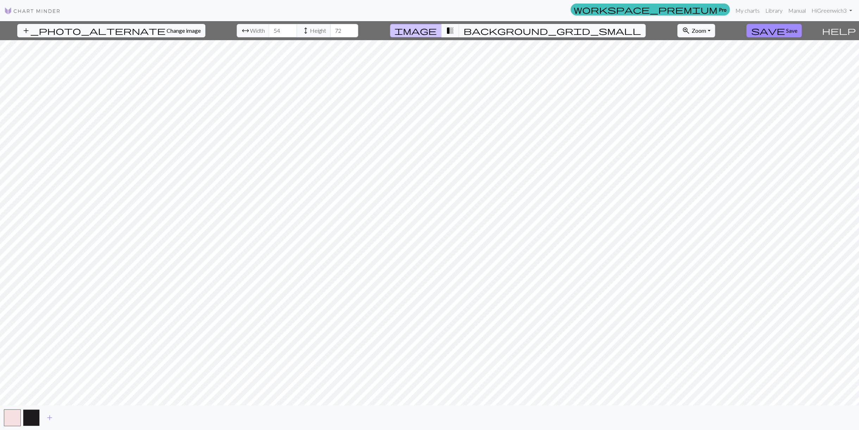
click at [29, 419] on button "button" at bounding box center [31, 417] width 17 height 17
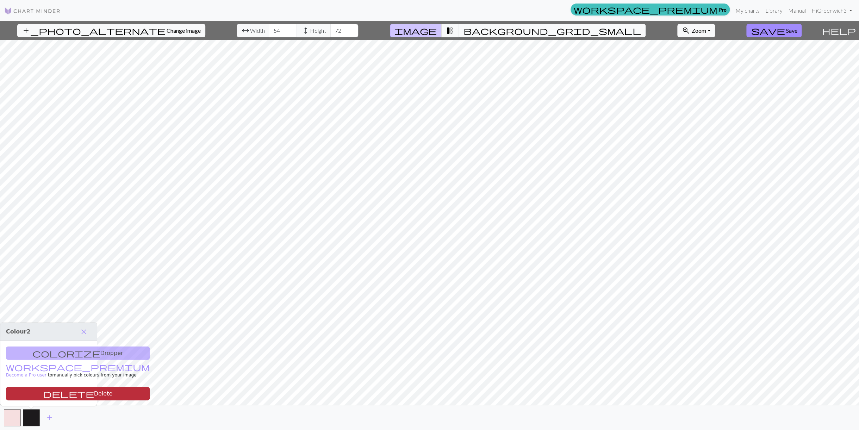
click at [50, 394] on button "delete Delete" at bounding box center [78, 393] width 144 height 13
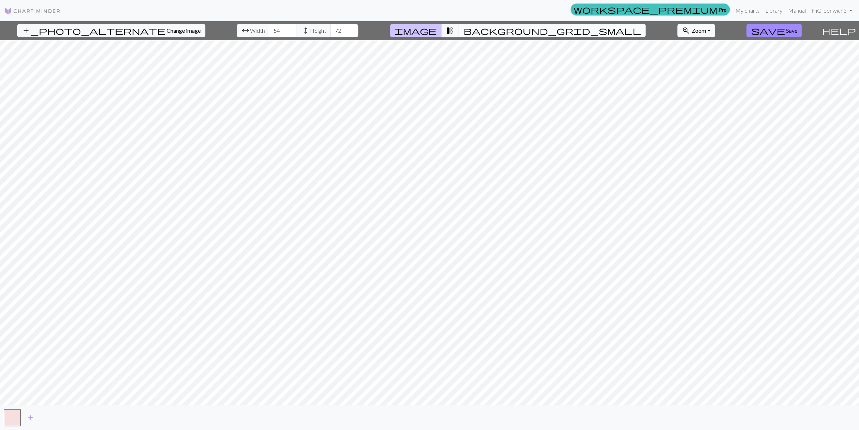
click at [494, 29] on span "background_grid_small" at bounding box center [553, 31] width 178 height 10
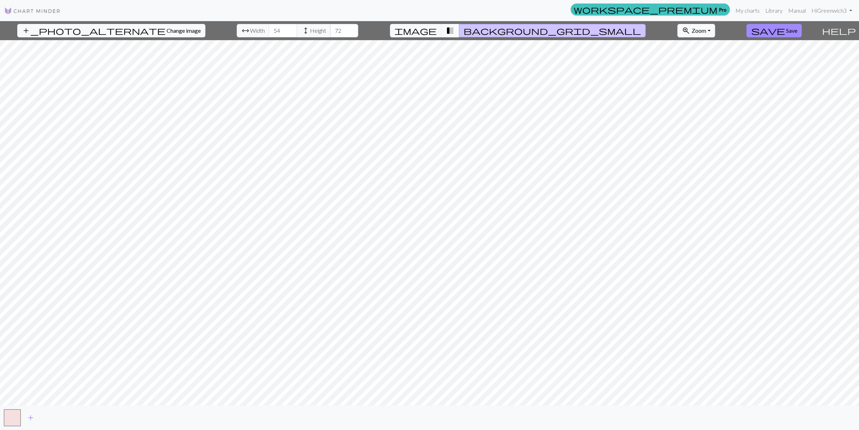
click at [455, 30] on span "transition_fade" at bounding box center [450, 31] width 8 height 10
click at [437, 31] on span "image" at bounding box center [416, 31] width 42 height 10
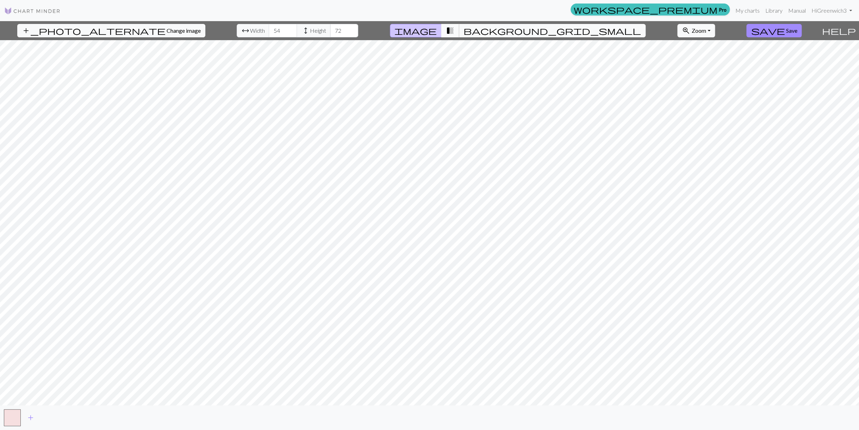
click at [455, 31] on span "transition_fade" at bounding box center [450, 31] width 8 height 10
click at [30, 417] on span "add" at bounding box center [30, 418] width 8 height 10
click at [49, 417] on span "add" at bounding box center [49, 418] width 8 height 10
click at [12, 417] on button "button" at bounding box center [12, 417] width 17 height 17
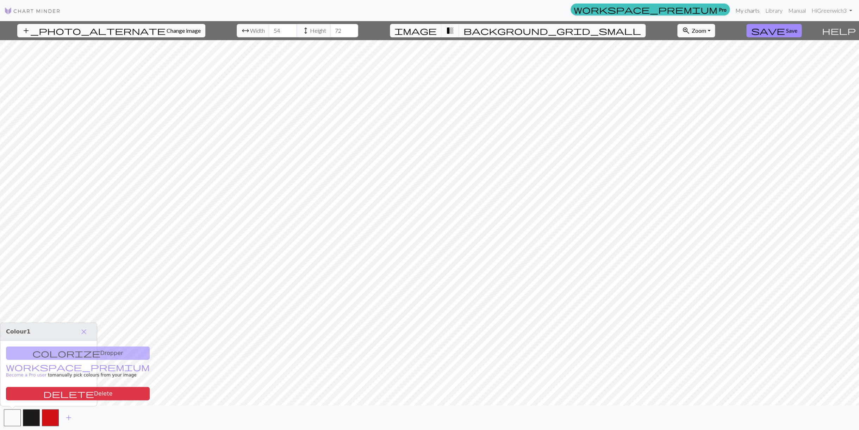
click at [536, 11] on link "My charts" at bounding box center [748, 11] width 30 height 14
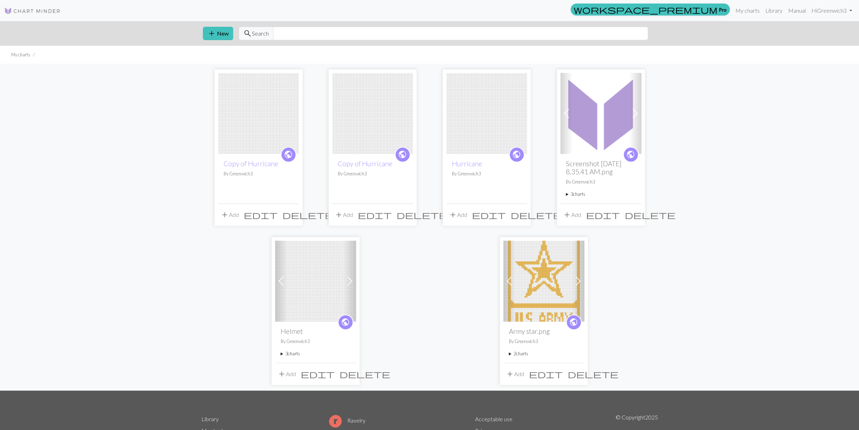
click at [536, 294] on img at bounding box center [544, 281] width 81 height 81
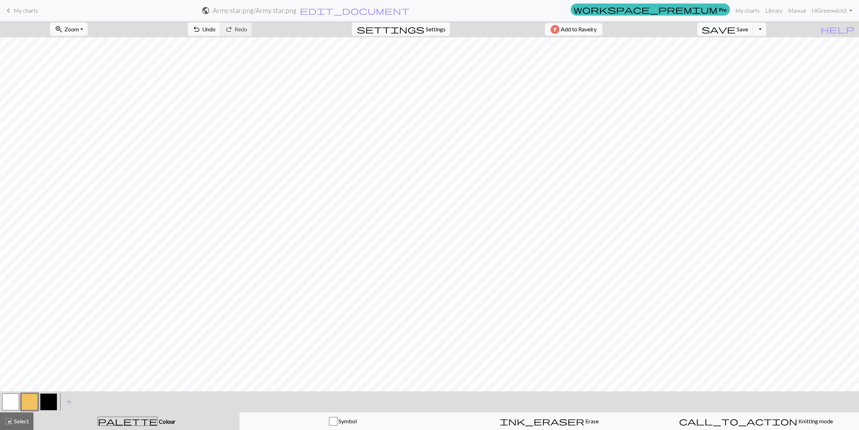
scroll to position [30, 0]
click at [427, 29] on span "Settings" at bounding box center [436, 29] width 20 height 8
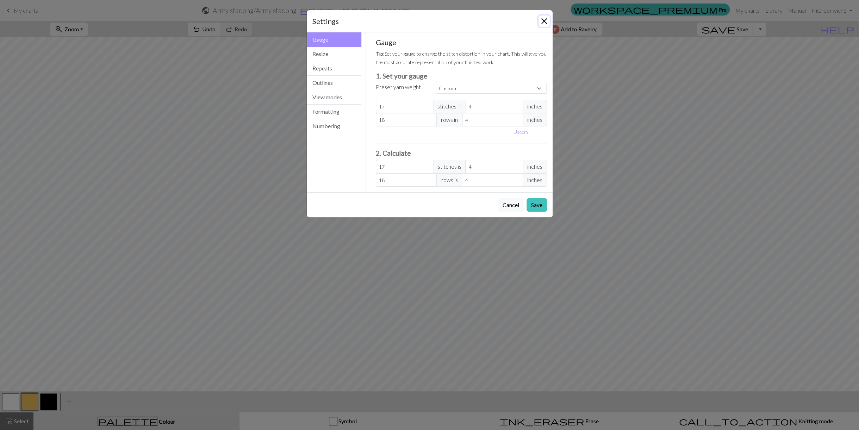
click at [536, 19] on button "Close" at bounding box center [544, 21] width 11 height 11
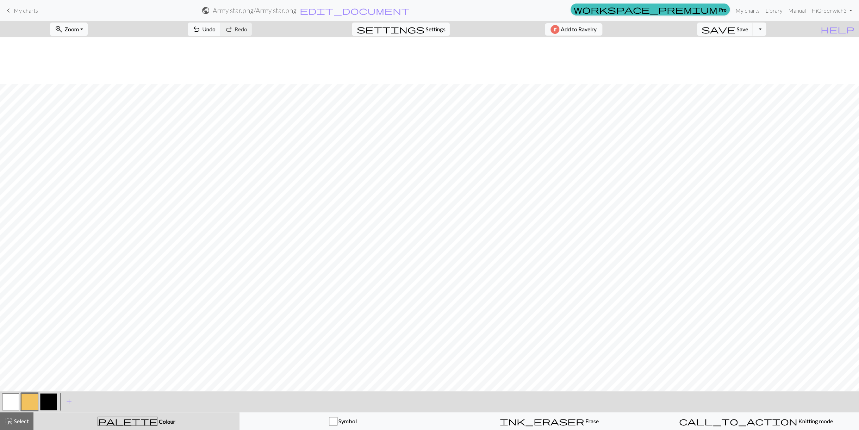
scroll to position [185, 0]
click at [30, 10] on span "My charts" at bounding box center [26, 10] width 24 height 7
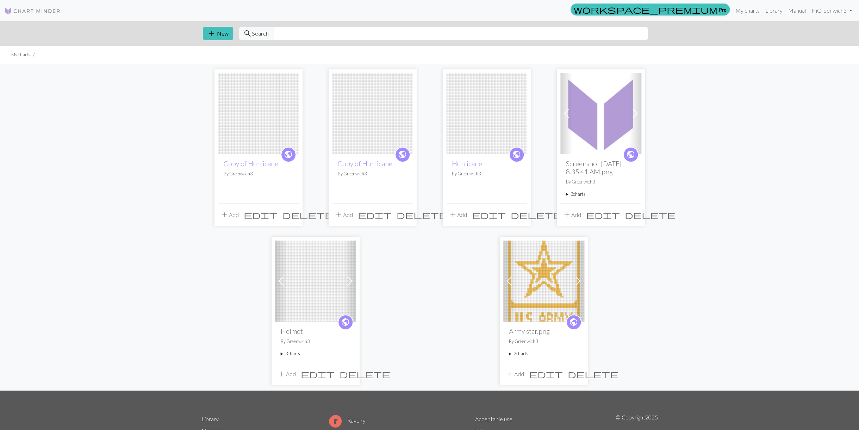
click at [506, 220] on span "edit" at bounding box center [489, 215] width 34 height 10
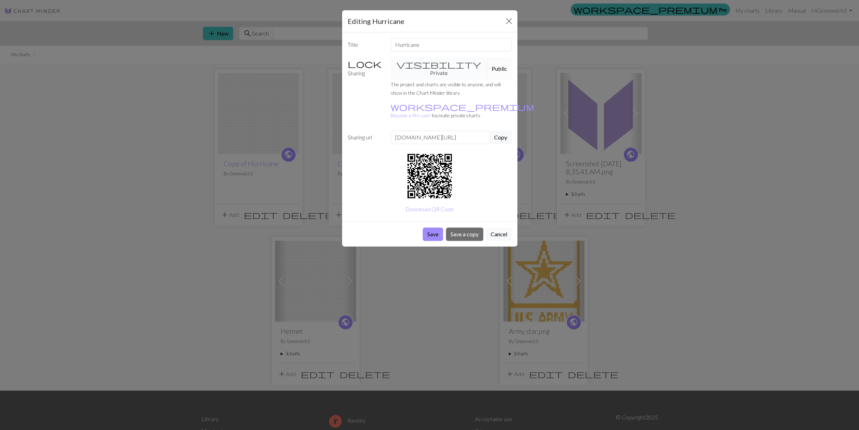
click at [489, 64] on button "Public" at bounding box center [499, 68] width 25 height 23
click at [487, 63] on button "Public" at bounding box center [499, 68] width 25 height 23
click at [503, 228] on button "Cancel" at bounding box center [499, 234] width 26 height 13
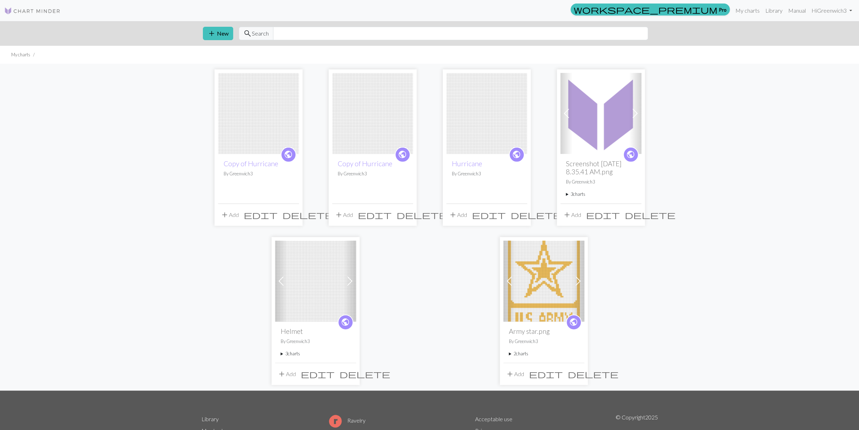
click at [463, 221] on button "add Add" at bounding box center [457, 214] width 23 height 13
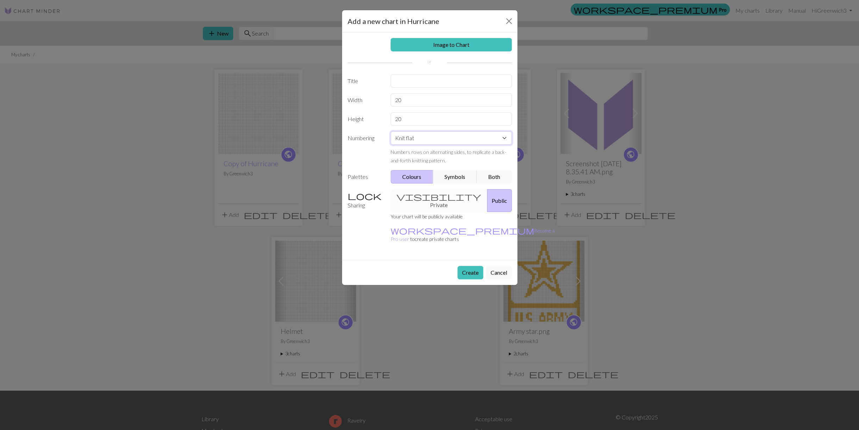
click option "Knit flat" at bounding box center [0, 0] width 0 height 0
click at [493, 175] on button "Both" at bounding box center [494, 176] width 35 height 13
click at [459, 43] on link "Image to Chart" at bounding box center [451, 44] width 121 height 13
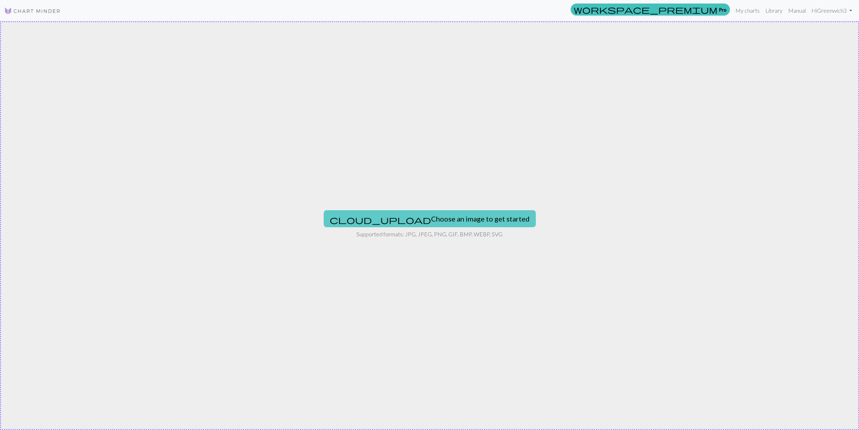
click at [461, 216] on button "cloud_upload Choose an image to get started" at bounding box center [430, 218] width 212 height 17
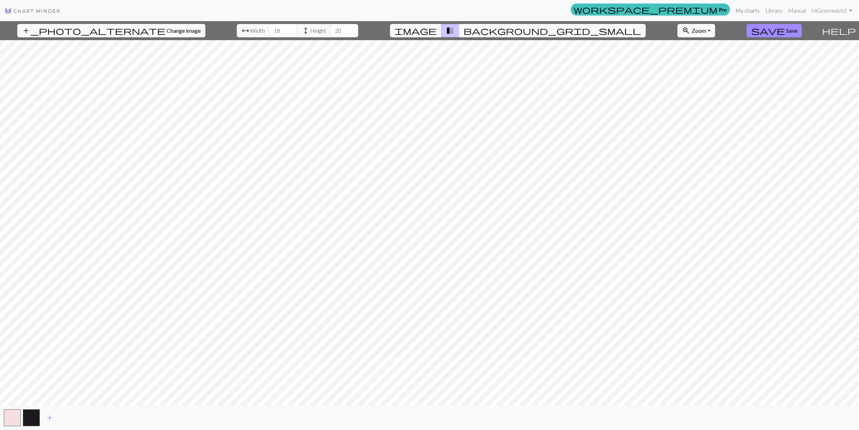
click at [536, 9] on link "My charts" at bounding box center [748, 11] width 30 height 14
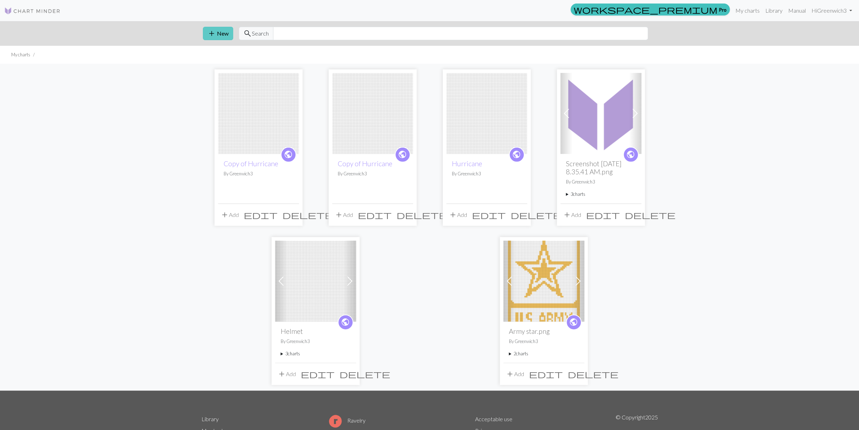
click at [220, 34] on button "add New" at bounding box center [218, 33] width 30 height 13
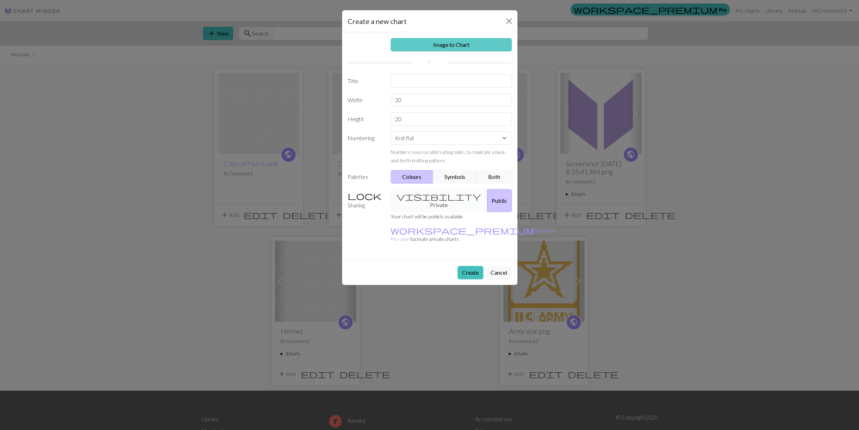
click at [438, 42] on link "Image to Chart" at bounding box center [451, 44] width 121 height 13
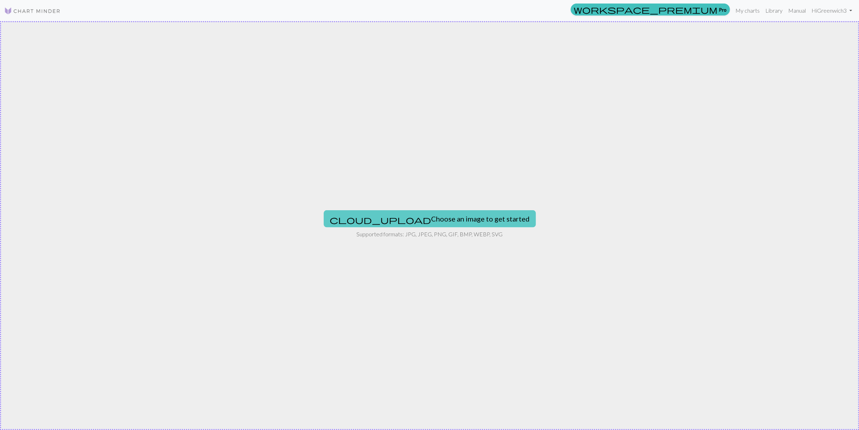
click at [443, 216] on button "cloud_upload Choose an image to get started" at bounding box center [430, 218] width 212 height 17
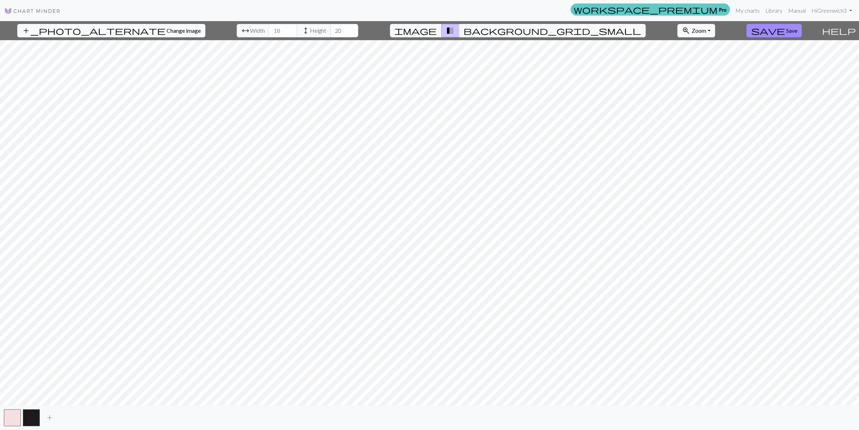
click at [536, 12] on link "workspace_premium Pro" at bounding box center [650, 10] width 159 height 12
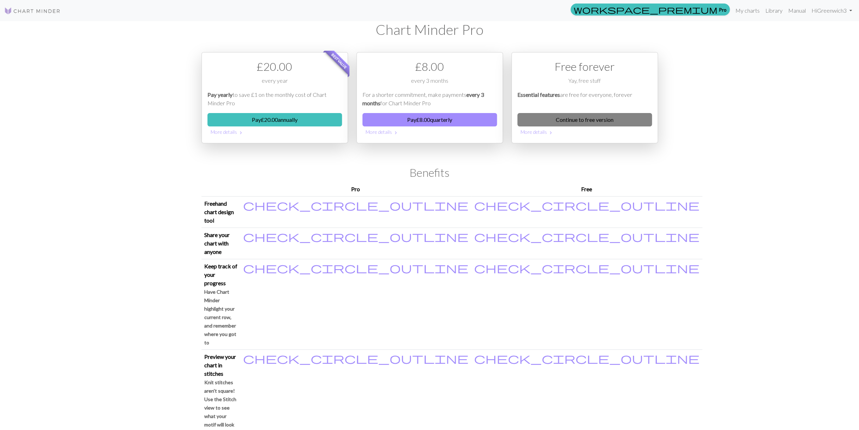
click at [536, 119] on link "Continue to free version" at bounding box center [585, 119] width 135 height 13
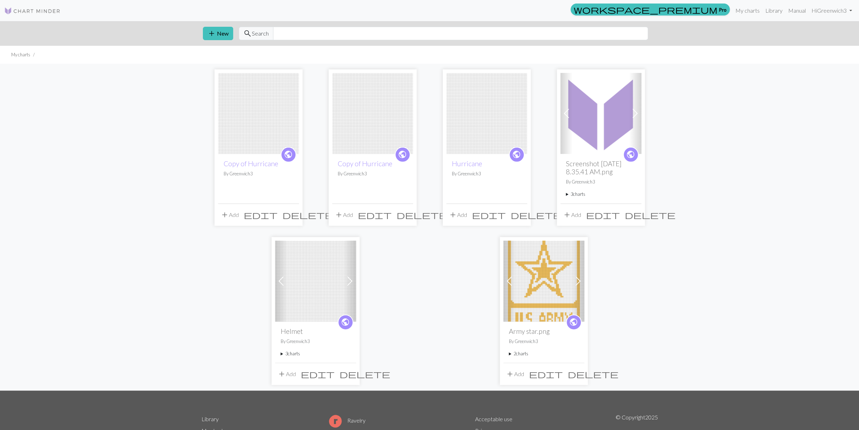
click at [265, 115] on img at bounding box center [258, 113] width 81 height 81
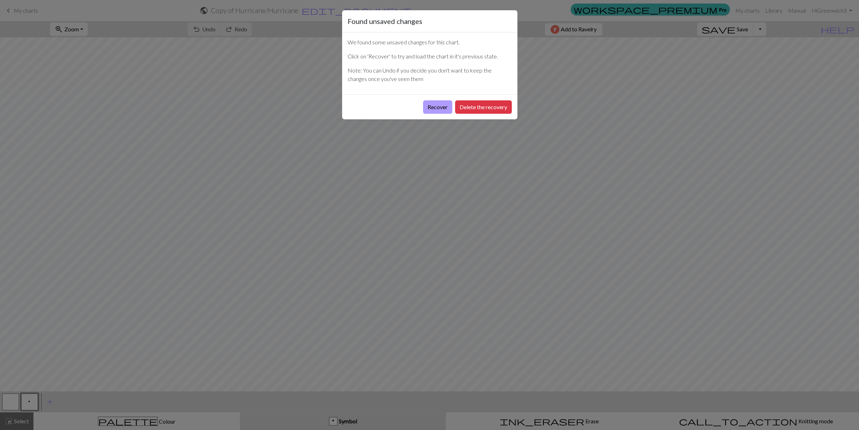
click at [431, 106] on button "Recover" at bounding box center [437, 106] width 29 height 13
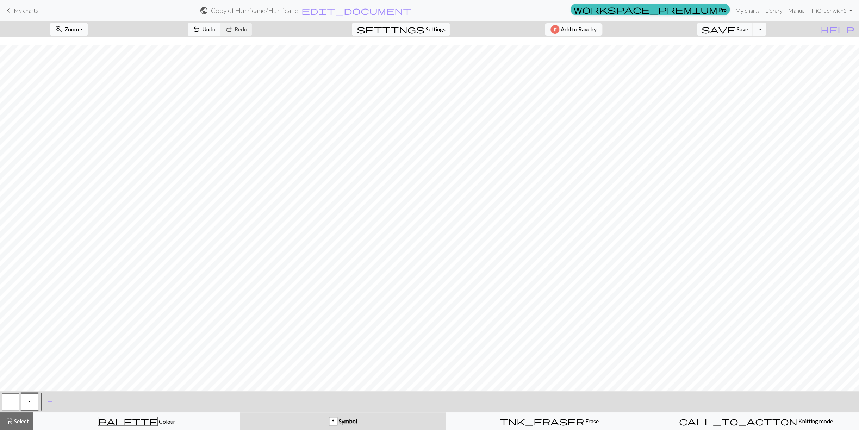
scroll to position [29, 0]
click at [16, 419] on span "Select" at bounding box center [21, 421] width 16 height 7
click at [51, 400] on span "add" at bounding box center [50, 402] width 8 height 10
click at [432, 29] on span "Settings" at bounding box center [436, 29] width 20 height 8
select select "aran"
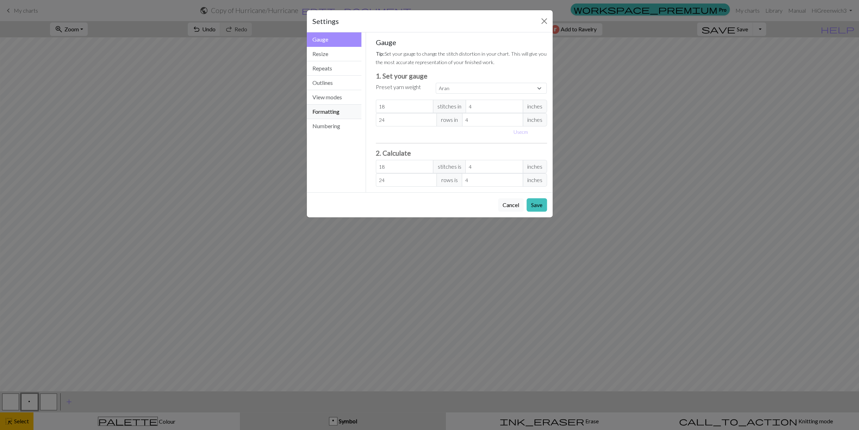
click at [331, 111] on button "Formatting" at bounding box center [334, 112] width 55 height 14
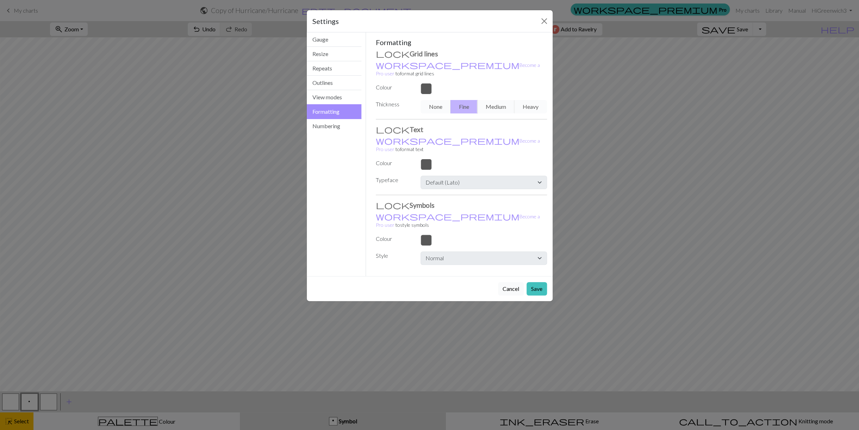
click at [505, 282] on button "Cancel" at bounding box center [511, 288] width 26 height 13
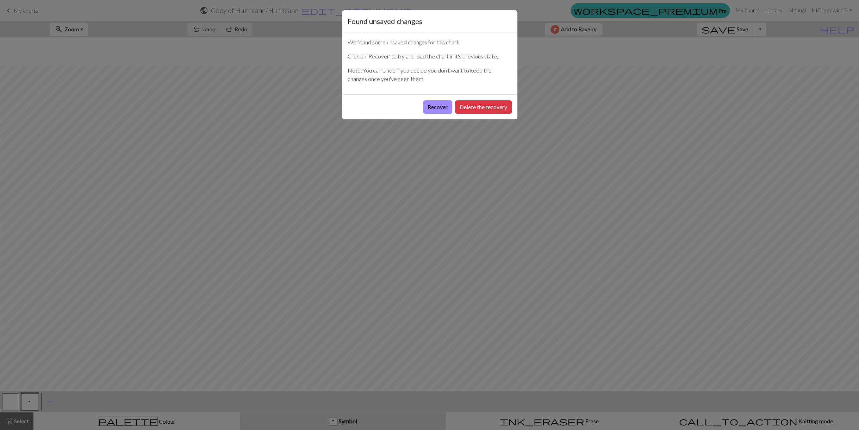
scroll to position [29, 0]
click at [457, 109] on button "Delete the recovery" at bounding box center [483, 106] width 57 height 13
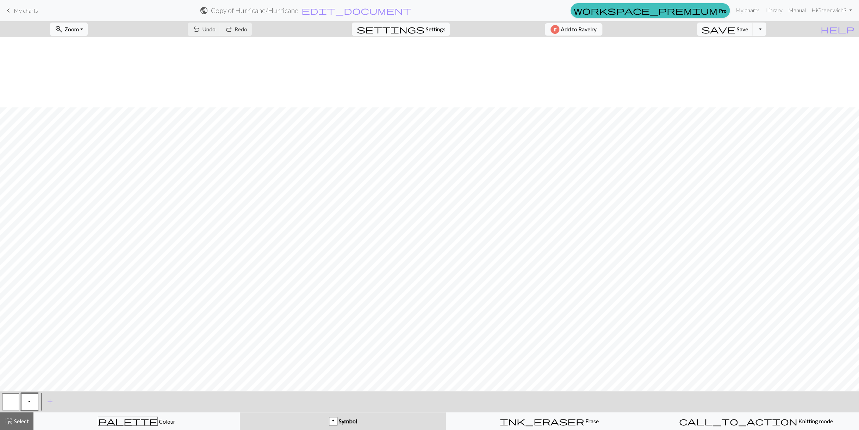
scroll to position [99, 0]
click at [797, 424] on span "Knitting mode" at bounding box center [815, 421] width 36 height 7
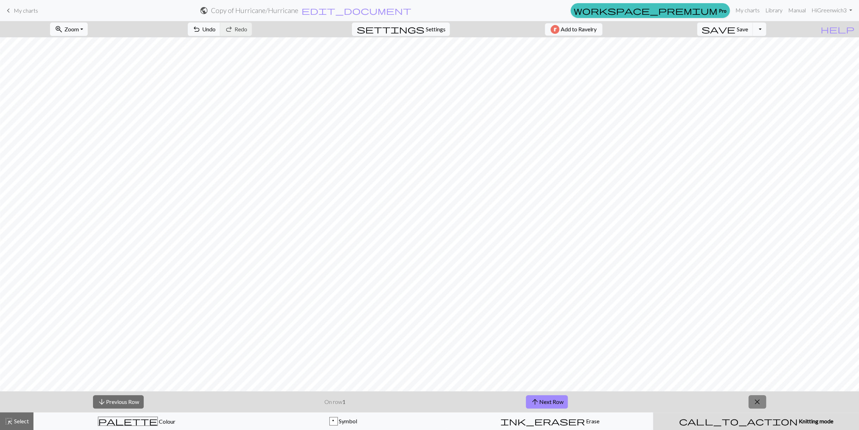
click at [759, 400] on span "close" at bounding box center [757, 402] width 8 height 10
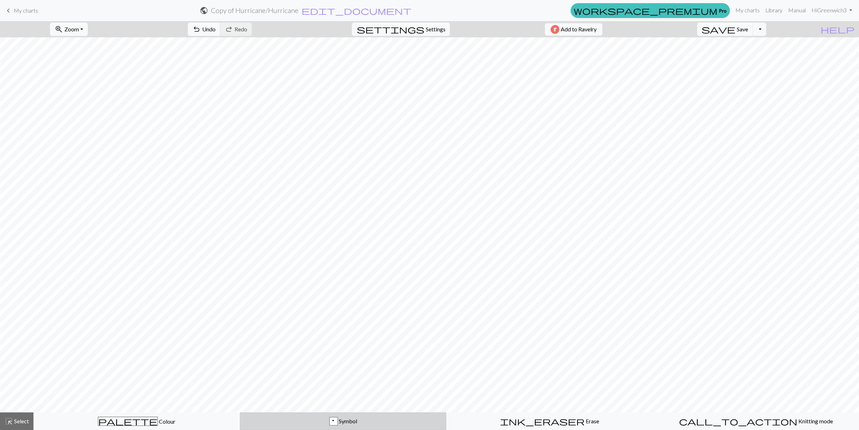
click at [343, 419] on span "Symbol" at bounding box center [347, 421] width 19 height 7
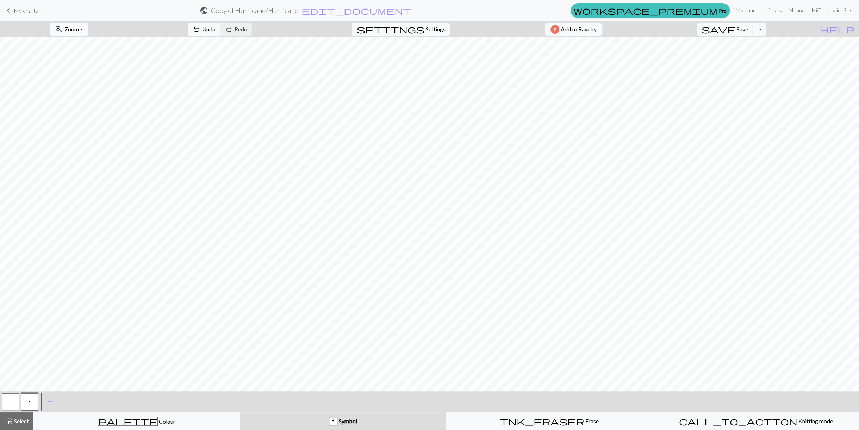
click at [343, 419] on span "Symbol" at bounding box center [347, 421] width 19 height 7
click at [51, 400] on span "add" at bounding box center [50, 402] width 8 height 10
click at [158, 421] on span "Colour" at bounding box center [167, 421] width 18 height 7
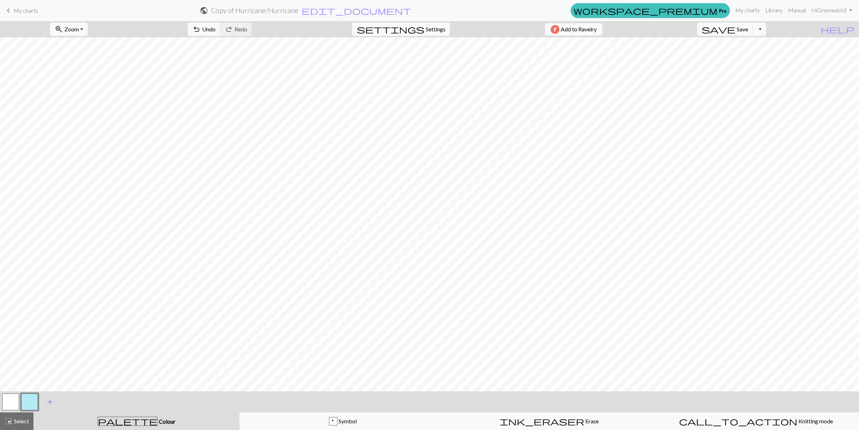
click at [51, 401] on span "add" at bounding box center [50, 402] width 8 height 10
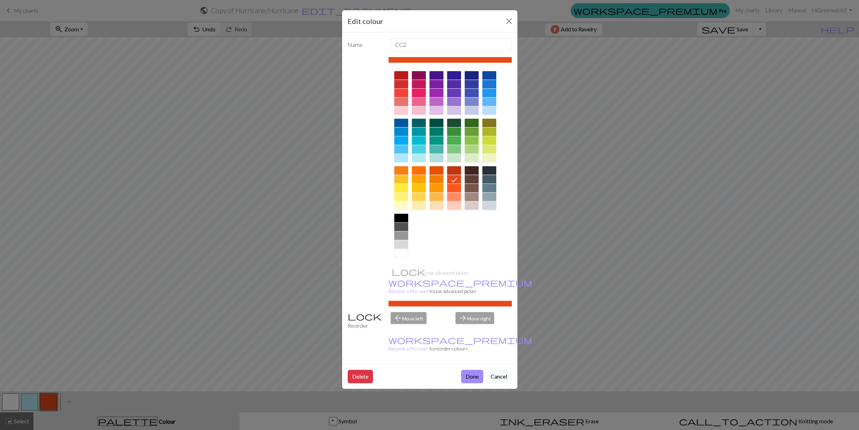
drag, startPoint x: 489, startPoint y: 204, endPoint x: 491, endPoint y: 211, distance: 7.8
click at [489, 204] on div at bounding box center [489, 206] width 14 height 8
click at [469, 370] on button "Done" at bounding box center [472, 376] width 22 height 13
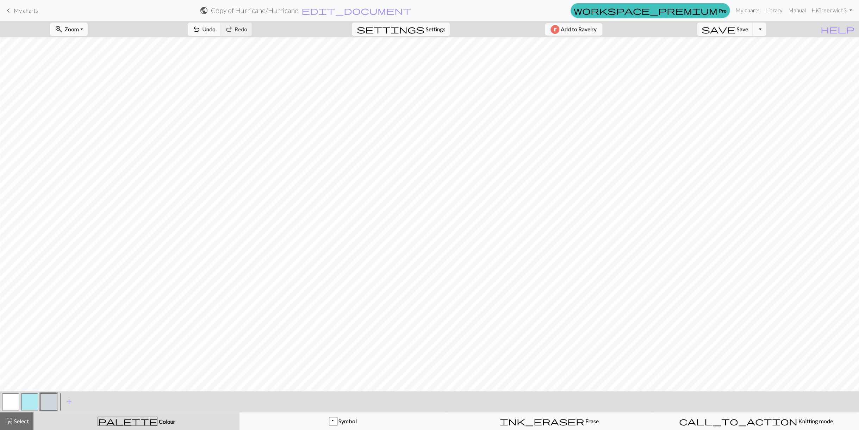
click at [28, 399] on button "button" at bounding box center [29, 402] width 17 height 17
click at [766, 28] on button "Toggle Dropdown" at bounding box center [759, 29] width 13 height 13
click at [750, 56] on button "save_alt Download" at bounding box center [707, 55] width 116 height 11
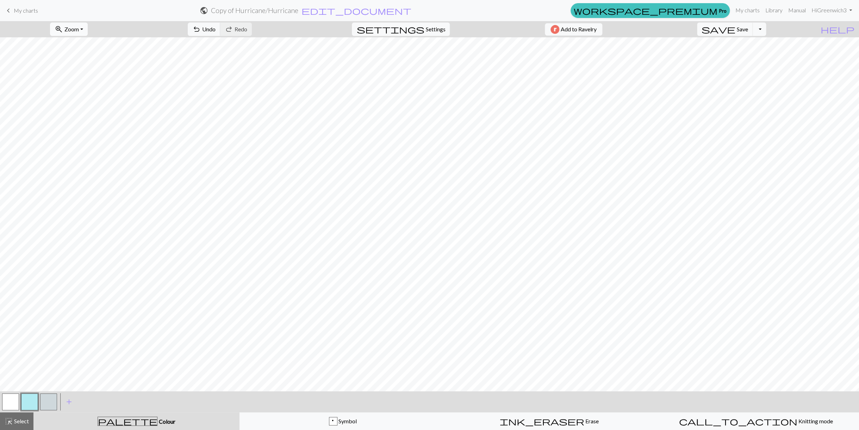
click at [88, 30] on button "zoom_in Zoom Zoom" at bounding box center [69, 29] width 38 height 13
click at [74, 82] on button "50%" at bounding box center [78, 84] width 56 height 11
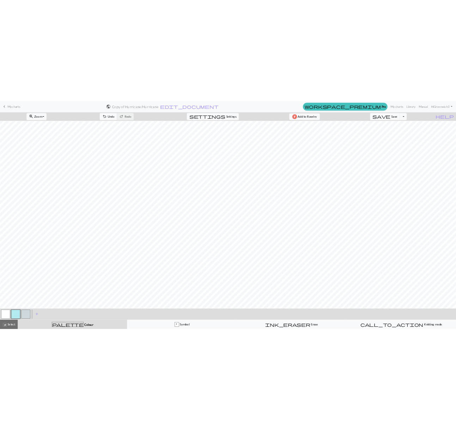
scroll to position [0, 0]
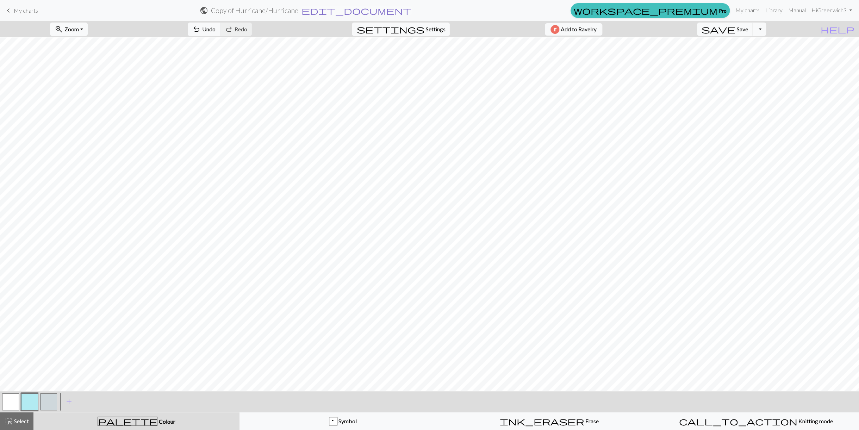
click at [412, 9] on span "edit_document" at bounding box center [357, 11] width 110 height 10
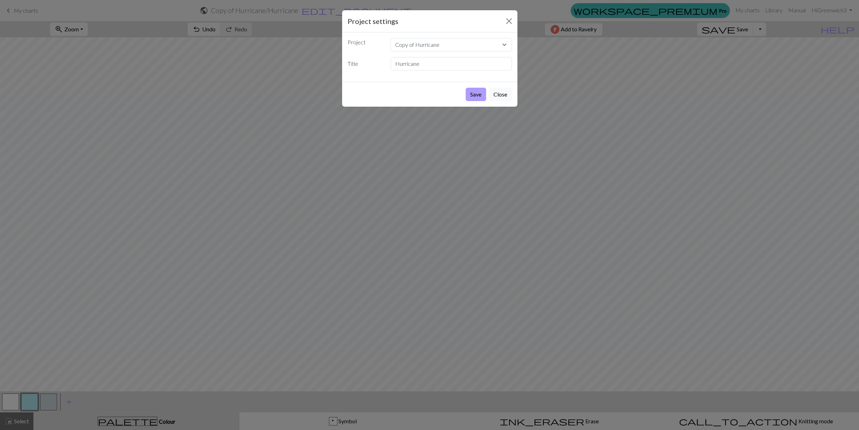
click at [475, 94] on button "Save" at bounding box center [476, 94] width 20 height 13
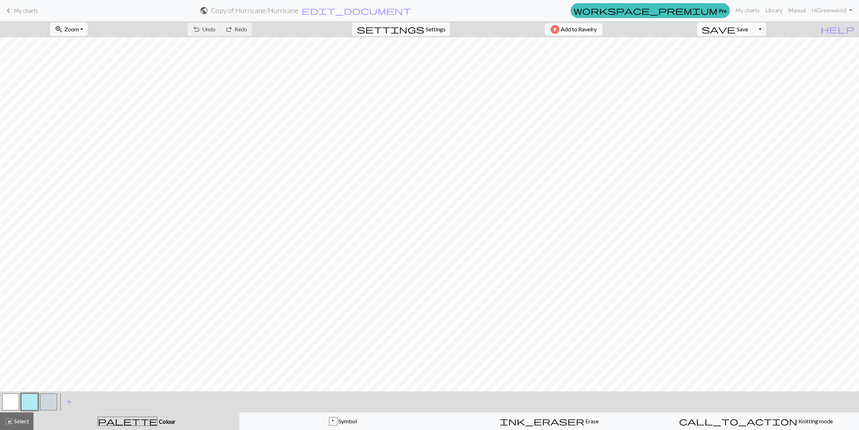
click at [26, 10] on span "My charts" at bounding box center [26, 10] width 24 height 7
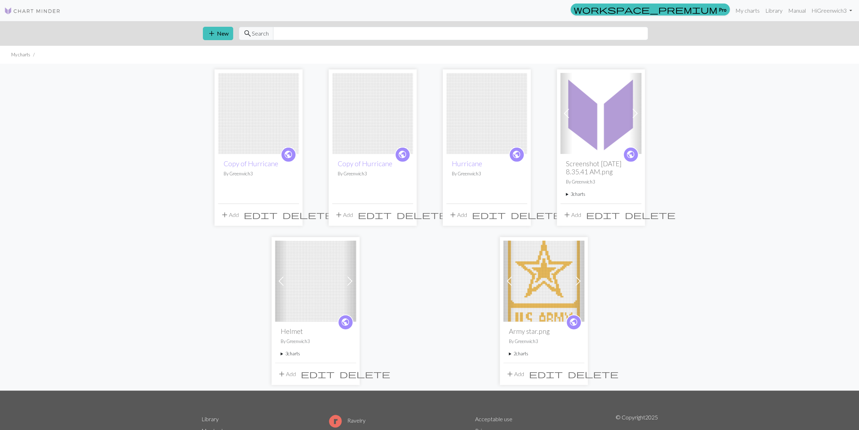
click at [233, 222] on button "add Add" at bounding box center [229, 214] width 23 height 13
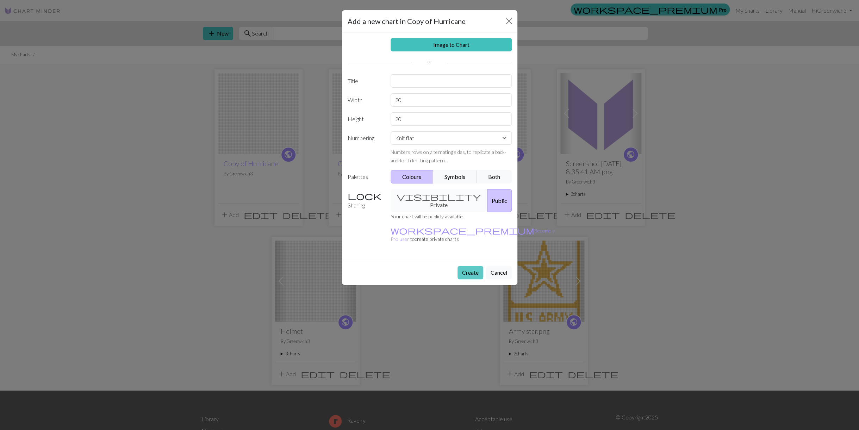
click at [468, 266] on button "Create" at bounding box center [471, 272] width 26 height 13
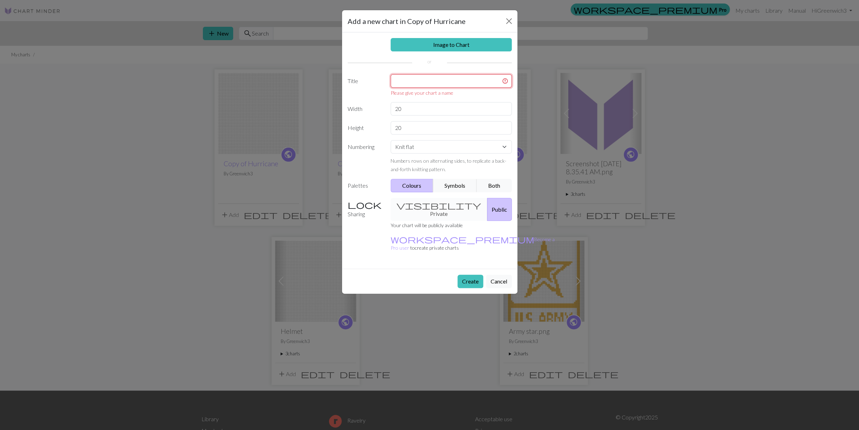
click at [428, 81] on input "text" at bounding box center [451, 80] width 121 height 13
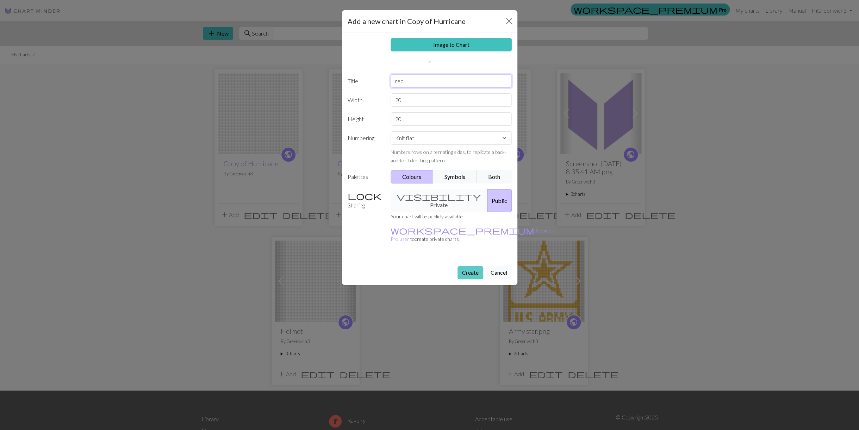
type input "red"
click at [467, 266] on button "Create" at bounding box center [471, 272] width 26 height 13
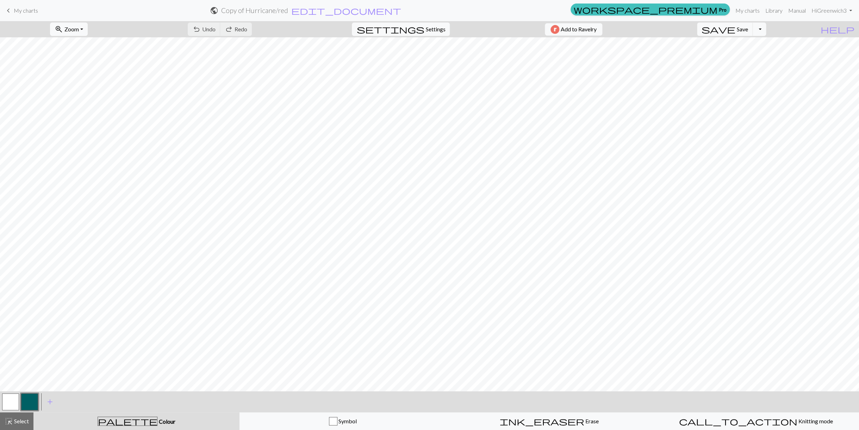
click at [32, 9] on span "My charts" at bounding box center [26, 10] width 24 height 7
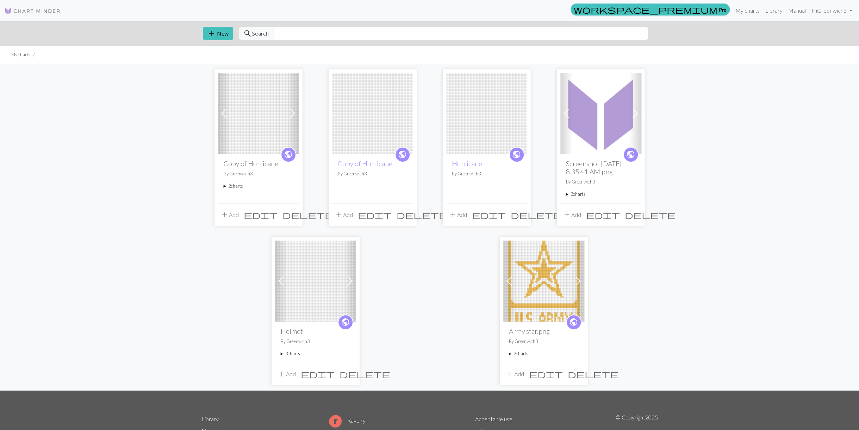
click at [237, 222] on button "add Add" at bounding box center [229, 214] width 23 height 13
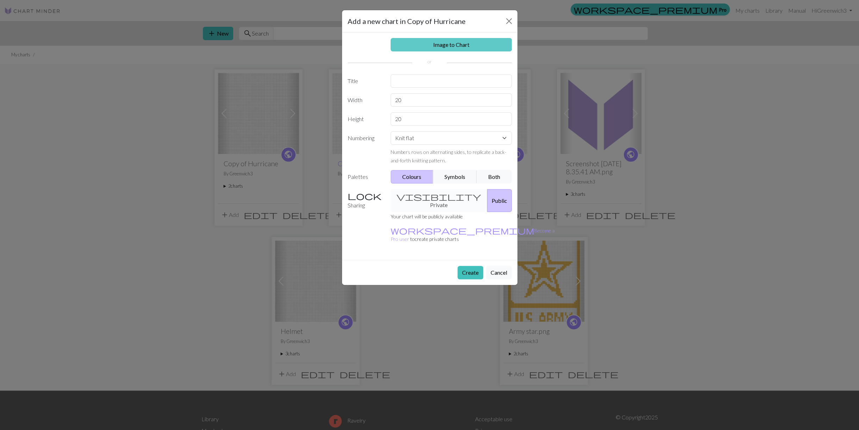
click at [446, 44] on link "Image to Chart" at bounding box center [451, 44] width 121 height 13
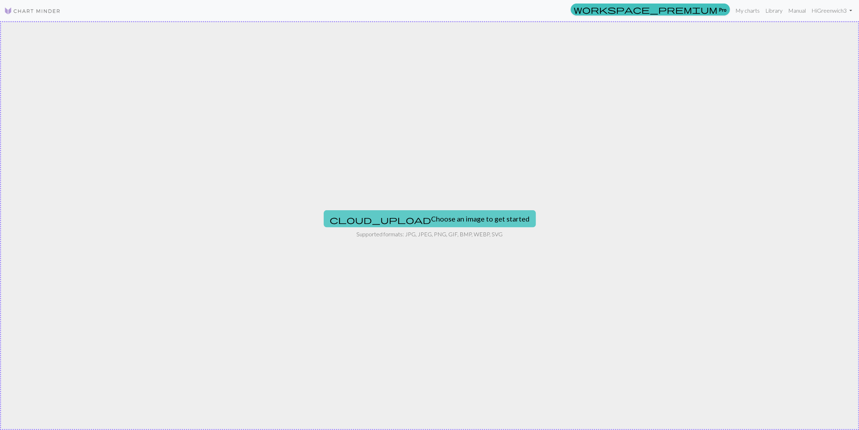
click at [426, 217] on button "cloud_upload Choose an image to get started" at bounding box center [430, 218] width 212 height 17
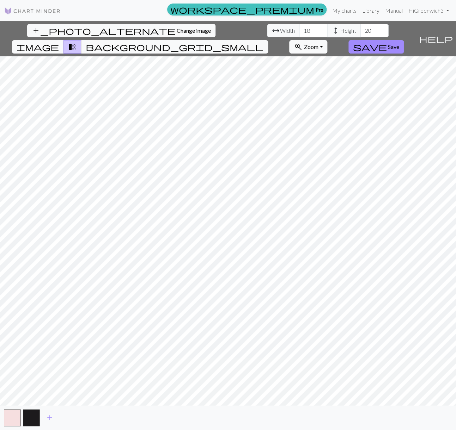
click at [363, 8] on link "Library" at bounding box center [370, 11] width 23 height 14
click at [364, 8] on link "Library" at bounding box center [370, 11] width 23 height 14
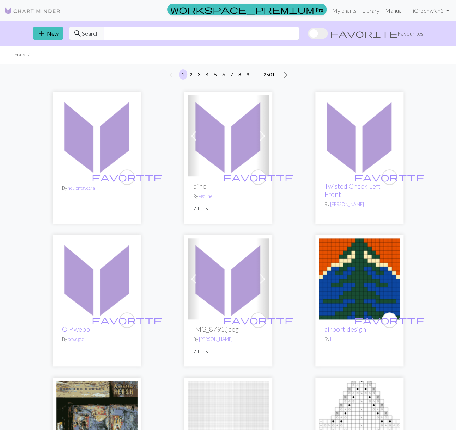
click at [390, 11] on link "Manual" at bounding box center [393, 11] width 23 height 14
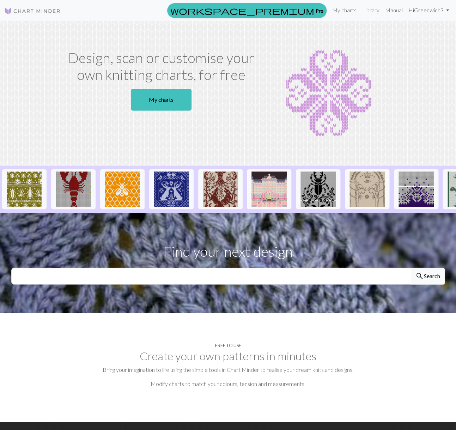
click at [421, 9] on link "Hi Greenwich3" at bounding box center [428, 10] width 46 height 14
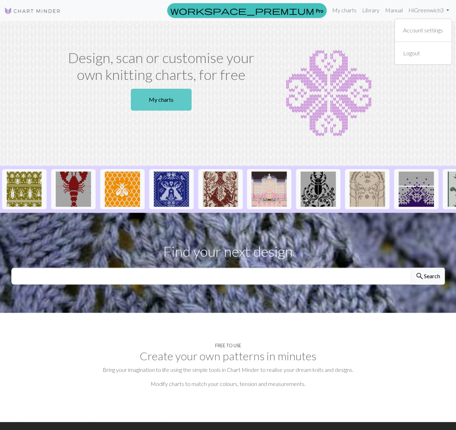
click at [160, 111] on link "My charts" at bounding box center [161, 100] width 61 height 22
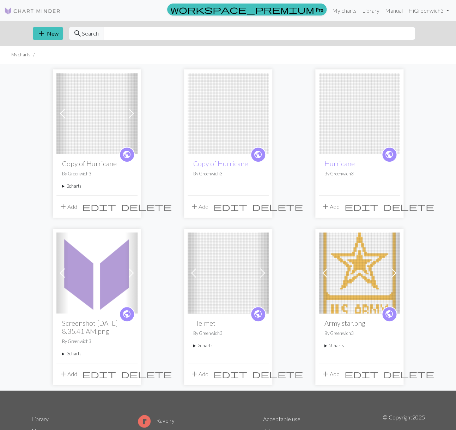
click at [131, 205] on span "delete" at bounding box center [146, 207] width 51 height 10
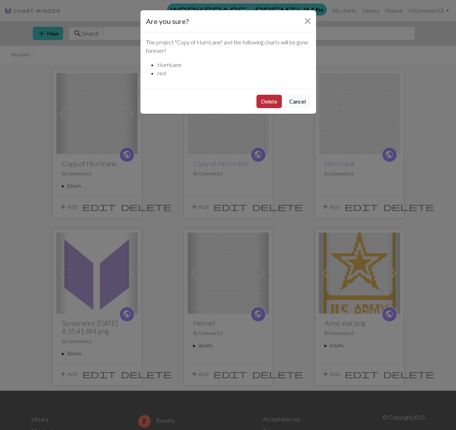
click at [264, 100] on button "Delete" at bounding box center [268, 101] width 25 height 13
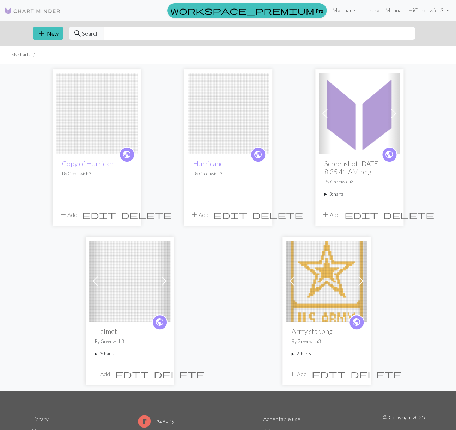
click at [131, 220] on span "delete" at bounding box center [146, 215] width 51 height 10
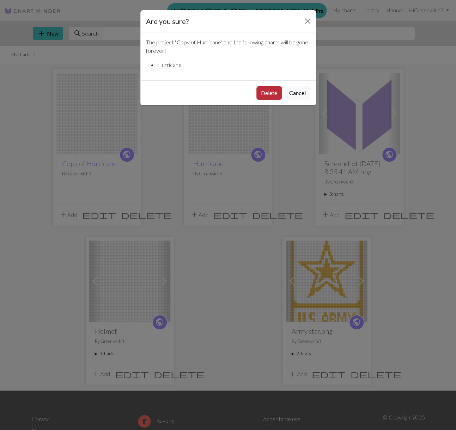
click at [264, 92] on button "Delete" at bounding box center [268, 92] width 25 height 13
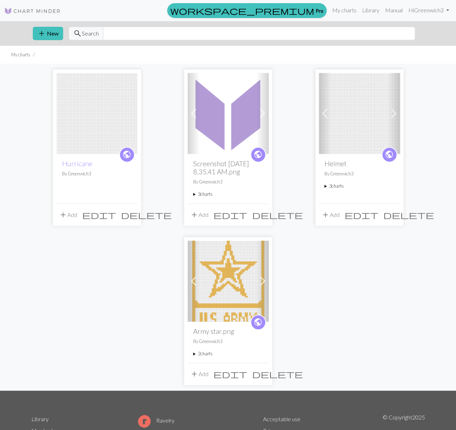
click at [392, 220] on span "delete" at bounding box center [408, 215] width 51 height 10
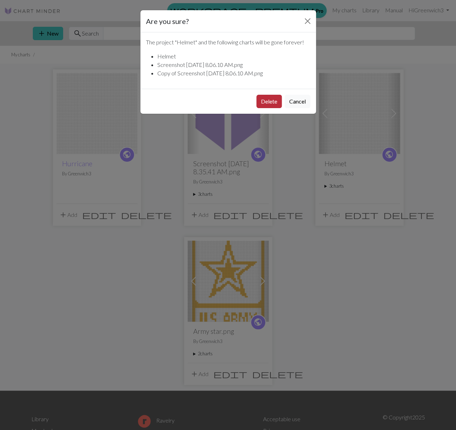
click at [261, 108] on button "Delete" at bounding box center [268, 101] width 25 height 13
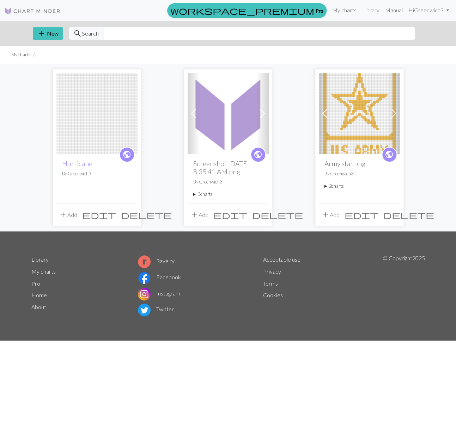
click at [263, 220] on span "delete" at bounding box center [277, 215] width 51 height 10
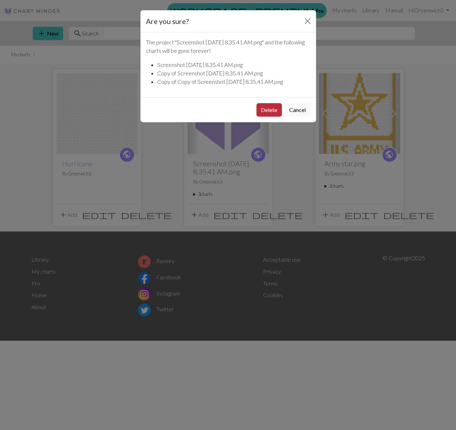
click at [264, 108] on button "Delete" at bounding box center [268, 109] width 25 height 13
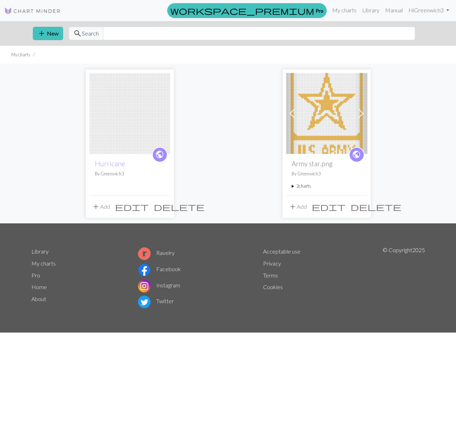
click at [105, 205] on button "add Add" at bounding box center [100, 206] width 23 height 13
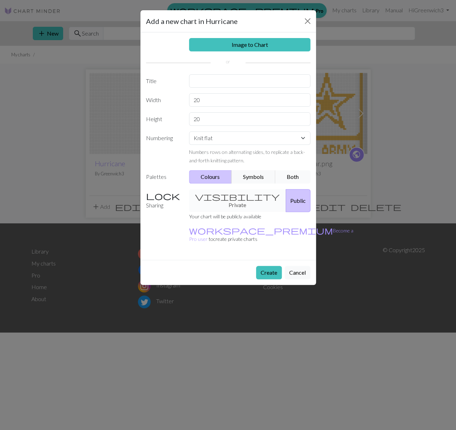
click at [289, 174] on button "Both" at bounding box center [292, 176] width 35 height 13
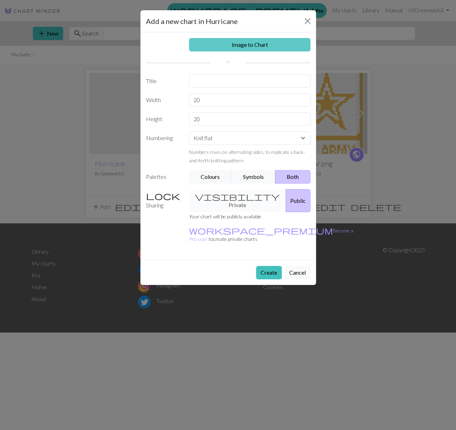
click at [260, 42] on link "Image to Chart" at bounding box center [249, 44] width 121 height 13
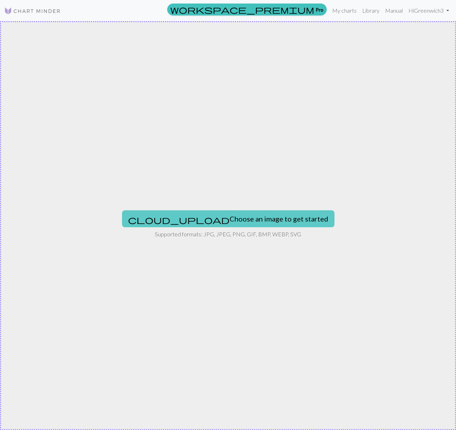
click at [245, 215] on button "cloud_upload Choose an image to get started" at bounding box center [228, 218] width 212 height 17
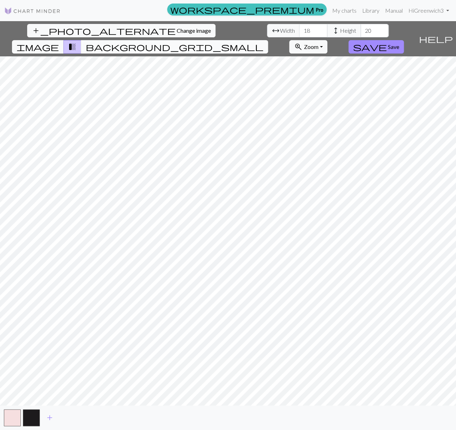
click at [263, 42] on span "background_grid_small" at bounding box center [175, 47] width 178 height 10
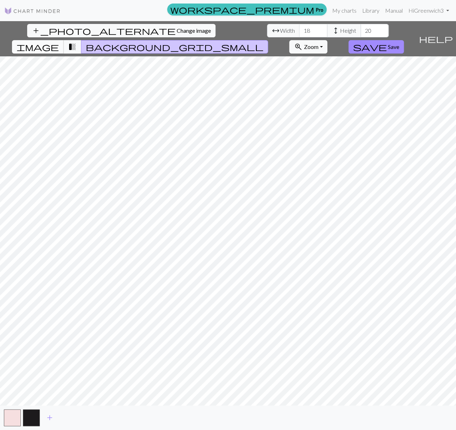
click at [59, 42] on span "image" at bounding box center [38, 47] width 42 height 10
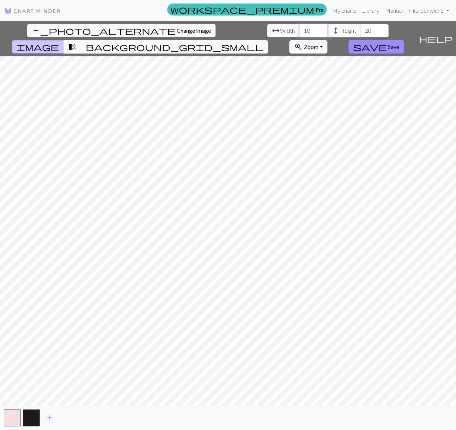
drag, startPoint x: 144, startPoint y: 30, endPoint x: 130, endPoint y: 29, distance: 14.9
click at [299, 29] on input "18" at bounding box center [313, 30] width 28 height 13
type input "54"
drag, startPoint x: 195, startPoint y: 31, endPoint x: 207, endPoint y: 31, distance: 11.7
click at [360, 31] on input "20" at bounding box center [374, 30] width 28 height 13
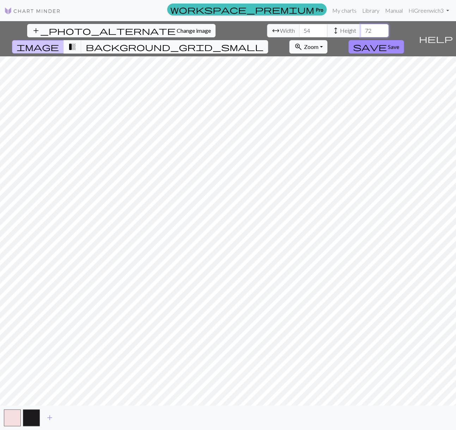
type input "72"
click at [29, 415] on button "button" at bounding box center [31, 417] width 17 height 17
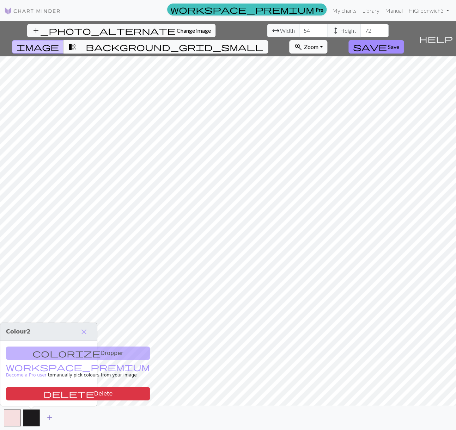
click at [48, 416] on span "add" at bounding box center [49, 418] width 8 height 10
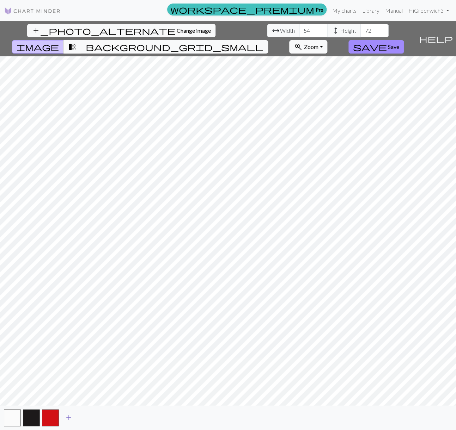
click at [71, 415] on span "add" at bounding box center [68, 418] width 8 height 10
click at [86, 415] on span "add" at bounding box center [88, 418] width 8 height 10
click at [29, 415] on button "button" at bounding box center [31, 417] width 17 height 17
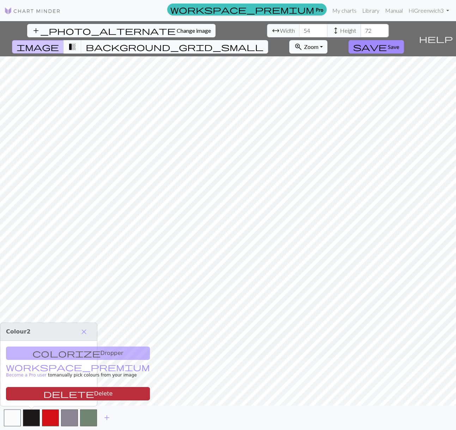
click at [45, 394] on button "delete Delete" at bounding box center [78, 393] width 144 height 13
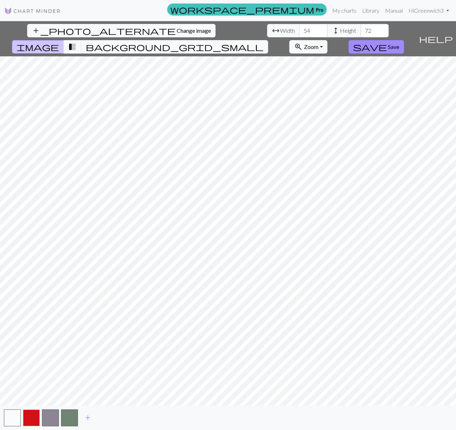
click at [29, 417] on button "button" at bounding box center [31, 417] width 17 height 17
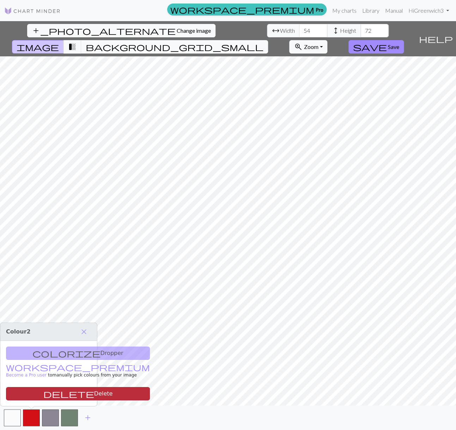
click at [49, 394] on button "delete Delete" at bounding box center [78, 393] width 144 height 13
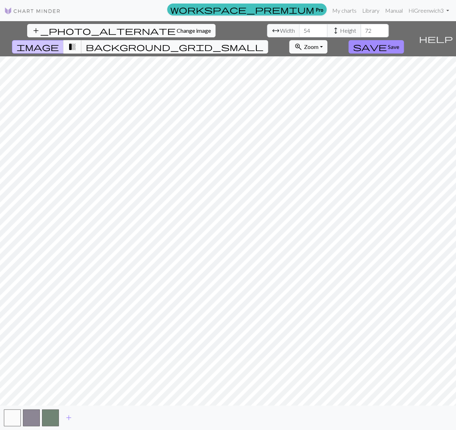
click at [76, 42] on span "transition_fade" at bounding box center [72, 47] width 8 height 10
click at [68, 415] on span "add" at bounding box center [68, 418] width 8 height 10
click at [10, 413] on button "button" at bounding box center [12, 417] width 17 height 17
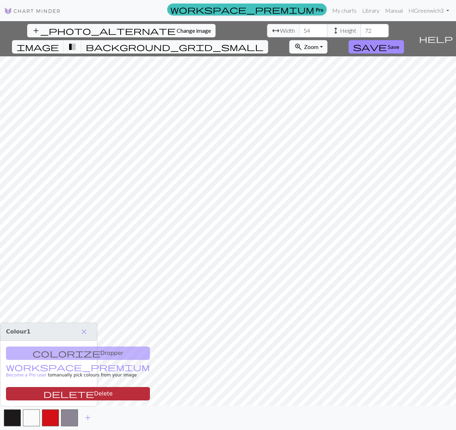
click at [25, 391] on button "delete Delete" at bounding box center [78, 393] width 144 height 13
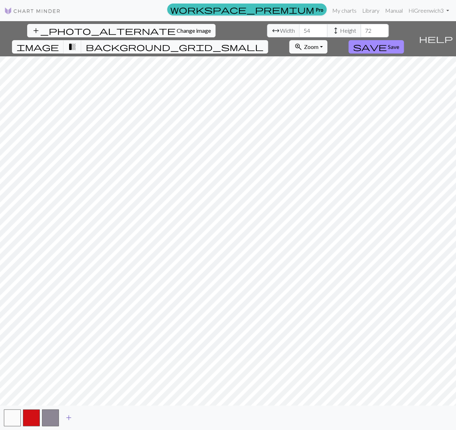
click at [69, 417] on span "add" at bounding box center [68, 418] width 8 height 10
click at [86, 416] on span "add" at bounding box center [88, 418] width 8 height 10
click at [106, 417] on span "add" at bounding box center [107, 418] width 8 height 10
drag, startPoint x: 11, startPoint y: 417, endPoint x: 13, endPoint y: 411, distance: 6.4
click at [11, 416] on button "button" at bounding box center [12, 417] width 17 height 17
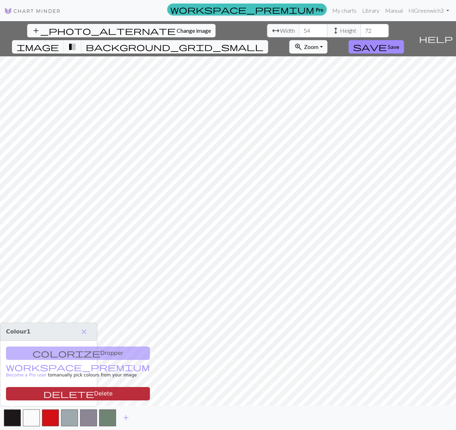
click at [23, 392] on button "delete Delete" at bounding box center [78, 393] width 144 height 13
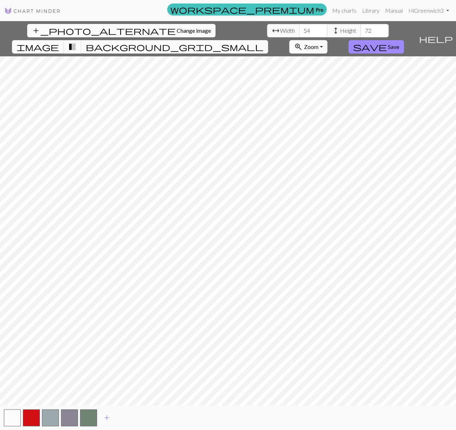
click at [31, 412] on button "button" at bounding box center [31, 417] width 17 height 17
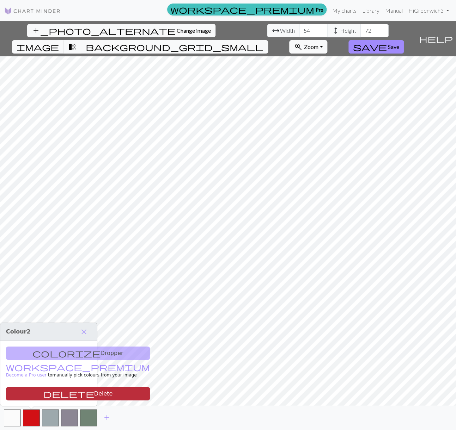
click at [43, 392] on span "delete" at bounding box center [68, 394] width 51 height 10
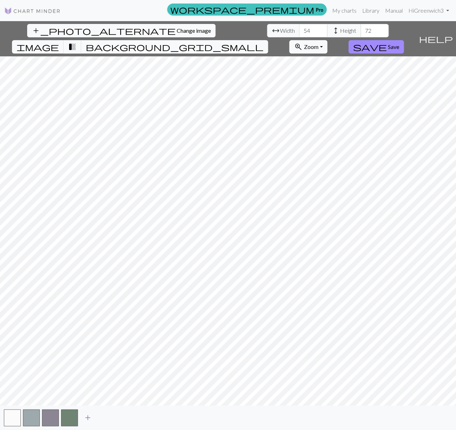
click at [89, 416] on span "add" at bounding box center [88, 418] width 8 height 10
click at [110, 416] on span "add" at bounding box center [107, 418] width 8 height 10
click at [125, 416] on span "add" at bounding box center [126, 418] width 8 height 10
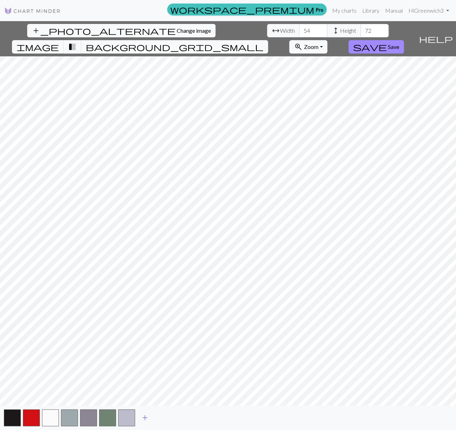
click at [145, 417] on span "add" at bounding box center [145, 418] width 8 height 10
click at [31, 415] on button "button" at bounding box center [31, 417] width 17 height 17
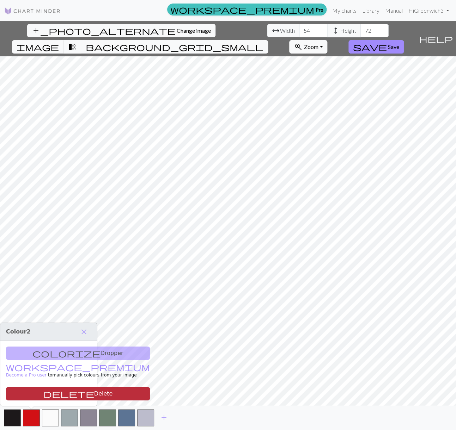
drag, startPoint x: 43, startPoint y: 392, endPoint x: 30, endPoint y: 397, distance: 15.0
click at [43, 392] on span "delete" at bounding box center [68, 394] width 51 height 10
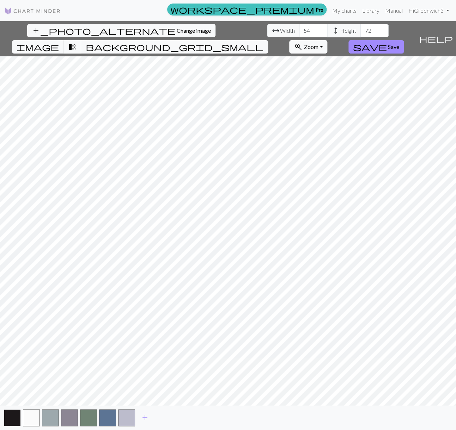
click at [11, 411] on button "button" at bounding box center [12, 417] width 17 height 17
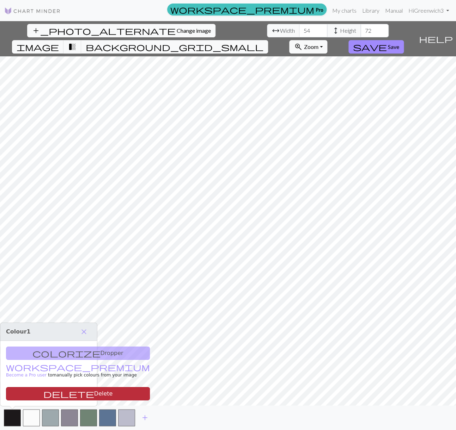
click at [33, 393] on button "delete Delete" at bounding box center [78, 393] width 144 height 13
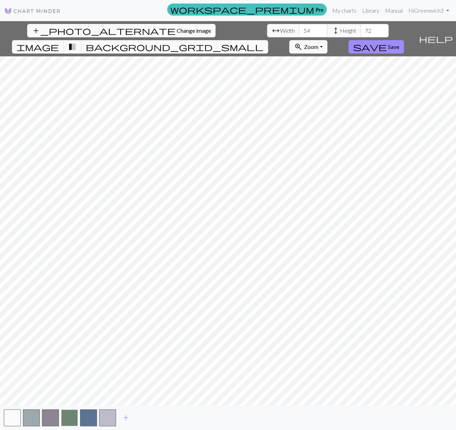
click at [66, 415] on button "button" at bounding box center [69, 417] width 17 height 17
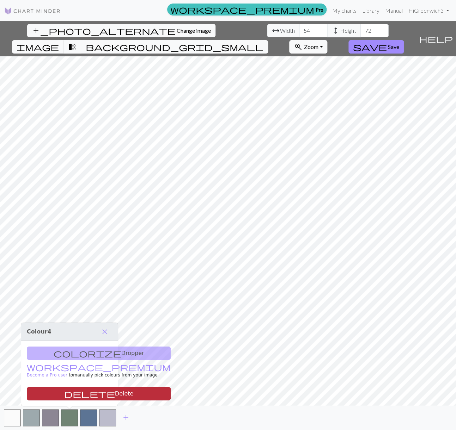
click at [67, 392] on button "delete Delete" at bounding box center [99, 393] width 144 height 13
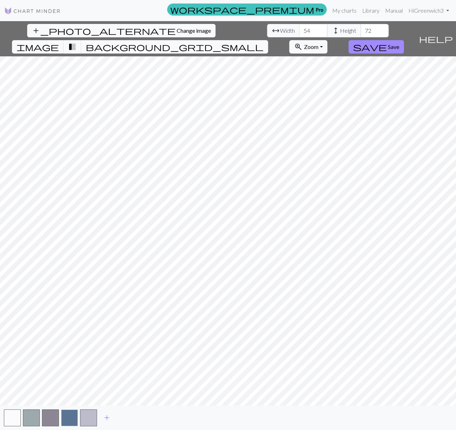
click at [67, 414] on button "button" at bounding box center [69, 417] width 17 height 17
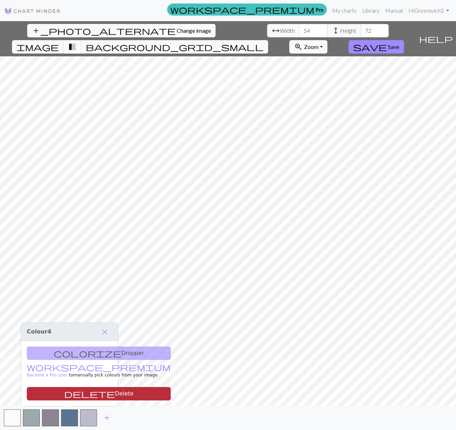
click at [72, 394] on button "delete Delete" at bounding box center [99, 393] width 144 height 13
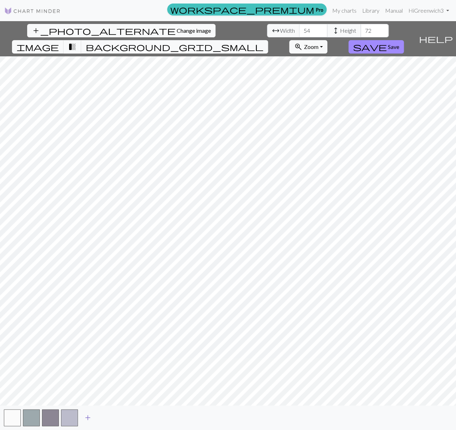
click at [88, 416] on span "add" at bounding box center [88, 418] width 8 height 10
click at [107, 415] on span "add" at bounding box center [107, 418] width 8 height 10
click at [126, 416] on span "add" at bounding box center [126, 418] width 8 height 10
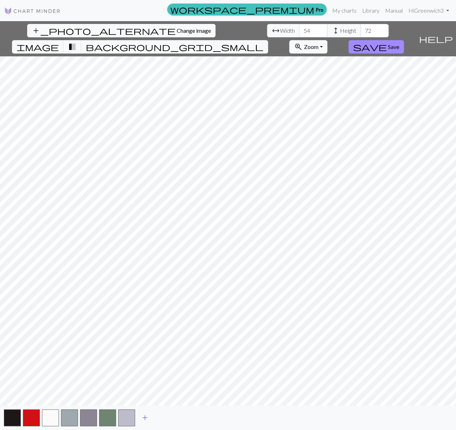
click at [144, 417] on span "add" at bounding box center [145, 418] width 8 height 10
click at [163, 417] on span "add" at bounding box center [164, 418] width 8 height 10
click at [183, 416] on span "add" at bounding box center [183, 418] width 8 height 10
click at [76, 42] on span "transition_fade" at bounding box center [72, 47] width 8 height 10
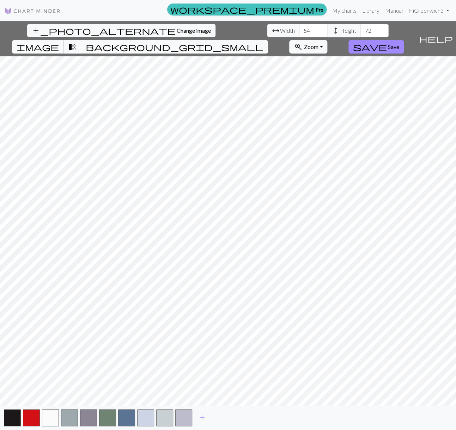
click at [59, 42] on span "image" at bounding box center [38, 47] width 42 height 10
click at [399, 43] on span "Save" at bounding box center [393, 46] width 11 height 7
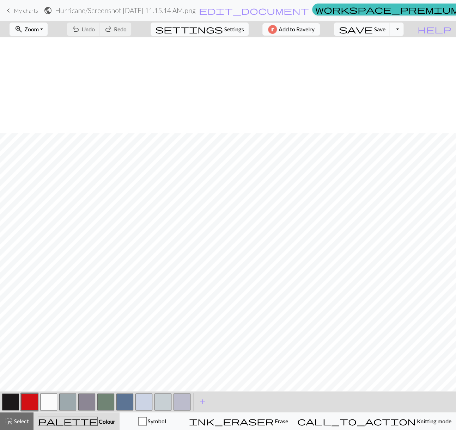
scroll to position [96, 0]
click at [11, 399] on button "button" at bounding box center [10, 402] width 17 height 17
click at [160, 402] on button "button" at bounding box center [162, 402] width 17 height 17
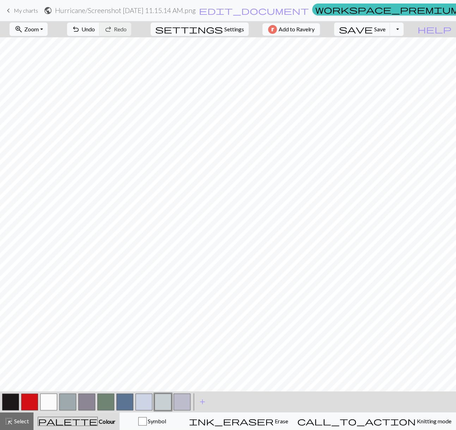
click at [29, 396] on button "button" at bounding box center [29, 402] width 17 height 17
drag, startPoint x: 180, startPoint y: 401, endPoint x: 191, endPoint y: 392, distance: 13.8
click at [180, 401] on button "button" at bounding box center [181, 402] width 17 height 17
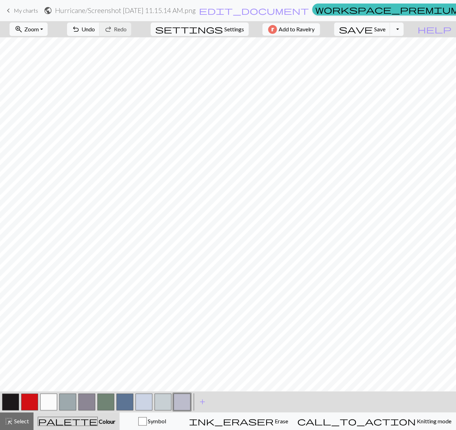
click at [167, 401] on button "button" at bounding box center [162, 402] width 17 height 17
click at [50, 398] on button "button" at bounding box center [48, 402] width 17 height 17
drag, startPoint x: 162, startPoint y: 400, endPoint x: 161, endPoint y: 393, distance: 7.5
click at [162, 399] on button "button" at bounding box center [162, 402] width 17 height 17
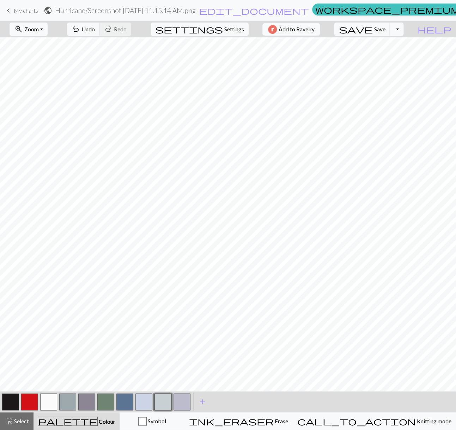
click at [161, 400] on button "button" at bounding box center [162, 402] width 17 height 17
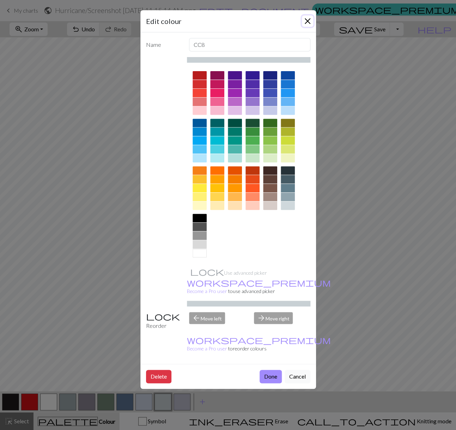
click at [307, 18] on button "Close" at bounding box center [307, 21] width 11 height 11
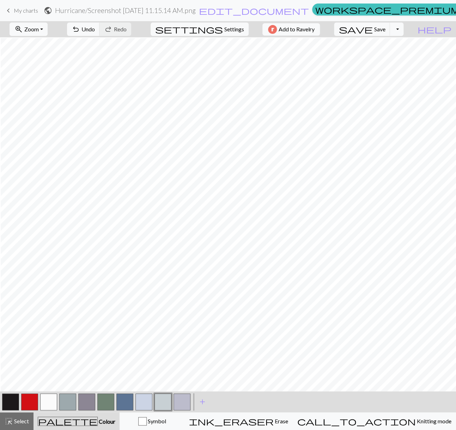
scroll to position [112, 33]
click at [48, 403] on button "button" at bounding box center [48, 402] width 17 height 17
drag, startPoint x: 162, startPoint y: 403, endPoint x: 158, endPoint y: 393, distance: 11.1
click at [162, 402] on button "button" at bounding box center [162, 402] width 17 height 17
drag, startPoint x: 50, startPoint y: 398, endPoint x: 58, endPoint y: 392, distance: 9.9
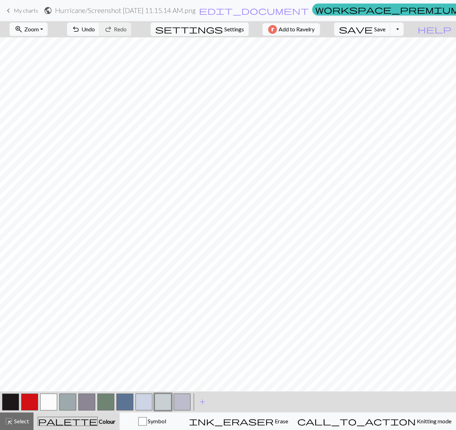
click at [51, 397] on button "button" at bounding box center [48, 402] width 17 height 17
click at [160, 400] on button "button" at bounding box center [162, 402] width 17 height 17
click at [50, 400] on button "button" at bounding box center [48, 402] width 17 height 17
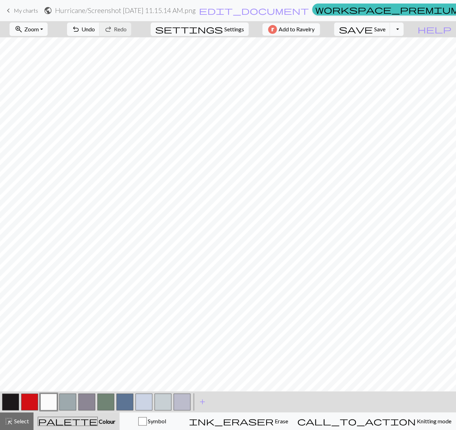
scroll to position [99, 28]
drag, startPoint x: 164, startPoint y: 400, endPoint x: 164, endPoint y: 394, distance: 6.4
click at [164, 399] on button "button" at bounding box center [162, 402] width 17 height 17
click at [45, 398] on button "button" at bounding box center [48, 402] width 17 height 17
drag, startPoint x: 161, startPoint y: 396, endPoint x: 162, endPoint y: 392, distance: 3.9
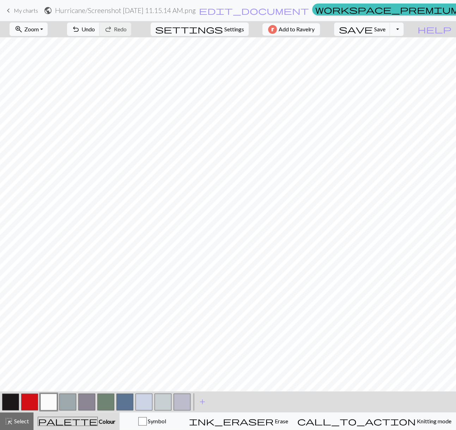
click at [161, 395] on button "button" at bounding box center [162, 402] width 17 height 17
click at [52, 397] on button "button" at bounding box center [48, 402] width 17 height 17
click at [50, 399] on button "button" at bounding box center [48, 402] width 17 height 17
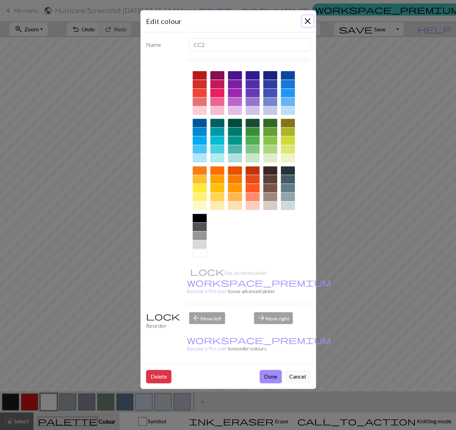
click at [309, 19] on button "Close" at bounding box center [307, 21] width 11 height 11
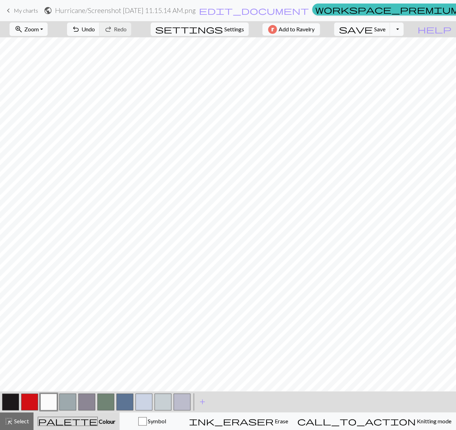
click at [48, 401] on button "button" at bounding box center [48, 402] width 17 height 17
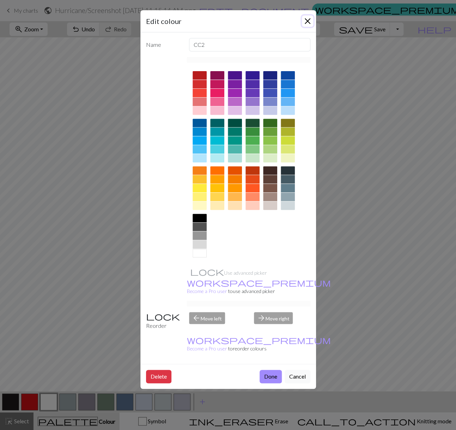
click at [306, 19] on button "Close" at bounding box center [307, 21] width 11 height 11
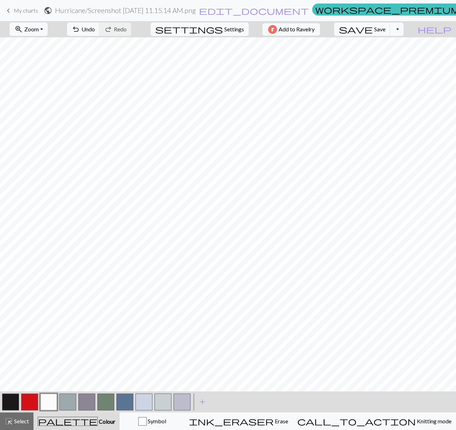
click at [145, 402] on button "button" at bounding box center [143, 402] width 17 height 17
click at [47, 400] on button "button" at bounding box center [48, 402] width 17 height 17
drag, startPoint x: 142, startPoint y: 400, endPoint x: 151, endPoint y: 393, distance: 11.1
click at [142, 400] on button "button" at bounding box center [143, 402] width 17 height 17
click at [48, 400] on button "button" at bounding box center [48, 402] width 17 height 17
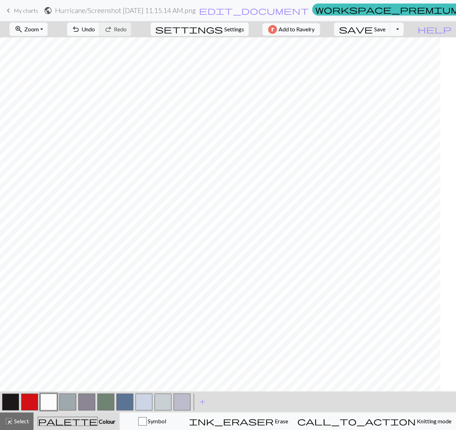
scroll to position [99, 8]
drag, startPoint x: 27, startPoint y: 397, endPoint x: 35, endPoint y: 393, distance: 8.7
click at [28, 397] on button "button" at bounding box center [29, 402] width 17 height 17
drag, startPoint x: 146, startPoint y: 397, endPoint x: 150, endPoint y: 394, distance: 5.7
click at [147, 397] on button "button" at bounding box center [143, 402] width 17 height 17
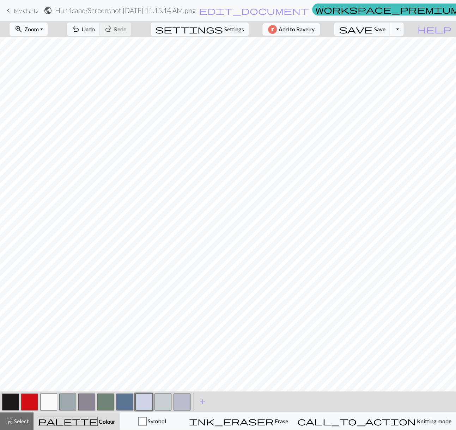
click at [47, 27] on button "zoom_in Zoom Zoom" at bounding box center [29, 29] width 38 height 13
click at [42, 44] on button "Fit all" at bounding box center [38, 44] width 56 height 11
drag, startPoint x: 48, startPoint y: 399, endPoint x: 54, endPoint y: 392, distance: 9.5
click at [48, 399] on button "button" at bounding box center [48, 402] width 17 height 17
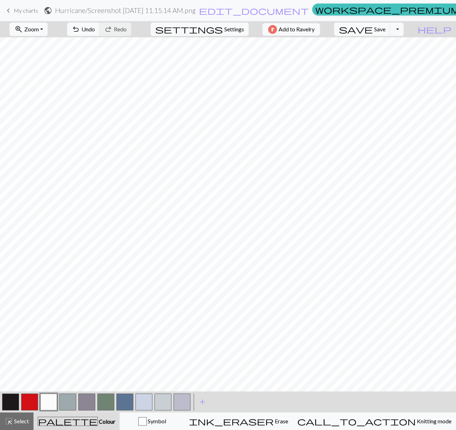
click at [44, 400] on button "button" at bounding box center [48, 402] width 17 height 17
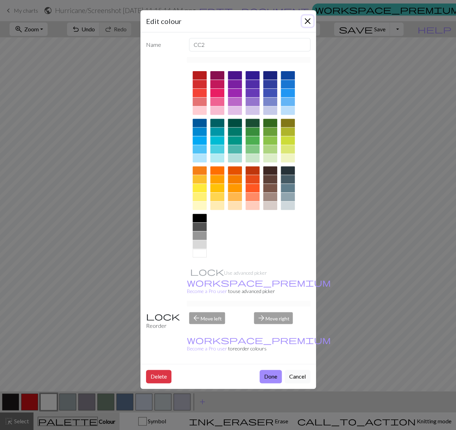
click at [308, 19] on button "Close" at bounding box center [307, 21] width 11 height 11
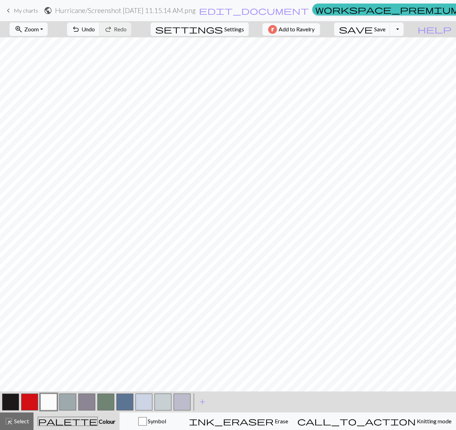
click at [65, 400] on button "button" at bounding box center [67, 402] width 17 height 17
click at [28, 397] on button "button" at bounding box center [29, 402] width 17 height 17
click at [385, 29] on span "Save" at bounding box center [379, 29] width 11 height 7
drag, startPoint x: 144, startPoint y: 399, endPoint x: 156, endPoint y: 393, distance: 13.1
click at [145, 398] on button "button" at bounding box center [143, 402] width 17 height 17
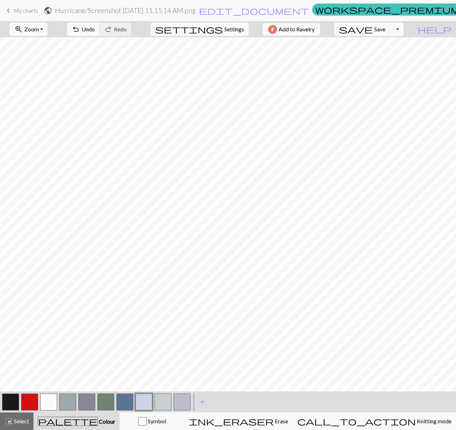
drag, startPoint x: 32, startPoint y: 398, endPoint x: 39, endPoint y: 392, distance: 9.5
click at [32, 398] on button "button" at bounding box center [29, 402] width 17 height 17
drag, startPoint x: 146, startPoint y: 400, endPoint x: 148, endPoint y: 395, distance: 5.7
click at [148, 395] on button "button" at bounding box center [143, 402] width 17 height 17
drag, startPoint x: 32, startPoint y: 397, endPoint x: 47, endPoint y: 393, distance: 15.1
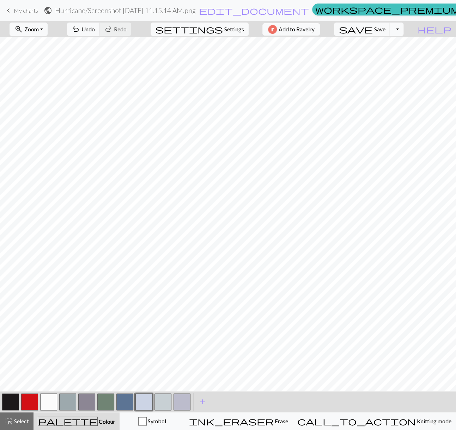
click at [35, 396] on button "button" at bounding box center [29, 402] width 17 height 17
click at [164, 400] on button "button" at bounding box center [162, 402] width 17 height 17
click at [31, 395] on button "button" at bounding box center [29, 402] width 17 height 17
drag, startPoint x: 146, startPoint y: 399, endPoint x: 153, endPoint y: 394, distance: 9.6
click at [146, 399] on button "button" at bounding box center [143, 402] width 17 height 17
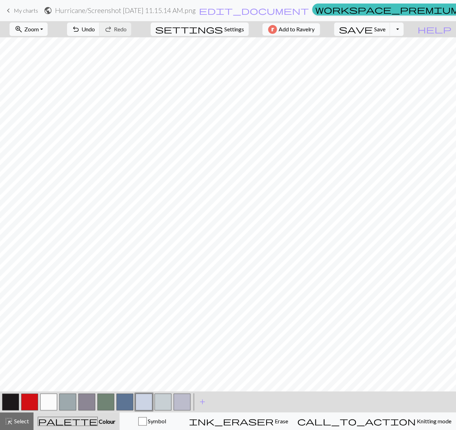
drag, startPoint x: 50, startPoint y: 400, endPoint x: 60, endPoint y: 392, distance: 13.0
click at [51, 398] on button "button" at bounding box center [48, 402] width 17 height 17
drag, startPoint x: 162, startPoint y: 398, endPoint x: 165, endPoint y: 394, distance: 5.6
click at [162, 397] on button "button" at bounding box center [162, 402] width 17 height 17
drag, startPoint x: 31, startPoint y: 400, endPoint x: 37, endPoint y: 394, distance: 7.7
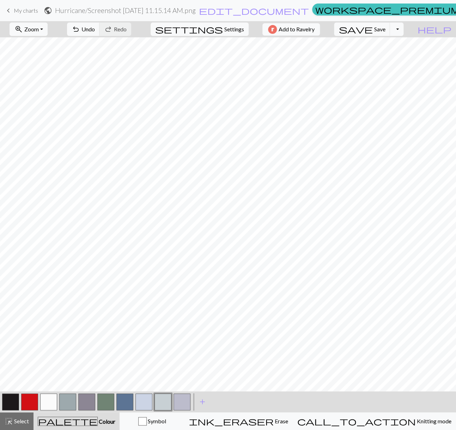
click at [32, 399] on button "button" at bounding box center [29, 402] width 17 height 17
drag, startPoint x: 165, startPoint y: 401, endPoint x: 166, endPoint y: 393, distance: 8.5
click at [165, 401] on button "button" at bounding box center [162, 402] width 17 height 17
click at [30, 396] on button "button" at bounding box center [29, 402] width 17 height 17
click at [385, 27] on span "Save" at bounding box center [379, 29] width 11 height 7
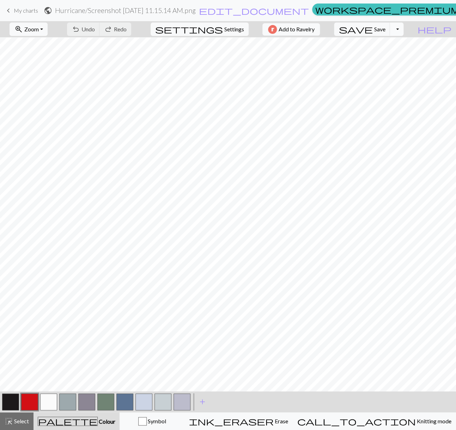
click at [403, 29] on button "Toggle Dropdown" at bounding box center [395, 29] width 13 height 13
click at [394, 55] on button "save_alt Download" at bounding box center [344, 55] width 116 height 11
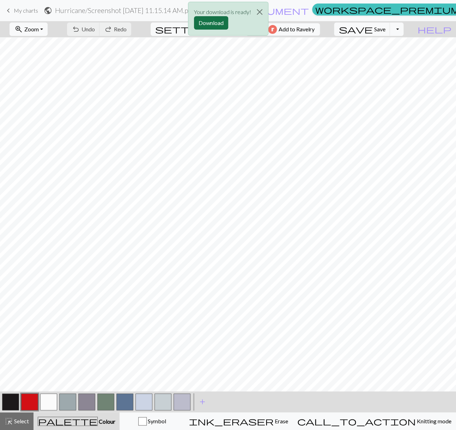
drag, startPoint x: 452, startPoint y: 24, endPoint x: 209, endPoint y: 22, distance: 243.2
click at [209, 22] on button "Download" at bounding box center [211, 22] width 34 height 13
